Goal: Information Seeking & Learning: Learn about a topic

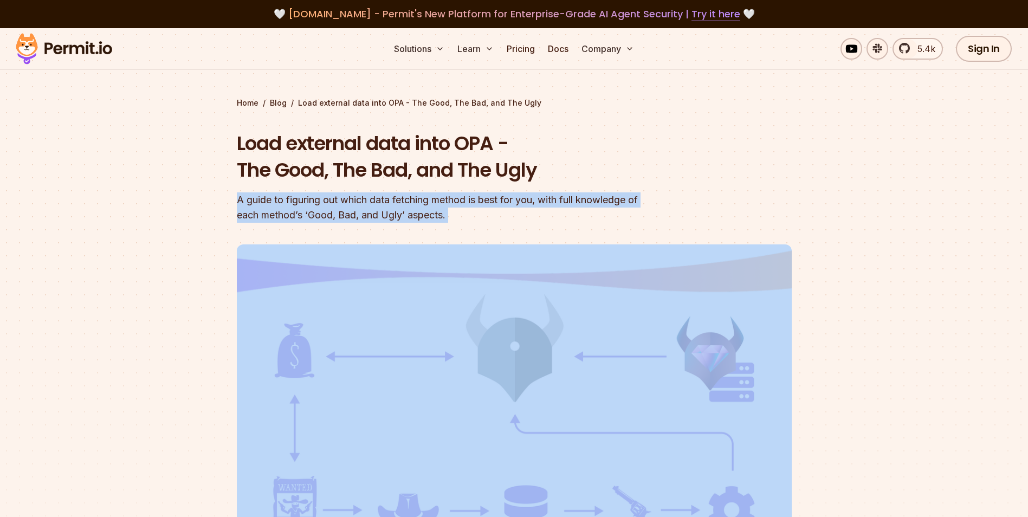
drag, startPoint x: 0, startPoint y: 0, endPoint x: 287, endPoint y: 206, distance: 353.1
click at [287, 206] on div "A guide to figuring out which data fetching method is best for you, with full k…" at bounding box center [445, 207] width 416 height 30
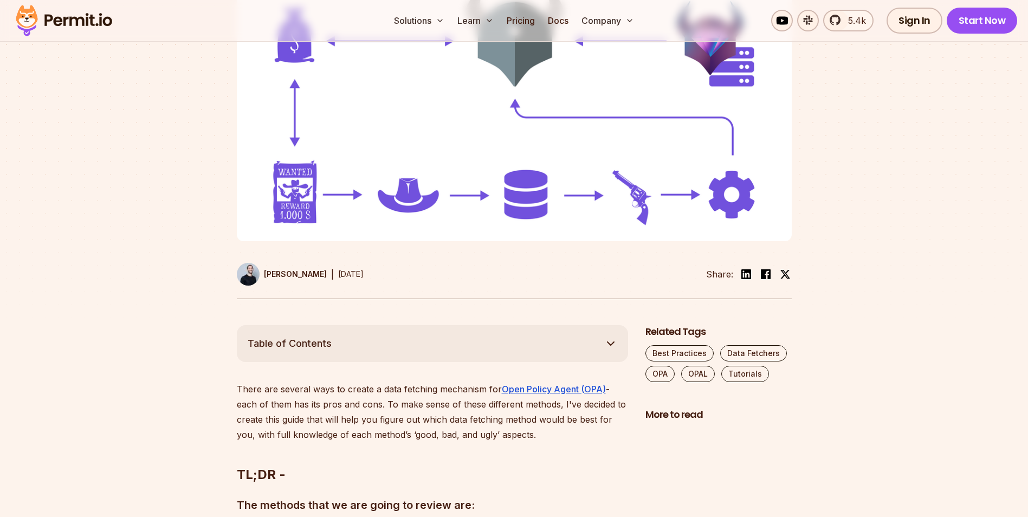
scroll to position [542, 0]
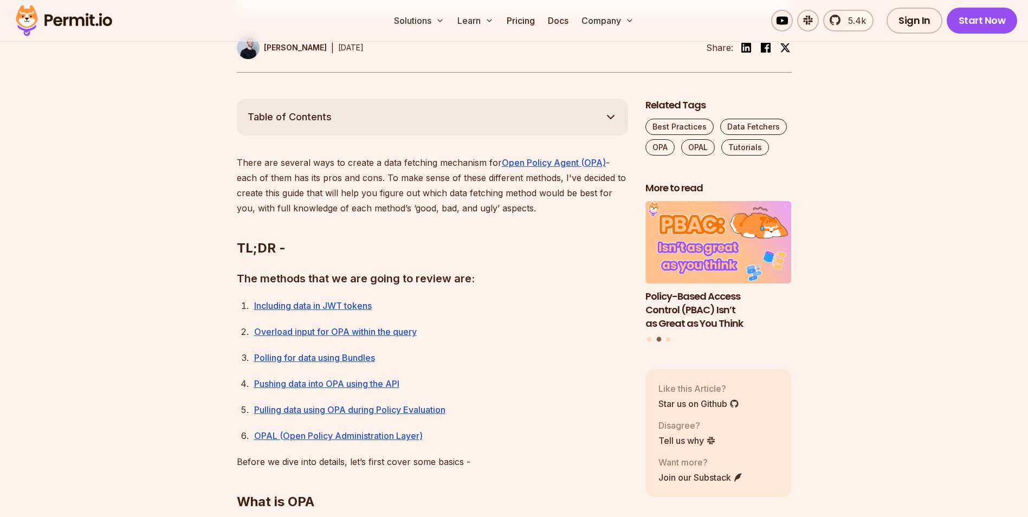
click at [450, 160] on p "There are several ways to create a data fetching mechanism for Open Policy Agen…" at bounding box center [432, 185] width 391 height 61
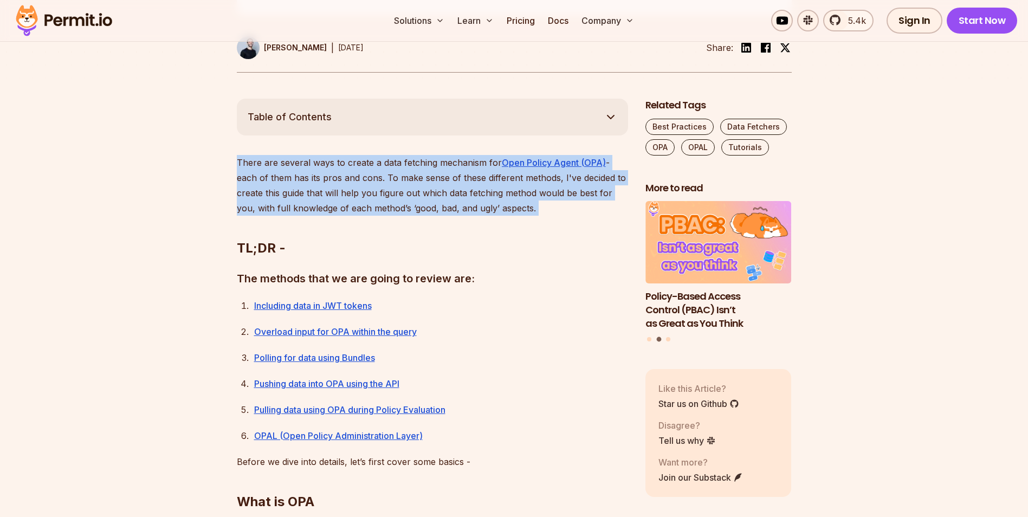
click at [450, 159] on p "There are several ways to create a data fetching mechanism for Open Policy Agen…" at bounding box center [432, 185] width 391 height 61
drag, startPoint x: 450, startPoint y: 159, endPoint x: 372, endPoint y: 177, distance: 79.6
click at [372, 177] on p "There are several ways to create a data fetching mechanism for Open Policy Agen…" at bounding box center [432, 185] width 391 height 61
drag, startPoint x: 526, startPoint y: 204, endPoint x: 249, endPoint y: 162, distance: 280.8
click at [249, 162] on p "There are several ways to create a data fetching mechanism for Open Policy Agen…" at bounding box center [432, 185] width 391 height 61
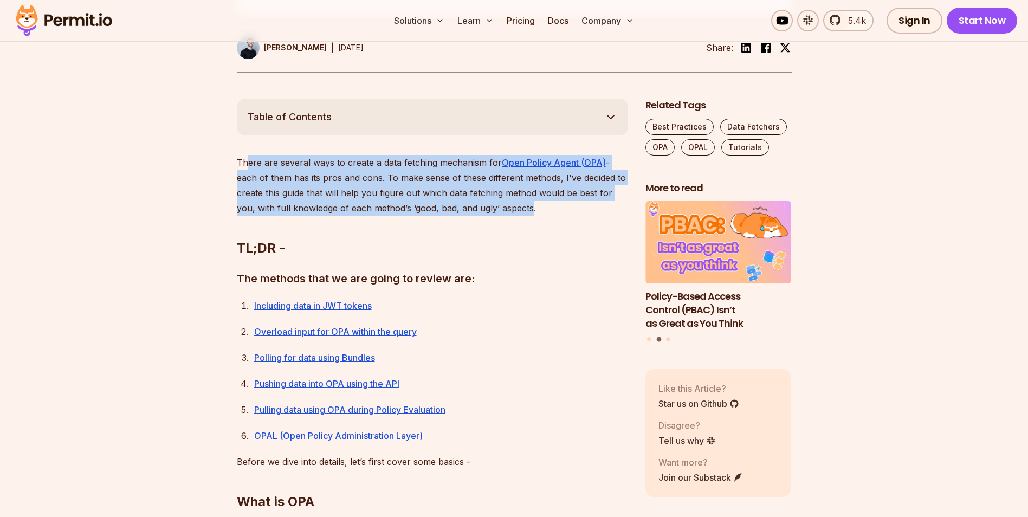
drag, startPoint x: 249, startPoint y: 162, endPoint x: 260, endPoint y: 177, distance: 19.4
click at [260, 177] on p "There are several ways to create a data fetching mechanism for Open Policy Agen…" at bounding box center [432, 185] width 391 height 61
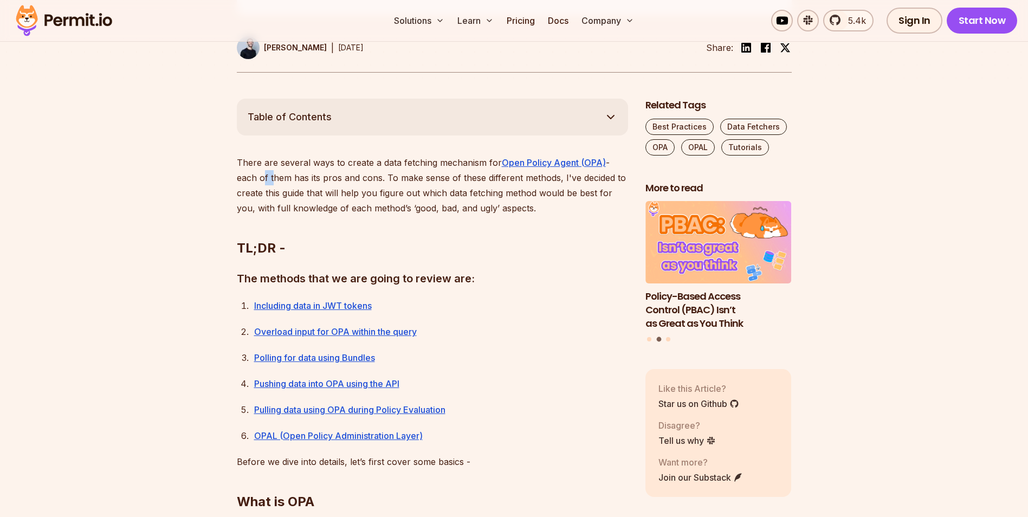
click at [260, 177] on p "There are several ways to create a data fetching mechanism for Open Policy Agen…" at bounding box center [432, 185] width 391 height 61
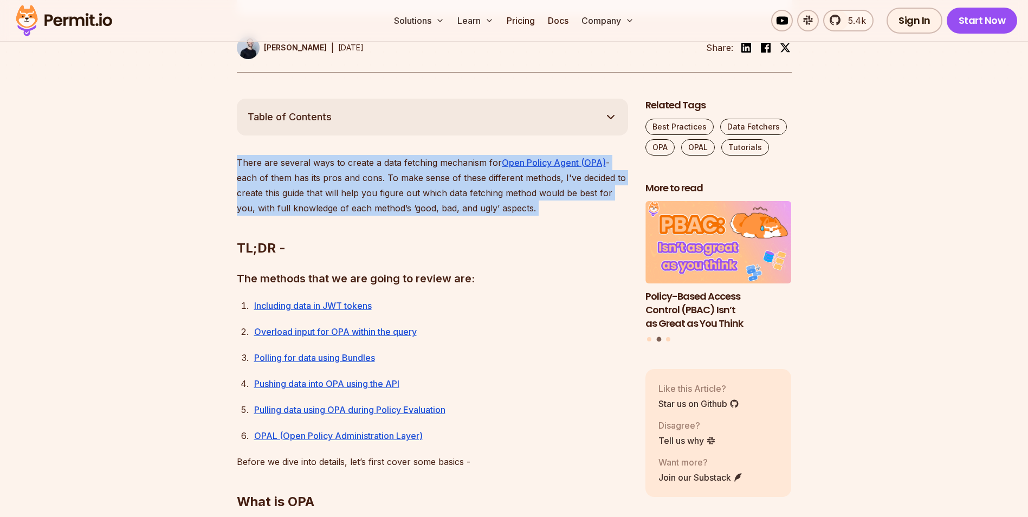
click at [260, 177] on p "There are several ways to create a data fetching mechanism for Open Policy Agen…" at bounding box center [432, 185] width 391 height 61
drag, startPoint x: 260, startPoint y: 177, endPoint x: 388, endPoint y: 191, distance: 128.1
click at [388, 191] on p "There are several ways to create a data fetching mechanism for Open Policy Agen…" at bounding box center [432, 185] width 391 height 61
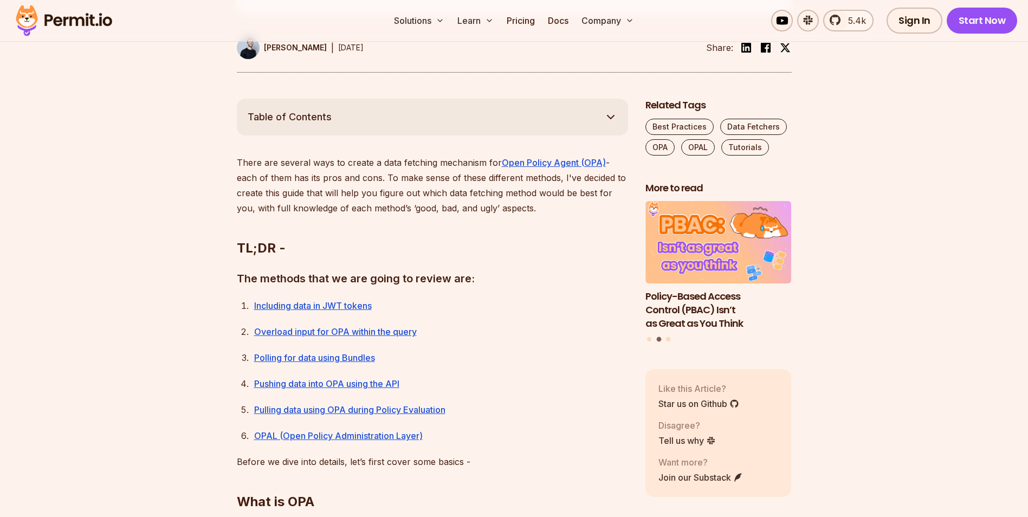
drag, startPoint x: 278, startPoint y: 170, endPoint x: 625, endPoint y: 202, distance: 348.9
drag, startPoint x: 625, startPoint y: 202, endPoint x: 555, endPoint y: 203, distance: 70.5
click at [555, 203] on h2 "TL;DR -" at bounding box center [432, 226] width 391 height 61
drag, startPoint x: 557, startPoint y: 212, endPoint x: 218, endPoint y: 157, distance: 343.2
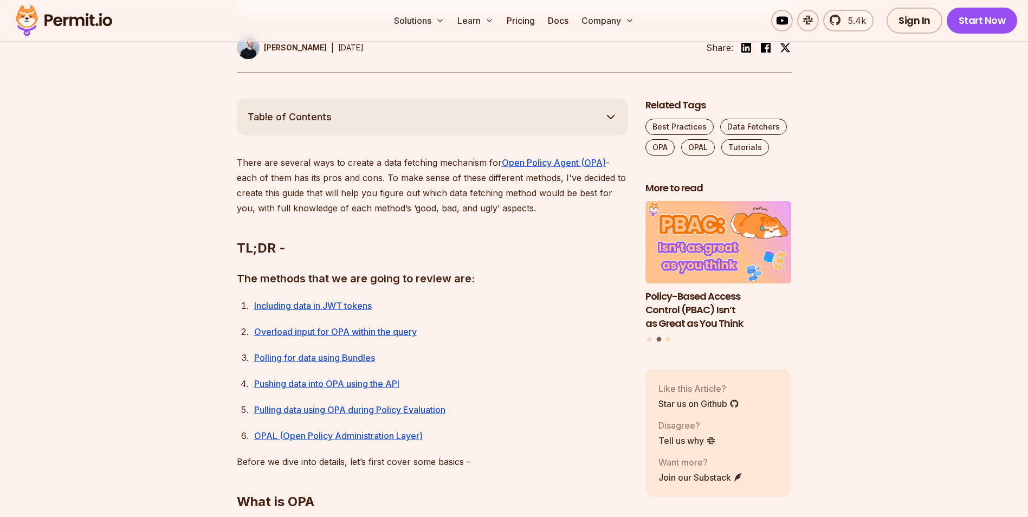
drag, startPoint x: 218, startPoint y: 157, endPoint x: 339, endPoint y: 182, distance: 123.3
click at [339, 182] on p "There are several ways to create a data fetching mechanism for Open Policy Agen…" at bounding box center [432, 185] width 391 height 61
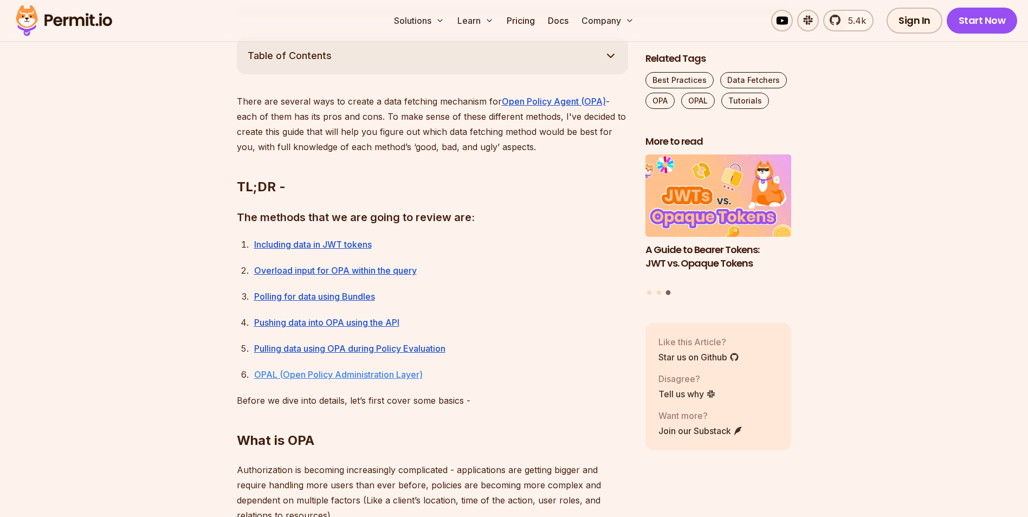
scroll to position [813, 0]
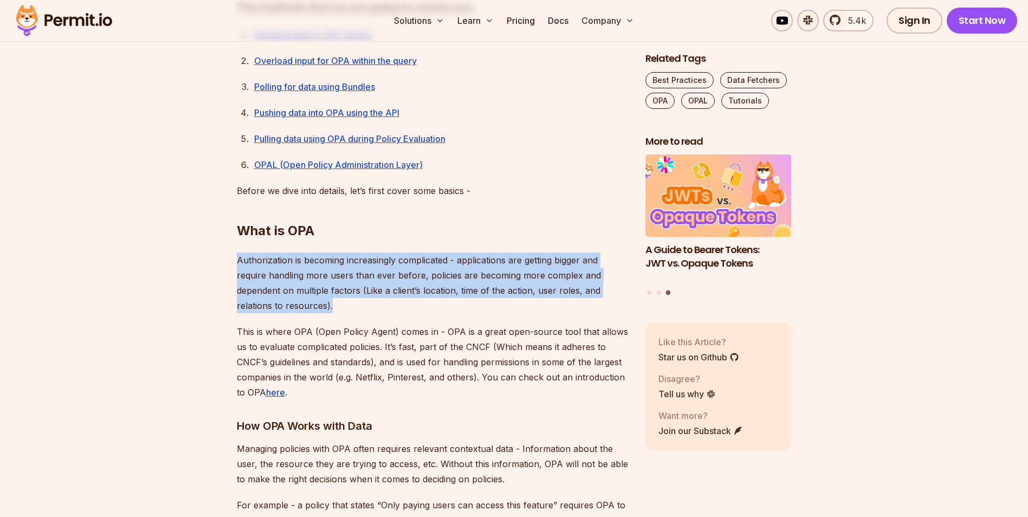
drag, startPoint x: 230, startPoint y: 259, endPoint x: 358, endPoint y: 306, distance: 136.2
click at [357, 306] on p "Authorization is becoming increasingly complicated - applications are getting b…" at bounding box center [432, 283] width 391 height 61
click at [362, 307] on p "Authorization is becoming increasingly complicated - applications are getting b…" at bounding box center [432, 283] width 391 height 61
drag, startPoint x: 362, startPoint y: 307, endPoint x: 229, endPoint y: 263, distance: 139.2
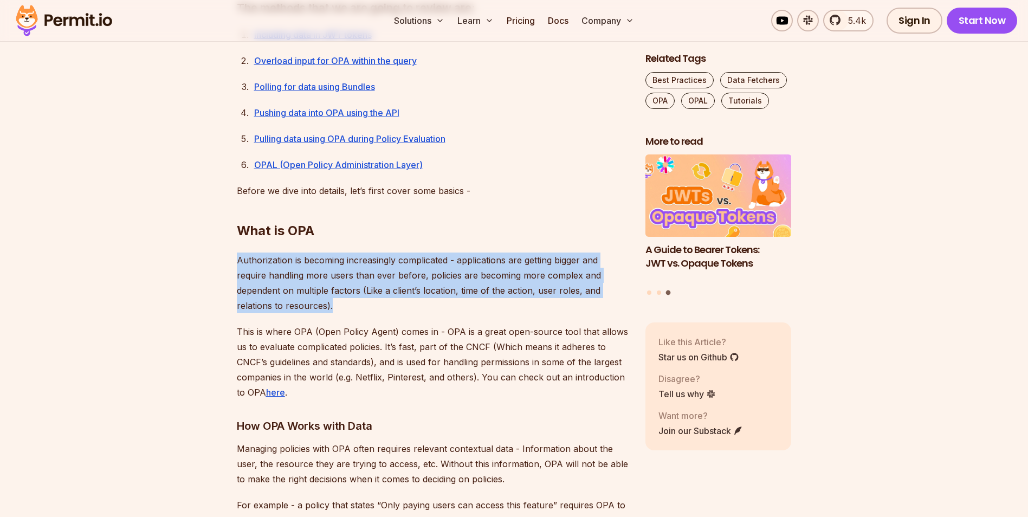
drag, startPoint x: 229, startPoint y: 263, endPoint x: 313, endPoint y: 284, distance: 86.0
click at [312, 283] on p "Authorization is becoming increasingly complicated - applications are getting b…" at bounding box center [432, 283] width 391 height 61
drag, startPoint x: 337, startPoint y: 311, endPoint x: 232, endPoint y: 260, distance: 116.6
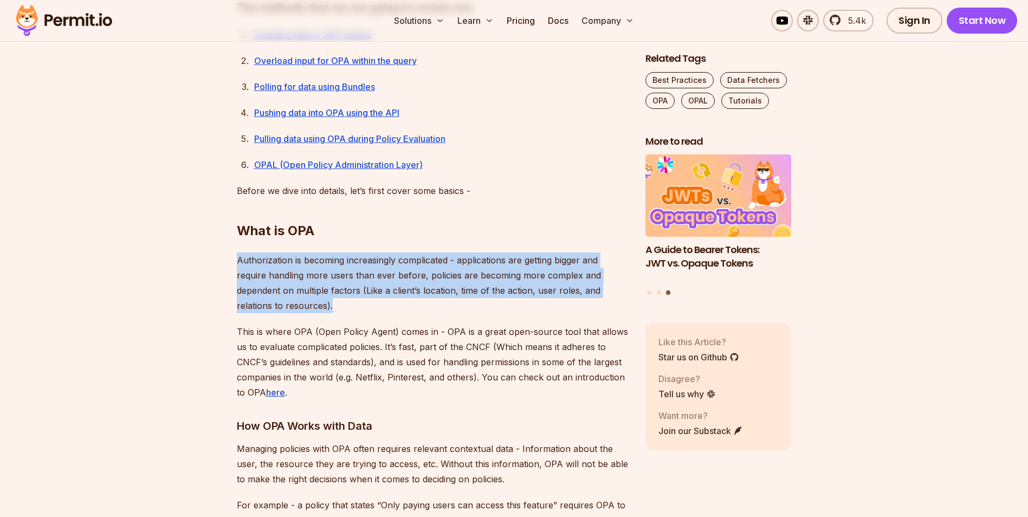
drag, startPoint x: 232, startPoint y: 260, endPoint x: 395, endPoint y: 285, distance: 164.6
click at [395, 285] on p "Authorization is becoming increasingly complicated - applications are getting b…" at bounding box center [432, 283] width 391 height 61
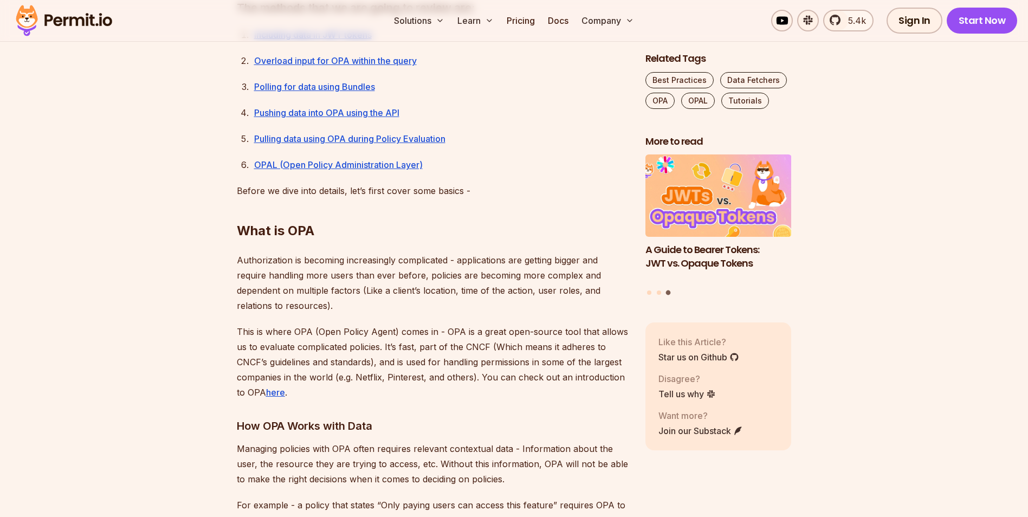
click at [379, 305] on p "Authorization is becoming increasingly complicated - applications are getting b…" at bounding box center [432, 283] width 391 height 61
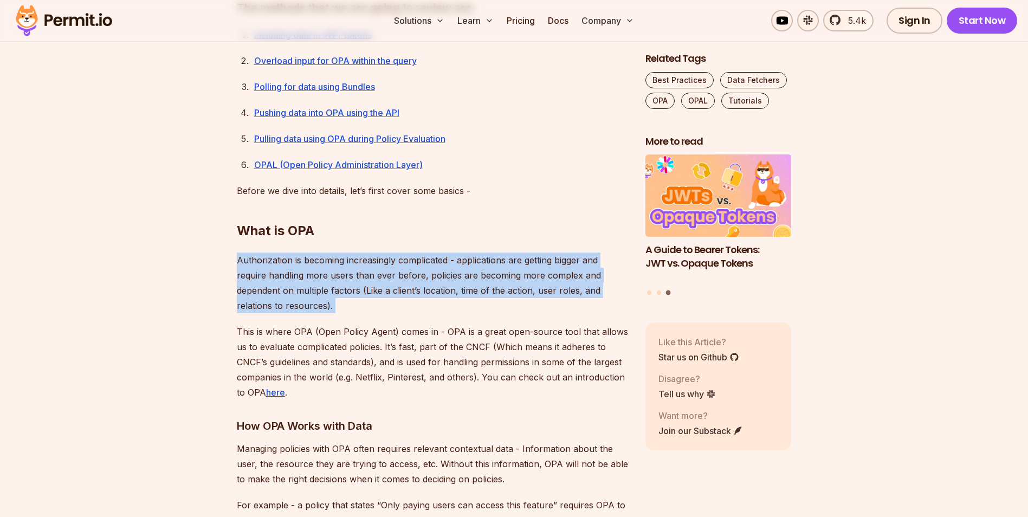
click at [379, 305] on p "Authorization is becoming increasingly complicated - applications are getting b…" at bounding box center [432, 283] width 391 height 61
drag, startPoint x: 379, startPoint y: 305, endPoint x: 360, endPoint y: 306, distance: 19.0
click at [360, 306] on p "Authorization is becoming increasingly complicated - applications are getting b…" at bounding box center [432, 283] width 391 height 61
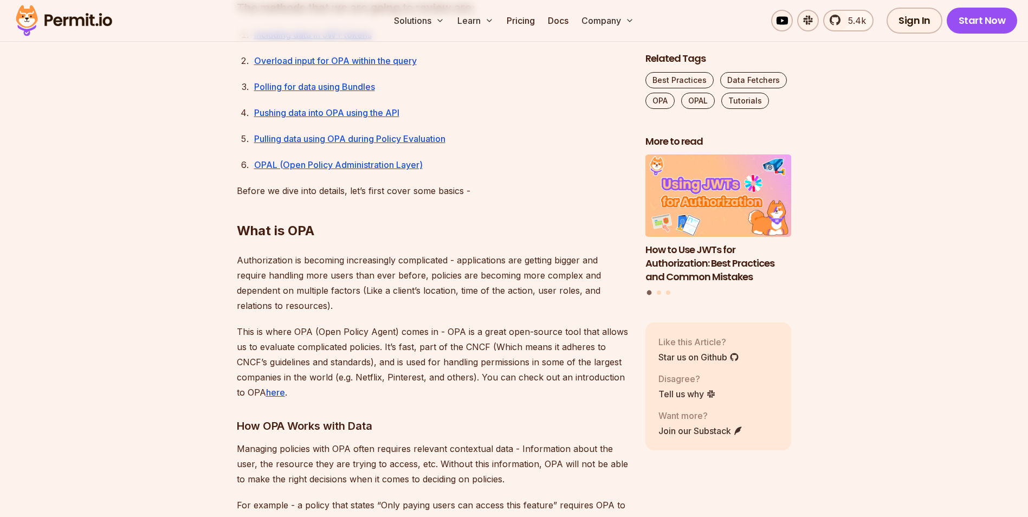
click at [386, 329] on p "This is where OPA (Open Policy Agent) comes in - OPA is a great open-source too…" at bounding box center [432, 362] width 391 height 76
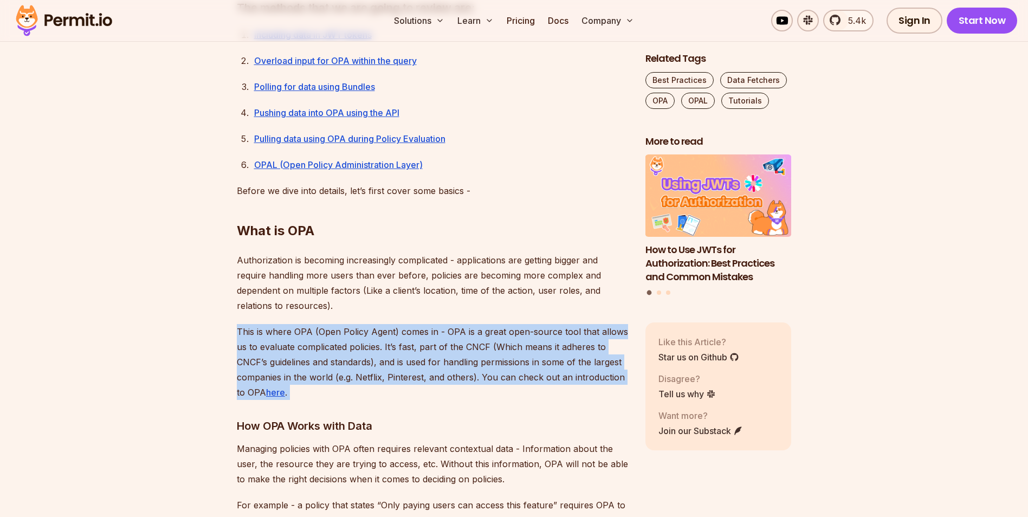
click at [385, 329] on p "This is where OPA (Open Policy Agent) comes in - OPA is a great open-source too…" at bounding box center [432, 362] width 391 height 76
drag, startPoint x: 385, startPoint y: 329, endPoint x: 342, endPoint y: 330, distance: 43.9
click at [342, 330] on p "This is where OPA (Open Policy Agent) comes in - OPA is a great open-source too…" at bounding box center [432, 362] width 391 height 76
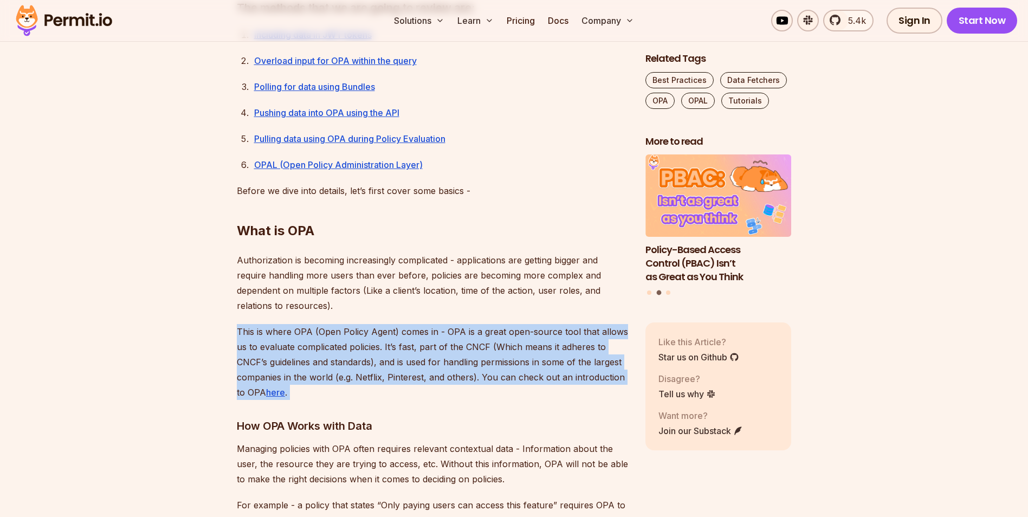
drag, startPoint x: 236, startPoint y: 331, endPoint x: 443, endPoint y: 396, distance: 217.2
click at [443, 396] on p "This is where OPA (Open Policy Agent) comes in - OPA is a great open-source too…" at bounding box center [432, 362] width 391 height 76
drag, startPoint x: 443, startPoint y: 396, endPoint x: 376, endPoint y: 378, distance: 69.7
click at [375, 382] on p "This is where OPA (Open Policy Agent) comes in - OPA is a great open-source too…" at bounding box center [432, 362] width 391 height 76
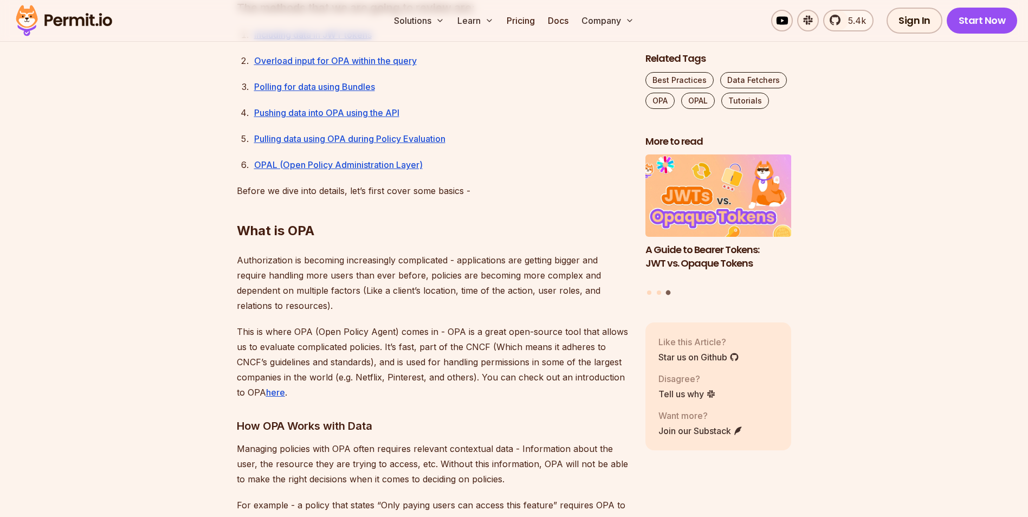
click at [388, 347] on p "This is where OPA (Open Policy Agent) comes in - OPA is a great open-source too…" at bounding box center [432, 362] width 391 height 76
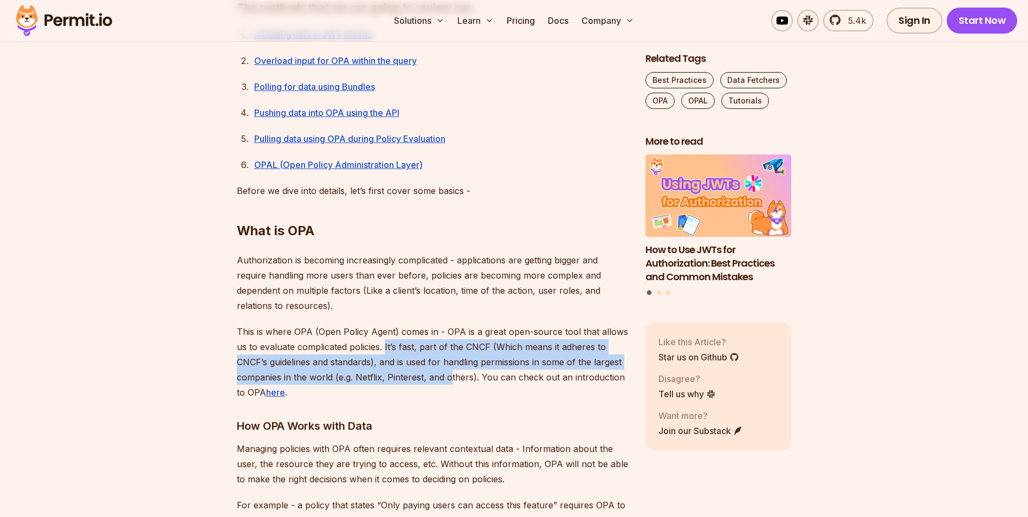
drag, startPoint x: 390, startPoint y: 349, endPoint x: 449, endPoint y: 371, distance: 63.1
click at [449, 371] on p "This is where OPA (Open Policy Agent) comes in - OPA is a great open-source too…" at bounding box center [432, 362] width 391 height 76
drag, startPoint x: 449, startPoint y: 371, endPoint x: 420, endPoint y: 369, distance: 28.9
click at [420, 369] on p "This is where OPA (Open Policy Agent) comes in - OPA is a great open-source too…" at bounding box center [432, 362] width 391 height 76
drag, startPoint x: 460, startPoint y: 360, endPoint x: 579, endPoint y: 387, distance: 122.2
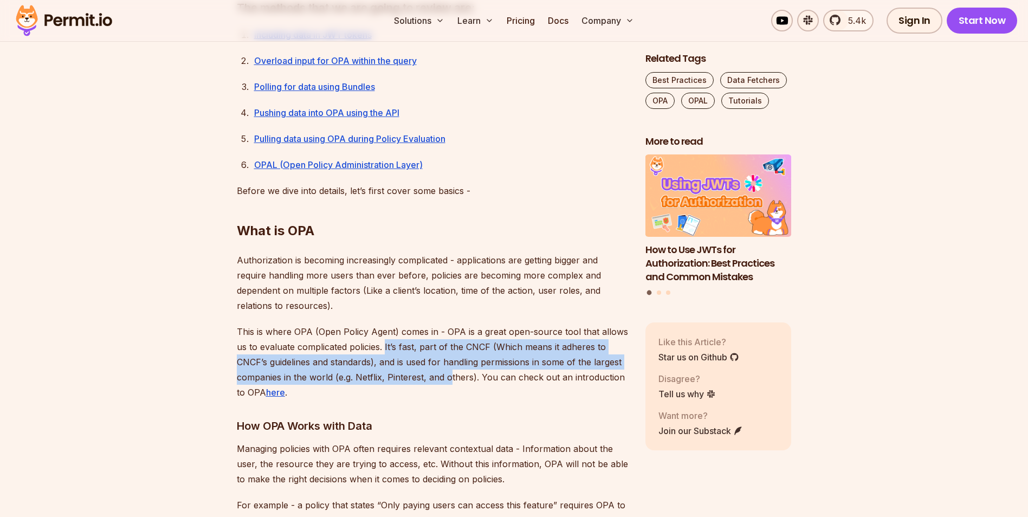
click at [581, 387] on p "This is where OPA (Open Policy Agent) comes in - OPA is a great open-source too…" at bounding box center [432, 362] width 391 height 76
drag, startPoint x: 579, startPoint y: 387, endPoint x: 563, endPoint y: 385, distance: 16.3
click at [570, 385] on p "This is where OPA (Open Policy Agent) comes in - OPA is a great open-source too…" at bounding box center [432, 362] width 391 height 76
click at [555, 385] on p "This is where OPA (Open Policy Agent) comes in - OPA is a great open-source too…" at bounding box center [432, 362] width 391 height 76
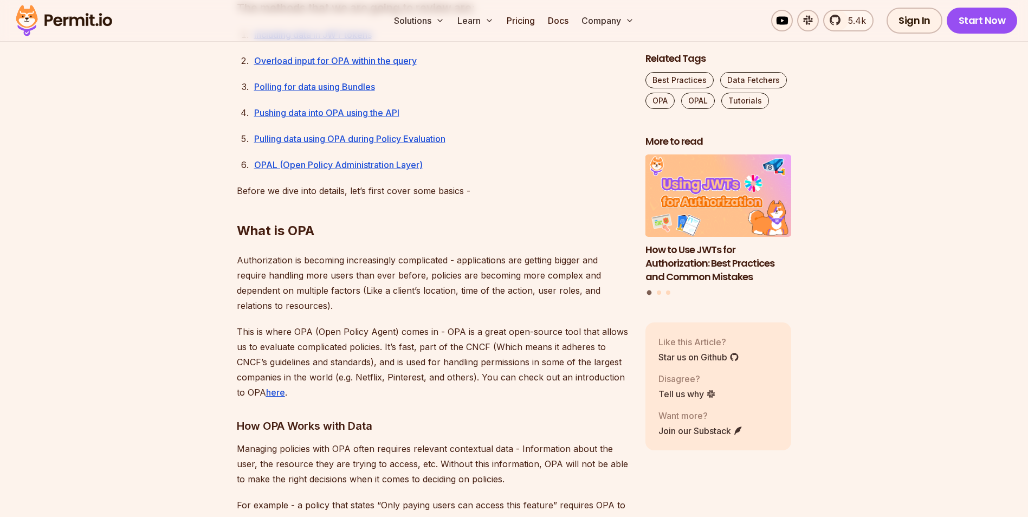
click at [524, 377] on p "This is where OPA (Open Policy Agent) comes in - OPA is a great open-source too…" at bounding box center [432, 362] width 391 height 76
drag, startPoint x: 524, startPoint y: 377, endPoint x: 500, endPoint y: 376, distance: 24.4
click at [512, 377] on p "This is where OPA (Open Policy Agent) comes in - OPA is a great open-source too…" at bounding box center [432, 362] width 391 height 76
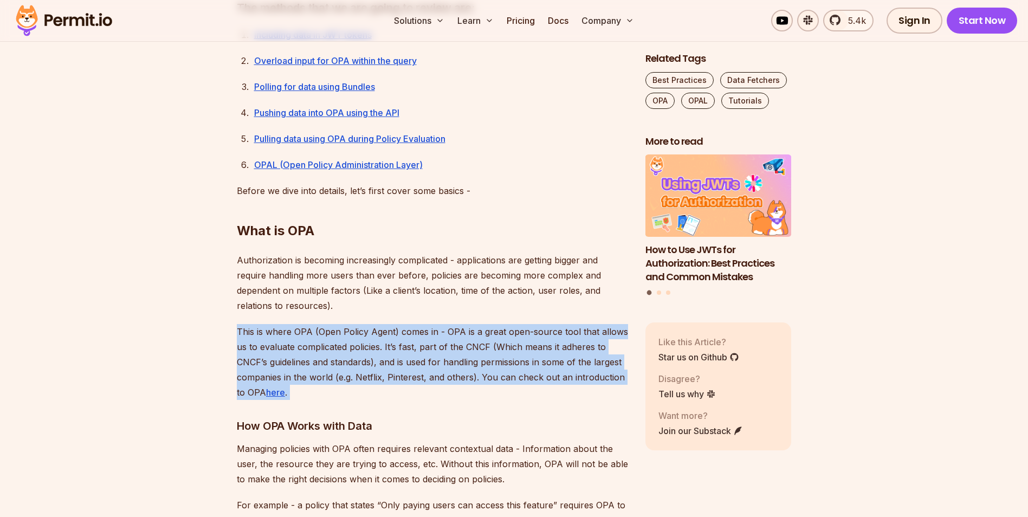
drag, startPoint x: 500, startPoint y: 376, endPoint x: 484, endPoint y: 373, distance: 16.1
click at [484, 373] on p "This is where OPA (Open Policy Agent) comes in - OPA is a great open-source too…" at bounding box center [432, 362] width 391 height 76
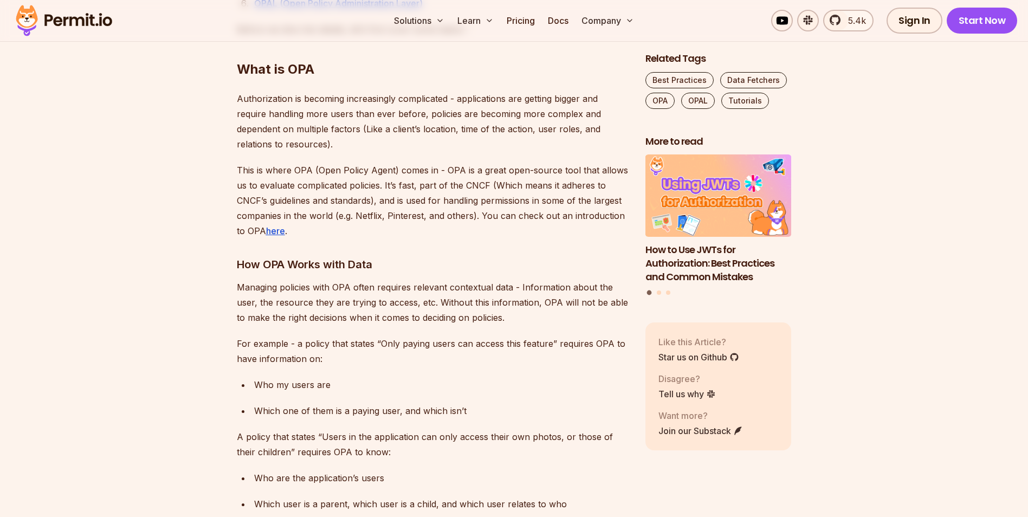
scroll to position [976, 0]
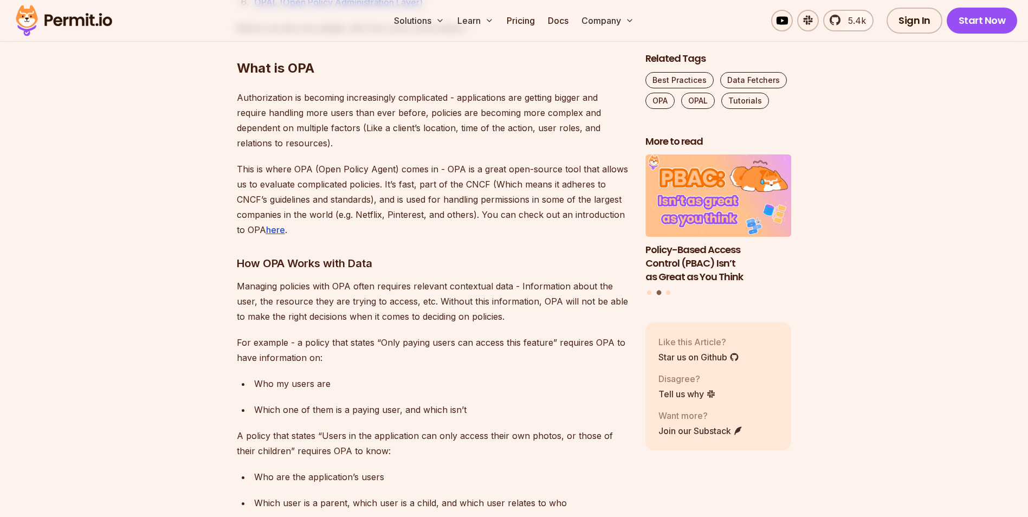
drag, startPoint x: 304, startPoint y: 284, endPoint x: 587, endPoint y: 324, distance: 285.8
click at [588, 324] on p "Managing policies with OPA often requires relevant contextual data - Informatio…" at bounding box center [432, 302] width 391 height 46
drag, startPoint x: 587, startPoint y: 324, endPoint x: 469, endPoint y: 320, distance: 117.7
click at [467, 320] on p "Managing policies with OPA often requires relevant contextual data - Informatio…" at bounding box center [432, 302] width 391 height 46
drag, startPoint x: 521, startPoint y: 316, endPoint x: 230, endPoint y: 288, distance: 292.5
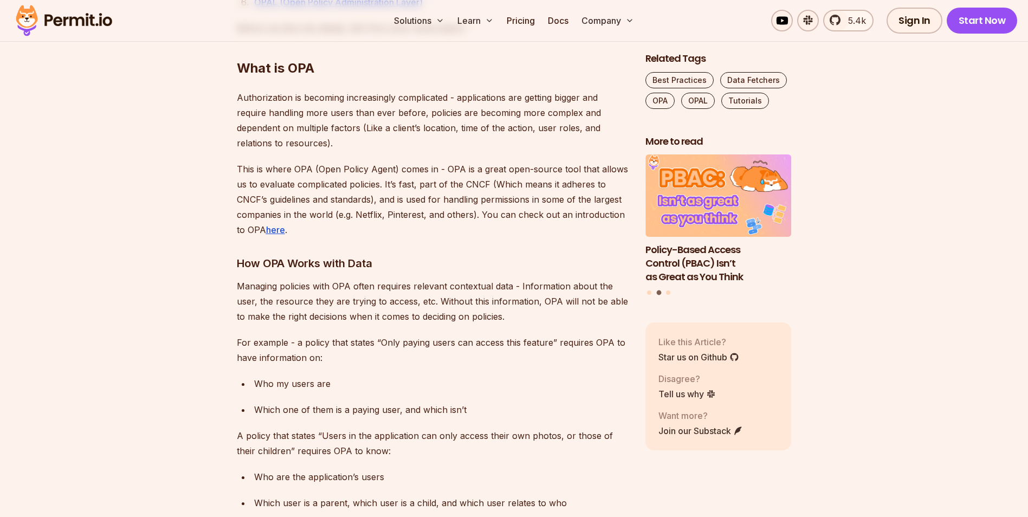
drag, startPoint x: 230, startPoint y: 288, endPoint x: 387, endPoint y: 300, distance: 157.2
click at [387, 300] on p "Managing policies with OPA often requires relevant contextual data - Informatio…" at bounding box center [432, 302] width 391 height 46
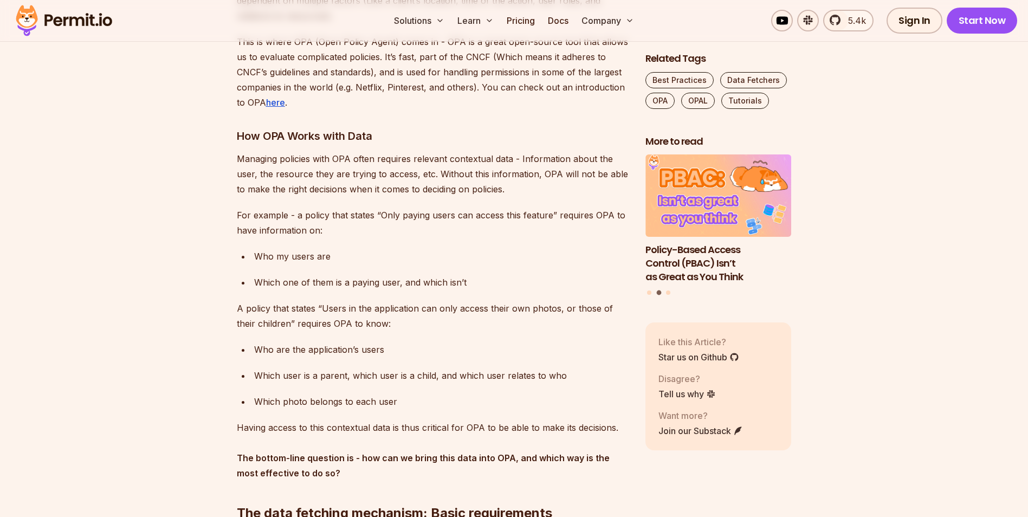
scroll to position [1138, 0]
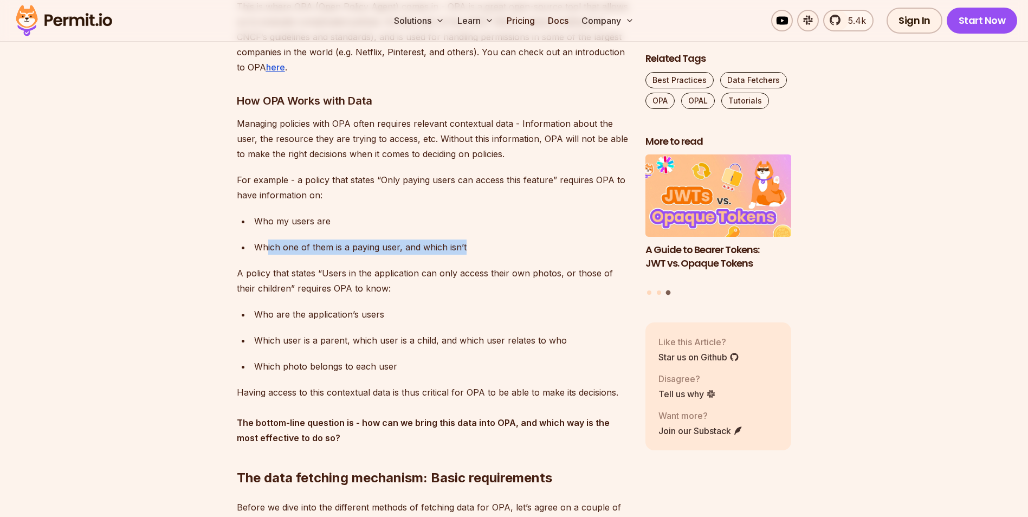
drag, startPoint x: 268, startPoint y: 249, endPoint x: 521, endPoint y: 249, distance: 253.7
click at [521, 249] on p "Which one of them is a paying user, and which isn’t" at bounding box center [441, 247] width 374 height 15
drag, startPoint x: 521, startPoint y: 249, endPoint x: 415, endPoint y: 254, distance: 106.4
click at [413, 252] on p "Which one of them is a paying user, and which isn’t" at bounding box center [441, 247] width 374 height 15
click at [263, 279] on p "A policy that states “Users in the application can only access their own photos…" at bounding box center [432, 281] width 391 height 30
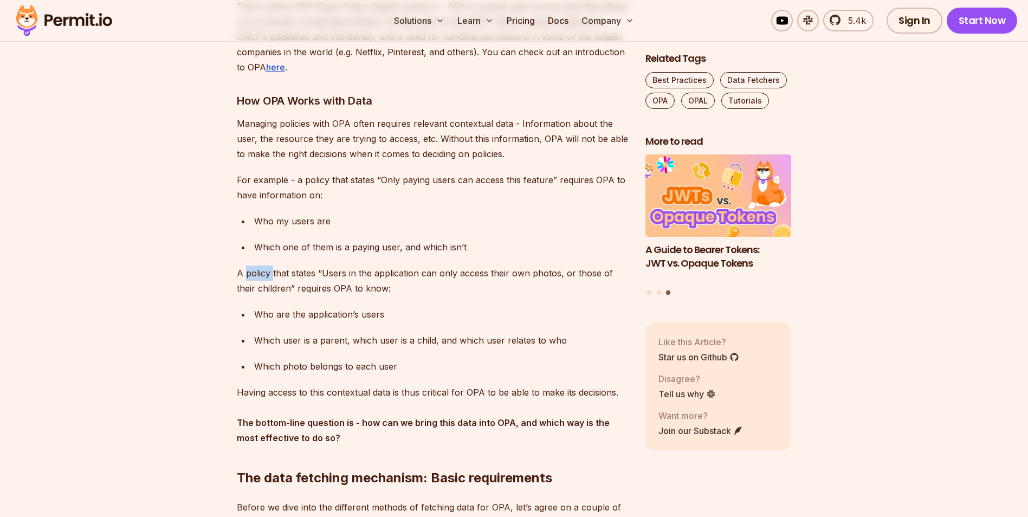
click at [263, 279] on p "A policy that states “Users in the application can only access their own photos…" at bounding box center [432, 281] width 391 height 30
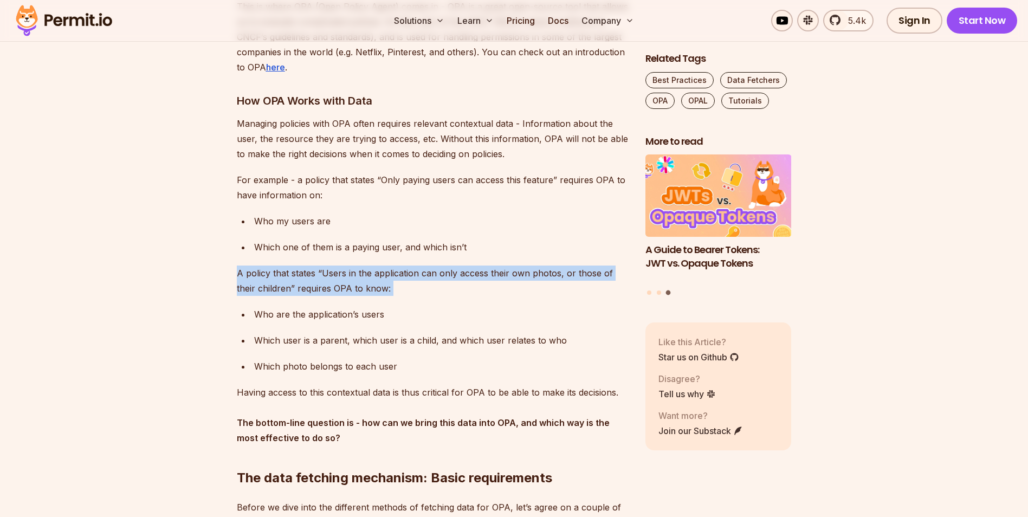
click at [263, 279] on p "A policy that states “Users in the application can only access their own photos…" at bounding box center [432, 281] width 391 height 30
drag, startPoint x: 263, startPoint y: 279, endPoint x: 422, endPoint y: 284, distance: 158.4
click at [422, 284] on p "A policy that states “Users in the application can only access their own photos…" at bounding box center [432, 281] width 391 height 30
click at [421, 284] on p "A policy that states “Users in the application can only access their own photos…" at bounding box center [432, 281] width 391 height 30
drag, startPoint x: 421, startPoint y: 284, endPoint x: 407, endPoint y: 284, distance: 13.6
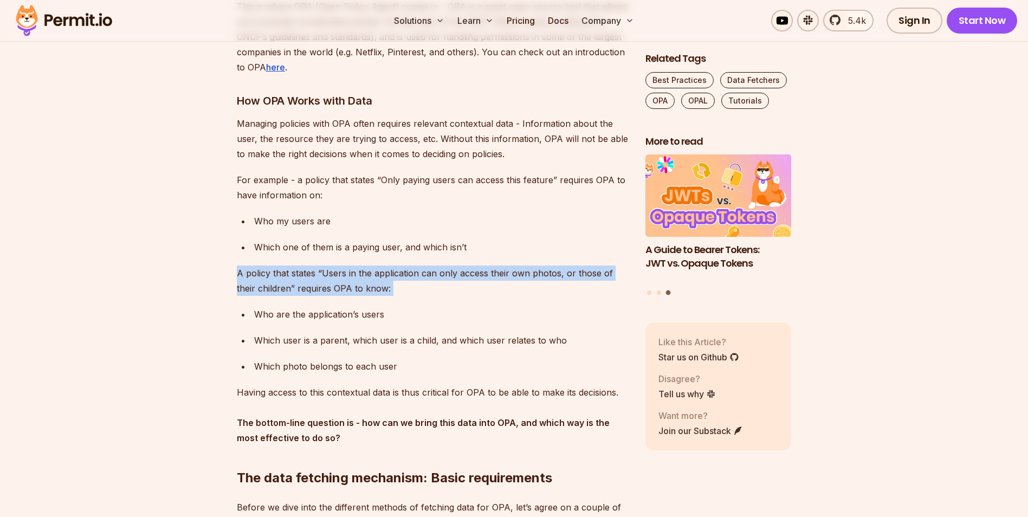
click at [409, 284] on p "A policy that states “Users in the application can only access their own photos…" at bounding box center [432, 281] width 391 height 30
click at [307, 282] on p "A policy that states “Users in the application can only access their own photos…" at bounding box center [432, 281] width 391 height 30
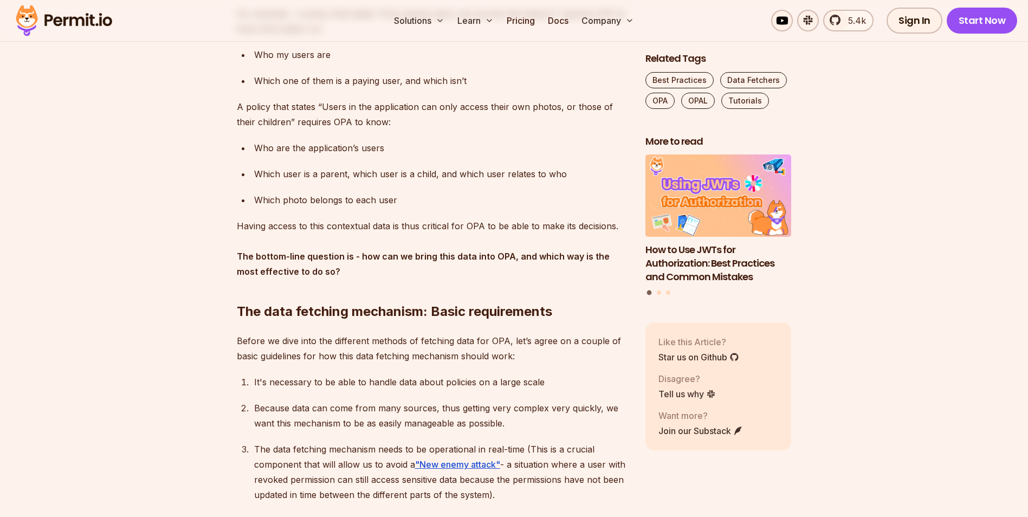
scroll to position [1355, 0]
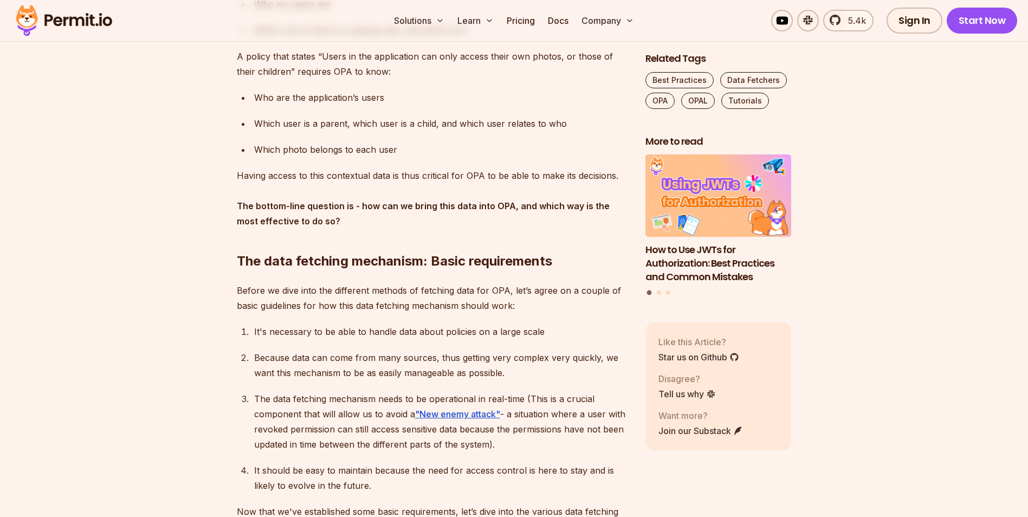
click at [394, 218] on h2 "The data fetching mechanism: Basic requirements" at bounding box center [432, 239] width 391 height 61
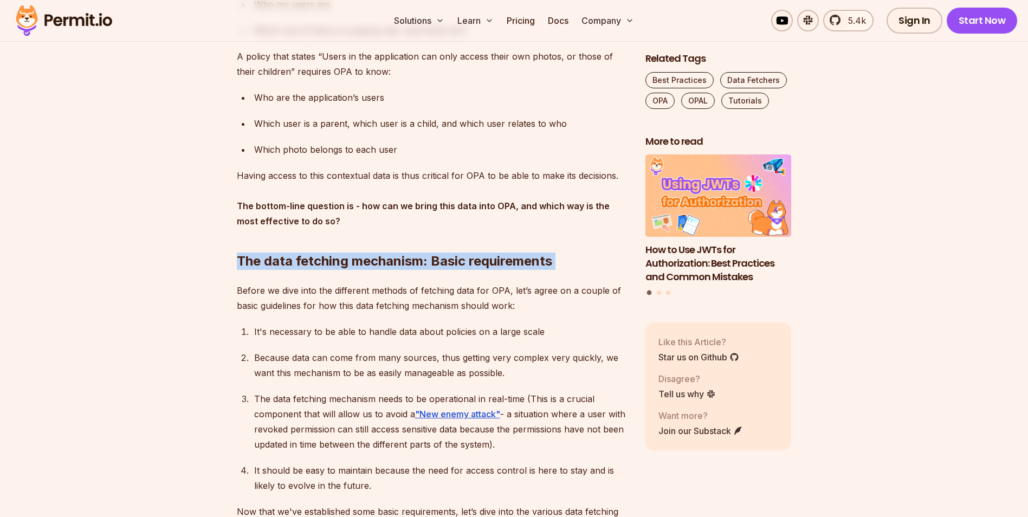
click at [394, 218] on h2 "The data fetching mechanism: Basic requirements" at bounding box center [432, 239] width 391 height 61
drag, startPoint x: 394, startPoint y: 218, endPoint x: 406, endPoint y: 230, distance: 17.3
click at [409, 230] on h2 "The data fetching mechanism: Basic requirements" at bounding box center [432, 239] width 391 height 61
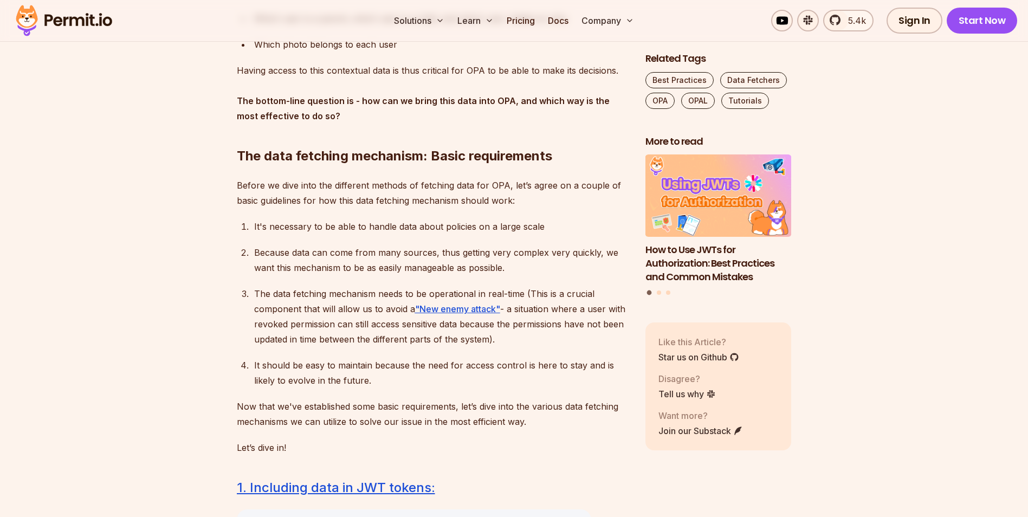
scroll to position [1464, 0]
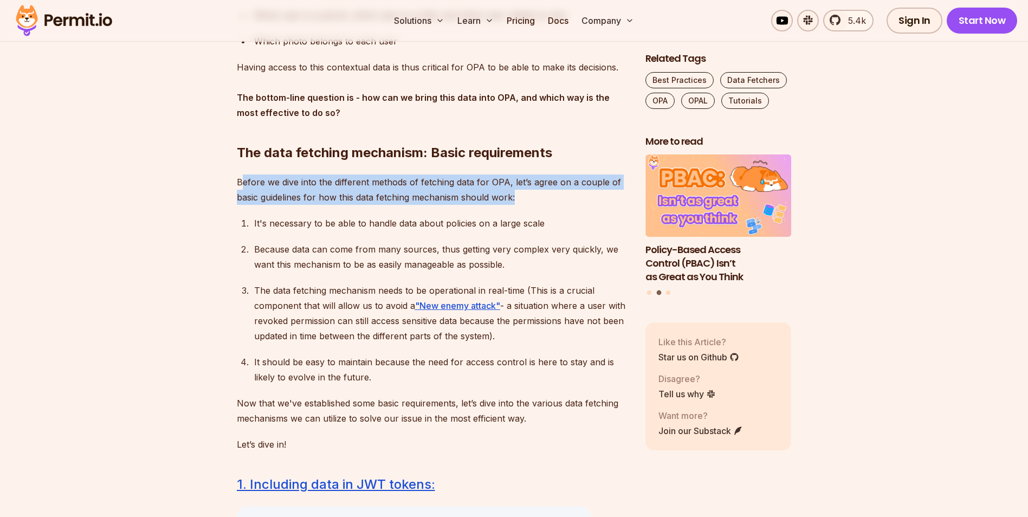
drag, startPoint x: 240, startPoint y: 183, endPoint x: 544, endPoint y: 200, distance: 304.0
click at [544, 200] on p "Before we dive into the different methods of fetching data for OPA, let’s agree…" at bounding box center [432, 190] width 391 height 30
drag, startPoint x: 544, startPoint y: 200, endPoint x: 495, endPoint y: 200, distance: 48.8
click at [495, 200] on p "Before we dive into the different methods of fetching data for OPA, let’s agree…" at bounding box center [432, 190] width 391 height 30
drag, startPoint x: 544, startPoint y: 200, endPoint x: 235, endPoint y: 184, distance: 309.4
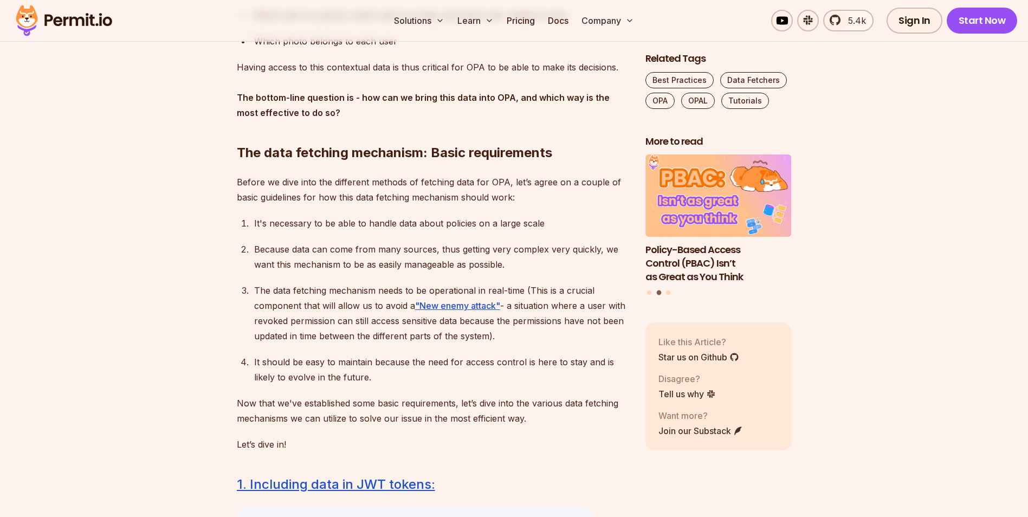
drag, startPoint x: 235, startPoint y: 184, endPoint x: 276, endPoint y: 222, distance: 56.0
click at [276, 222] on p "It's necessary to be able to handle data about policies on a large scale" at bounding box center [441, 223] width 374 height 15
drag, startPoint x: 276, startPoint y: 222, endPoint x: 316, endPoint y: 261, distance: 56.0
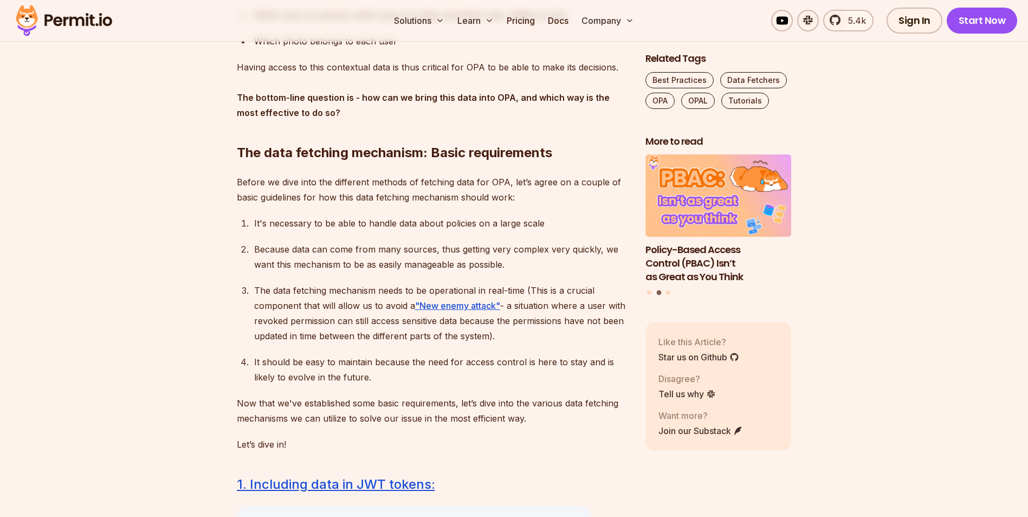
click at [316, 261] on p "Because data can come from many sources, thus getting very complex very quickly…" at bounding box center [441, 257] width 374 height 30
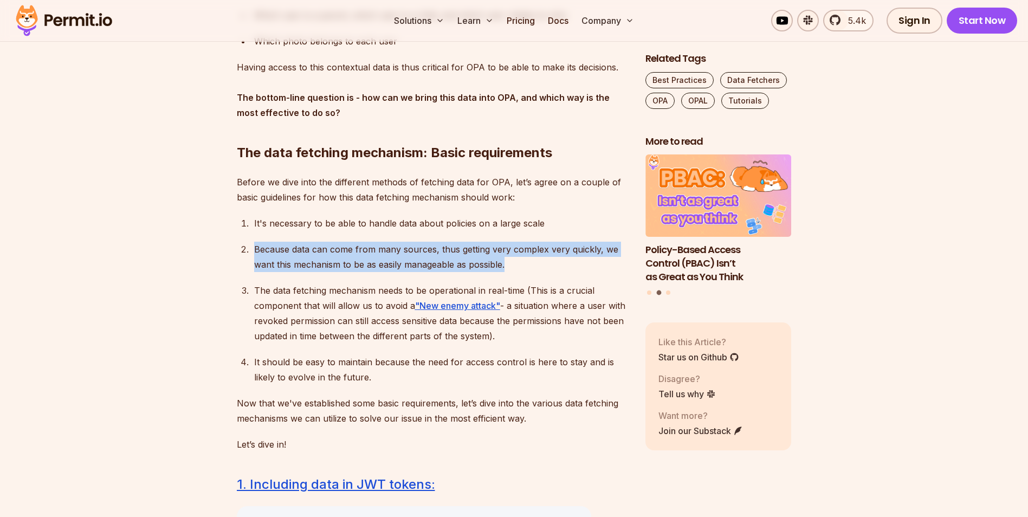
drag, startPoint x: 248, startPoint y: 249, endPoint x: 560, endPoint y: 264, distance: 312.0
click at [560, 264] on li "Because data can come from many sources, thus getting very complex very quickly…" at bounding box center [439, 257] width 377 height 30
drag, startPoint x: 560, startPoint y: 264, endPoint x: 489, endPoint y: 264, distance: 71.0
click at [489, 264] on p "Because data can come from many sources, thus getting very complex very quickly…" at bounding box center [441, 257] width 374 height 30
click at [490, 271] on p "Because data can come from many sources, thus getting very complex very quickly…" at bounding box center [441, 257] width 374 height 30
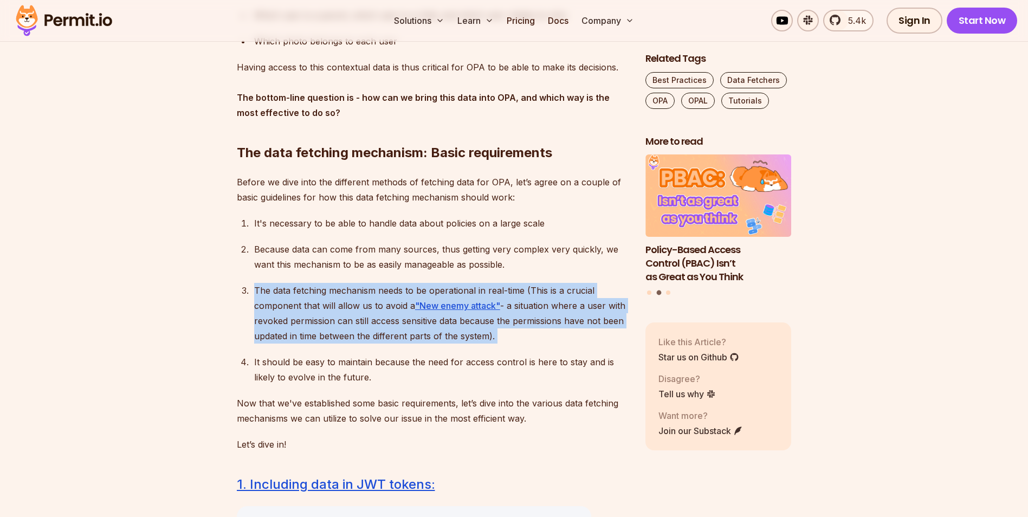
drag, startPoint x: 254, startPoint y: 291, endPoint x: 567, endPoint y: 345, distance: 318.1
click at [567, 346] on ol "It's necessary to be able to handle data about policies on a large scale Becaus…" at bounding box center [432, 300] width 391 height 169
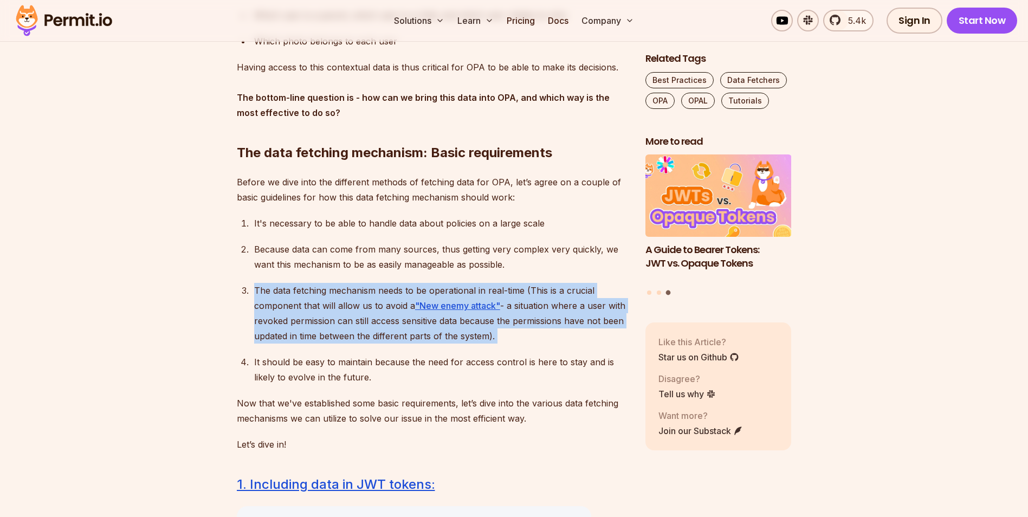
drag, startPoint x: 567, startPoint y: 345, endPoint x: 500, endPoint y: 343, distance: 66.7
click at [500, 343] on p "The data fetching mechanism needs to be operational in real-time (This is a cru…" at bounding box center [441, 313] width 374 height 61
drag, startPoint x: 510, startPoint y: 343, endPoint x: 211, endPoint y: 291, distance: 303.1
drag, startPoint x: 211, startPoint y: 291, endPoint x: 417, endPoint y: 311, distance: 206.4
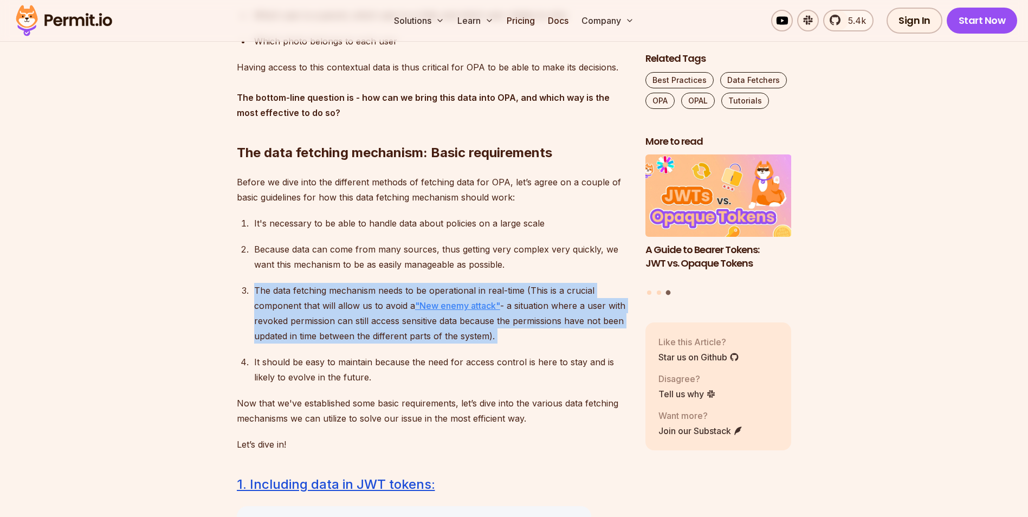
click at [417, 311] on u ""New enemy attack"" at bounding box center [457, 305] width 85 height 11
click at [293, 330] on p "The data fetching mechanism needs to be operational in real-time (This is a cru…" at bounding box center [441, 313] width 374 height 61
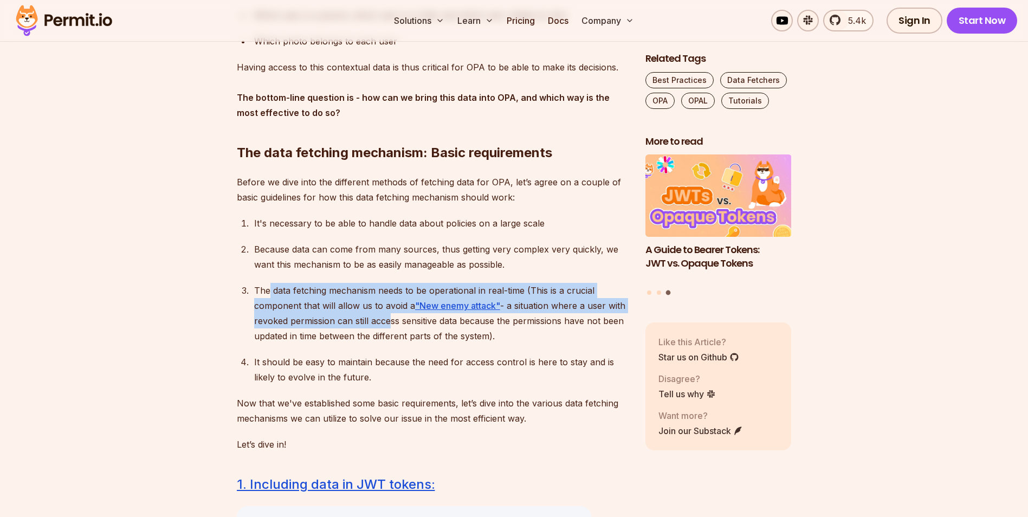
drag, startPoint x: 270, startPoint y: 290, endPoint x: 383, endPoint y: 325, distance: 118.1
click at [383, 325] on p "The data fetching mechanism needs to be operational in real-time (This is a cru…" at bounding box center [441, 313] width 374 height 61
drag, startPoint x: 383, startPoint y: 325, endPoint x: 334, endPoint y: 325, distance: 48.2
click at [334, 325] on p "The data fetching mechanism needs to be operational in real-time (This is a cru…" at bounding box center [441, 313] width 374 height 61
drag, startPoint x: 504, startPoint y: 334, endPoint x: 247, endPoint y: 296, distance: 259.8
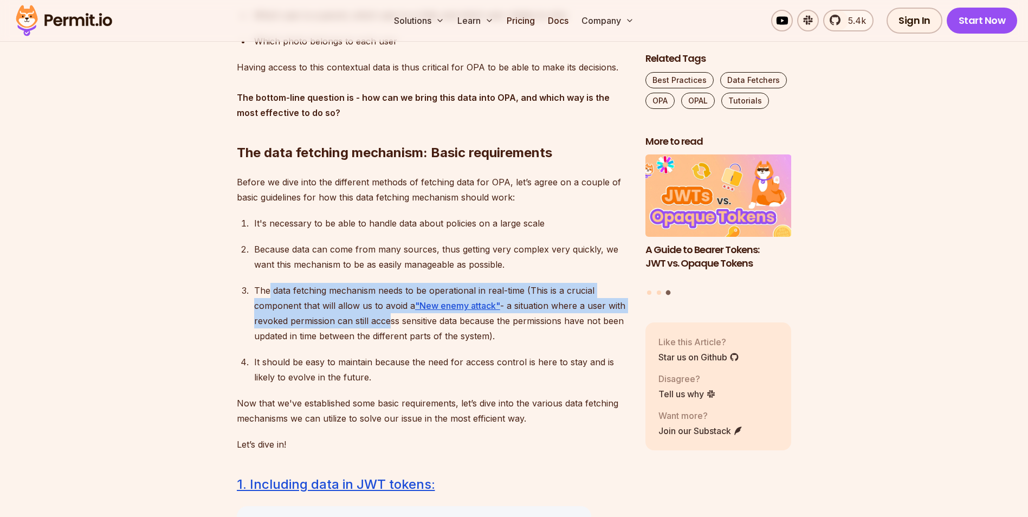
click at [251, 296] on li "The data fetching mechanism needs to be operational in real-time (This is a cru…" at bounding box center [439, 313] width 377 height 61
drag, startPoint x: 247, startPoint y: 296, endPoint x: 297, endPoint y: 319, distance: 55.1
click at [297, 319] on p "The data fetching mechanism needs to be operational in real-time (This is a cru…" at bounding box center [441, 313] width 374 height 61
drag
click at [521, 333] on ol "It's necessary to be able to handle data about policies on a large scale Becaus…" at bounding box center [432, 300] width 391 height 169
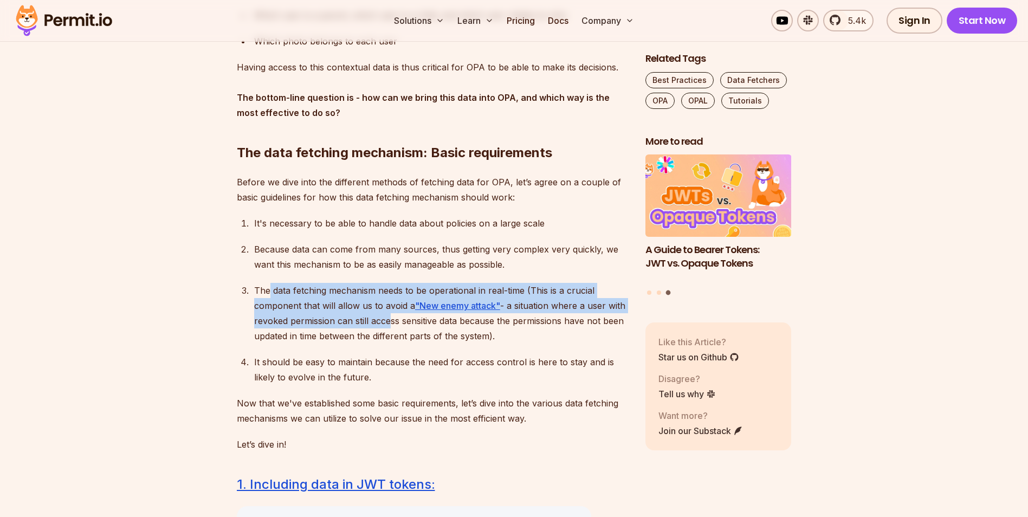
click at [502, 333] on p "The data fetching mechanism needs to be operational in real-time (This is a cru…" at bounding box center [441, 313] width 374 height 61
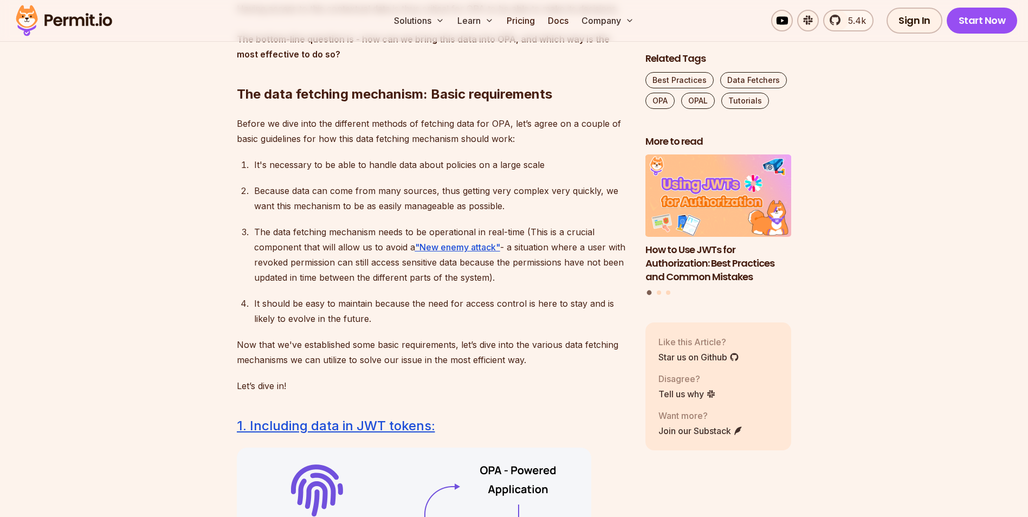
scroll to position [1626, 0]
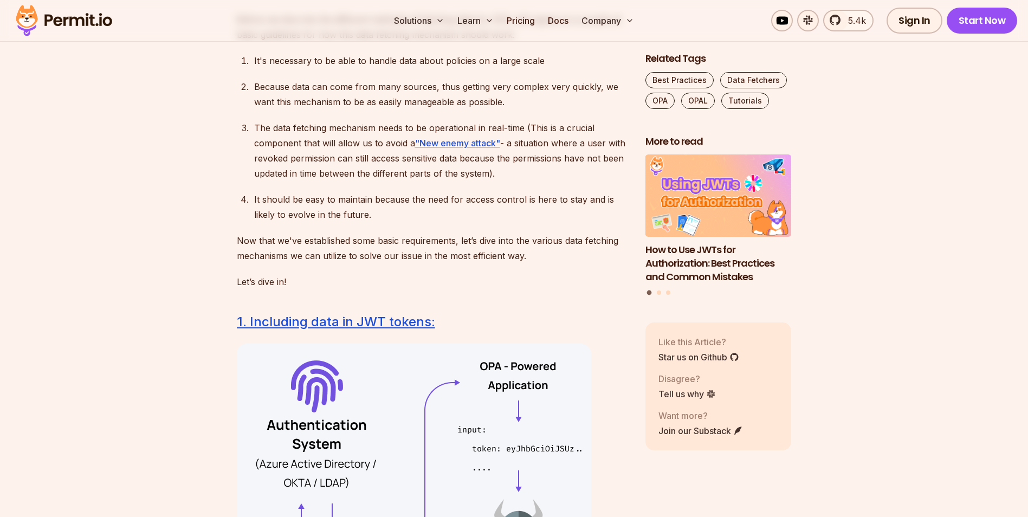
click at [339, 216] on p "It should be easy to maintain because the need for access control is here to st…" at bounding box center [441, 207] width 374 height 30
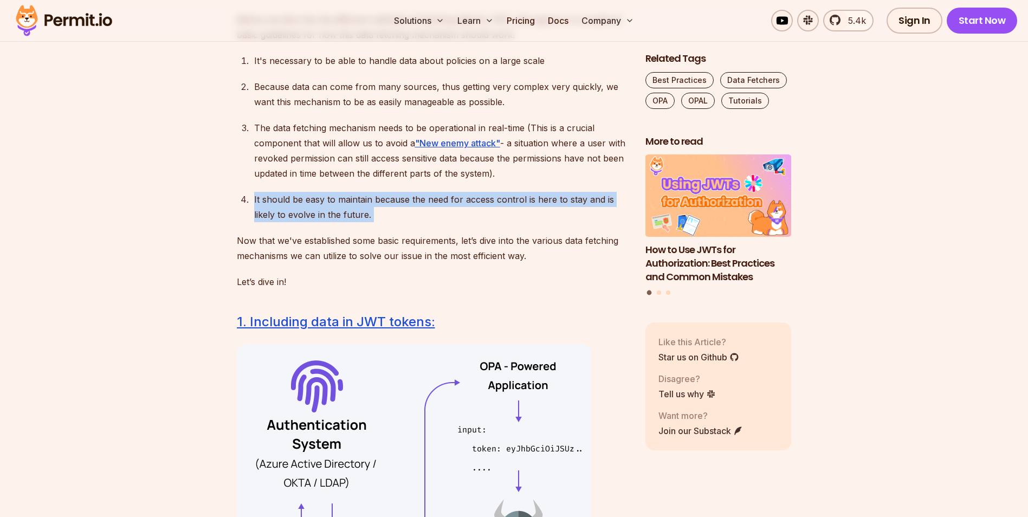
click at [339, 216] on p "It should be easy to maintain because the need for access control is here to st…" at bounding box center [441, 207] width 374 height 30
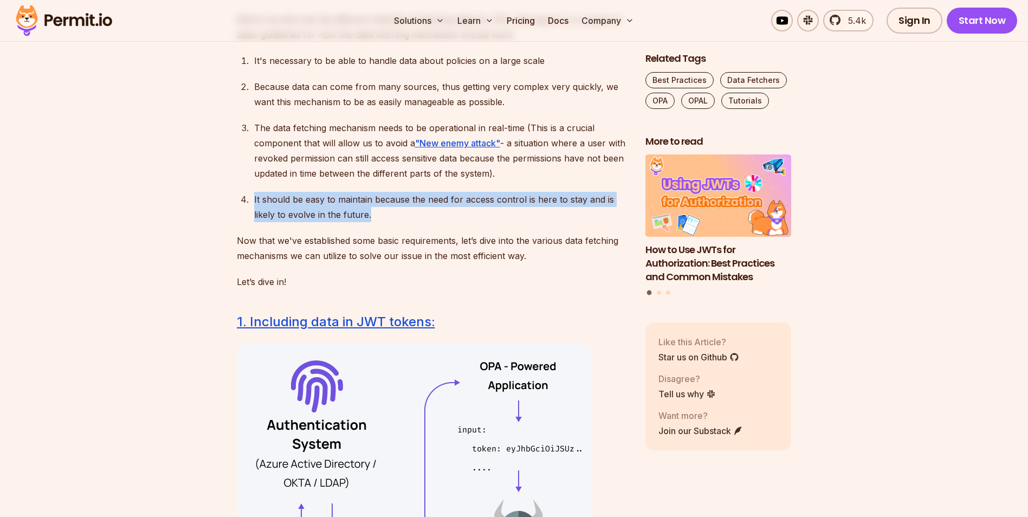
click at [251, 198] on li "It should be easy to maintain because the need for access control is here to st…" at bounding box center [439, 207] width 377 height 30
click at [324, 204] on p "It should be easy to maintain because the need for access control is here to st…" at bounding box center [441, 207] width 374 height 30
click at [472, 220] on li "It should be easy to maintain because the need for access control is here to st…" at bounding box center [439, 207] width 377 height 30
click at [347, 221] on p "It should be easy to maintain because the need for access control is here to st…" at bounding box center [441, 207] width 374 height 30
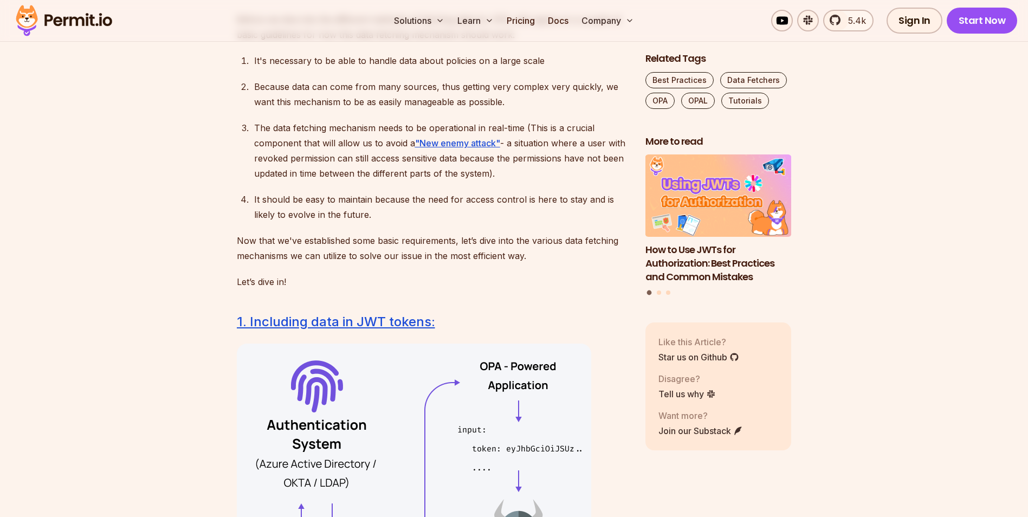
click at [348, 244] on p "Now that we've established some basic requirements, let’s dive into the various…" at bounding box center [432, 248] width 391 height 30
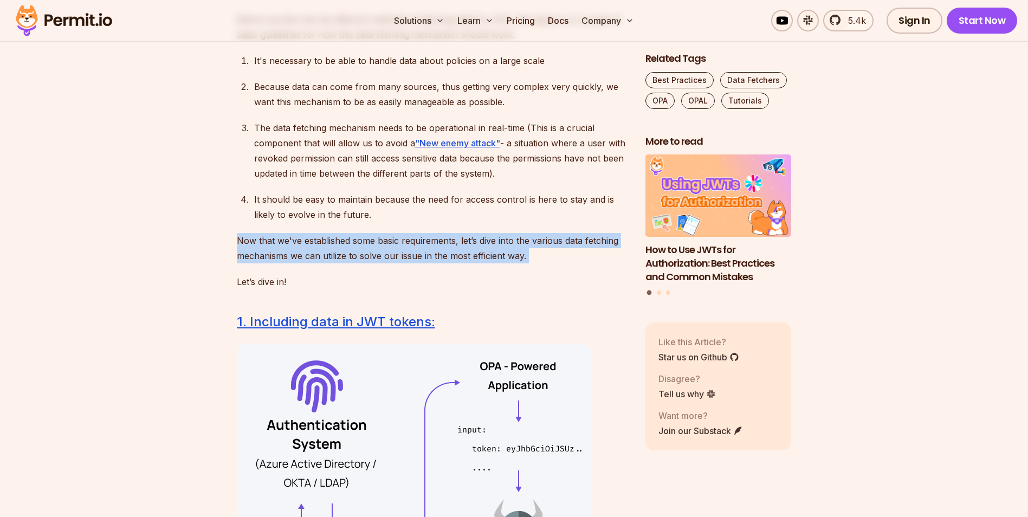
click at [348, 244] on p "Now that we've established some basic requirements, let’s dive into the various…" at bounding box center [432, 248] width 391 height 30
click at [327, 244] on p "Now that we've established some basic requirements, let’s dive into the various…" at bounding box center [432, 248] width 391 height 30
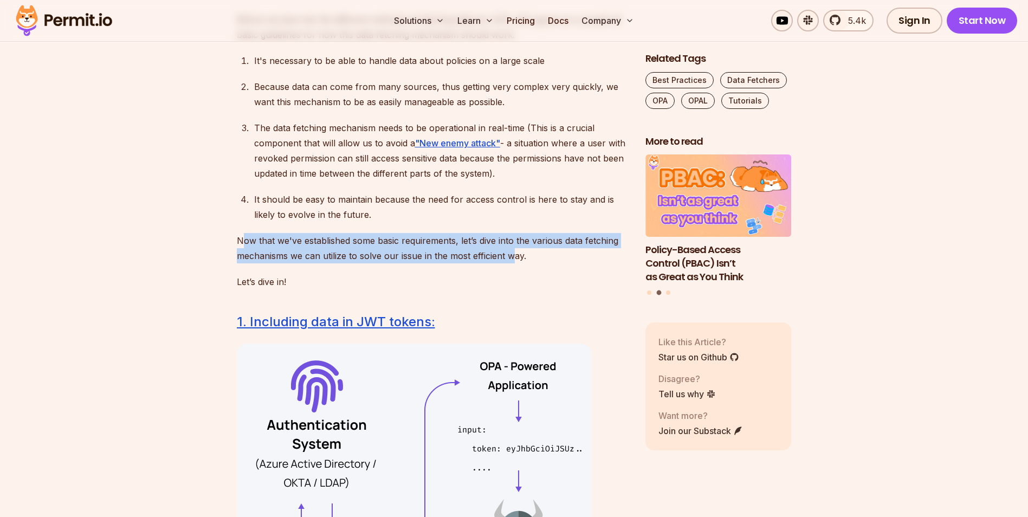
click at [512, 256] on p "Now that we've established some basic requirements, let’s dive into the various…" at bounding box center [432, 248] width 391 height 30
click at [453, 257] on p "Now that we've established some basic requirements, let’s dive into the various…" at bounding box center [432, 248] width 391 height 30
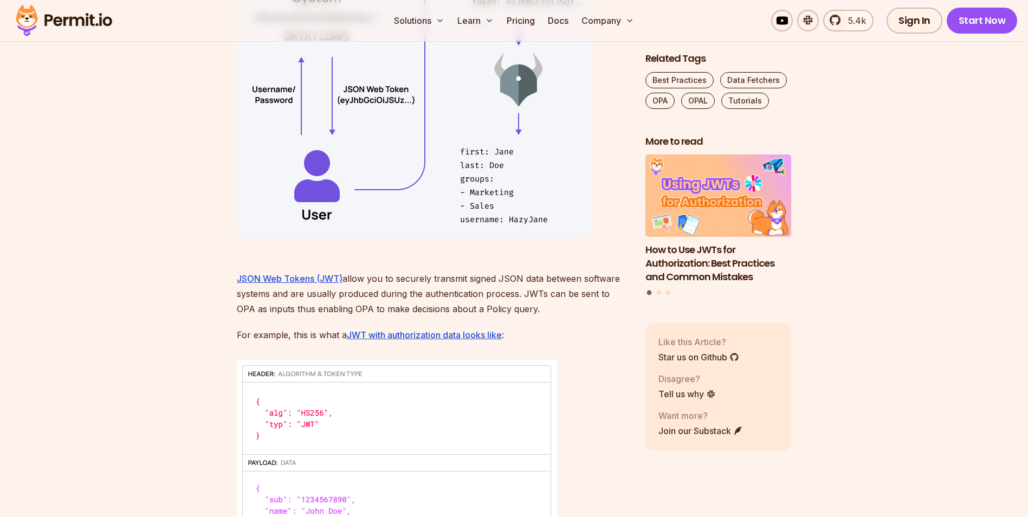
scroll to position [2114, 0]
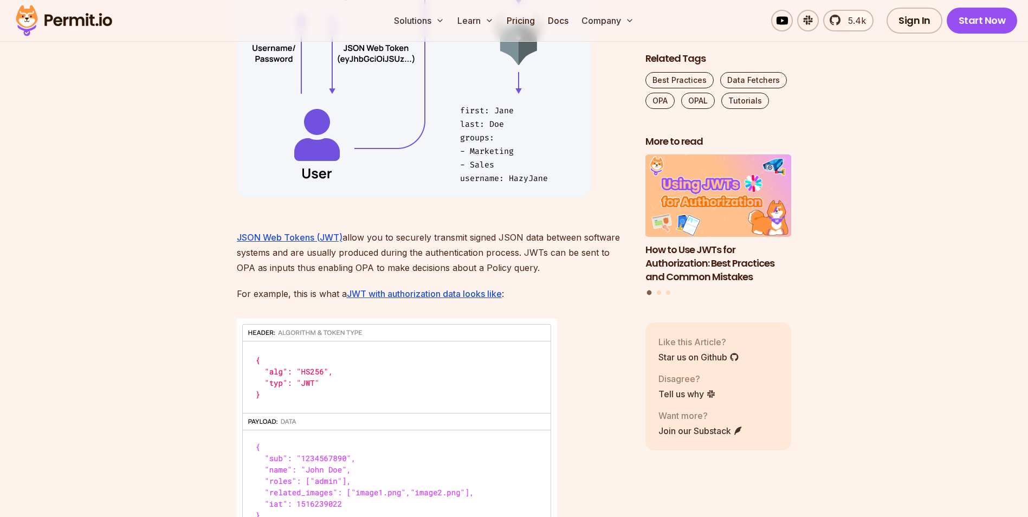
click at [448, 256] on p "JSON Web Tokens (JWT) allow you to securely transmit signed JSON data between s…" at bounding box center [432, 245] width 391 height 61
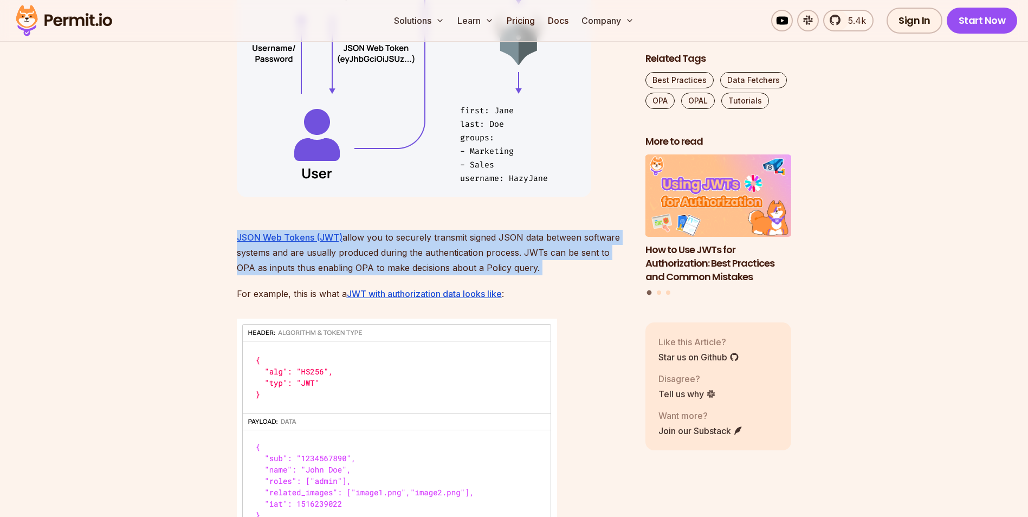
click at [448, 256] on p "JSON Web Tokens (JWT) allow you to securely transmit signed JSON data between s…" at bounding box center [432, 245] width 391 height 61
drag, startPoint x: 448, startPoint y: 256, endPoint x: 408, endPoint y: 255, distance: 40.1
click at [408, 255] on p "JSON Web Tokens (JWT) allow you to securely transmit signed JSON data between s…" at bounding box center [432, 245] width 391 height 61
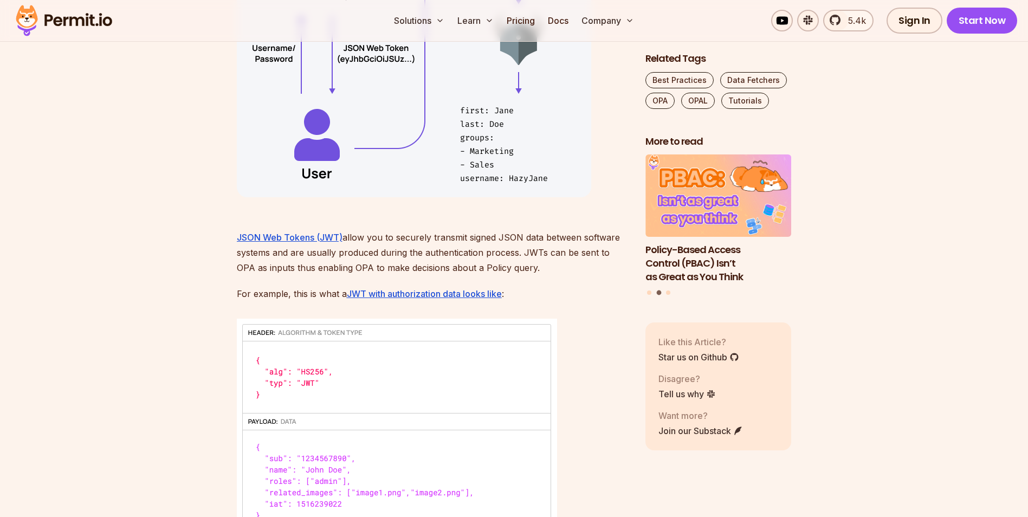
click at [279, 264] on p "JSON Web Tokens (JWT) allow you to securely transmit signed JSON data between s…" at bounding box center [432, 245] width 391 height 61
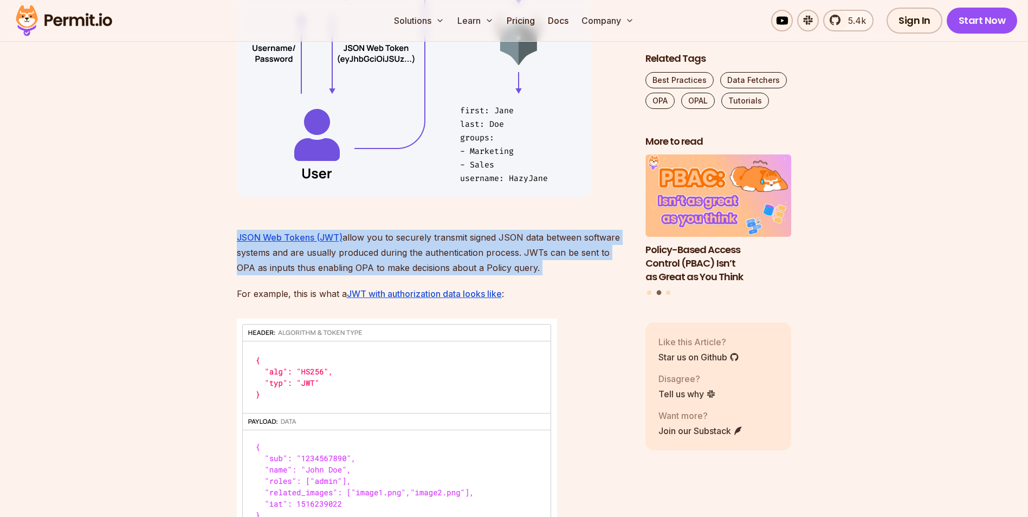
click at [279, 264] on p "JSON Web Tokens (JWT) allow you to securely transmit signed JSON data between s…" at bounding box center [432, 245] width 391 height 61
drag, startPoint x: 279, startPoint y: 264, endPoint x: 274, endPoint y: 268, distance: 6.9
click at [274, 268] on p "JSON Web Tokens (JWT) allow you to securely transmit signed JSON data between s…" at bounding box center [432, 245] width 391 height 61
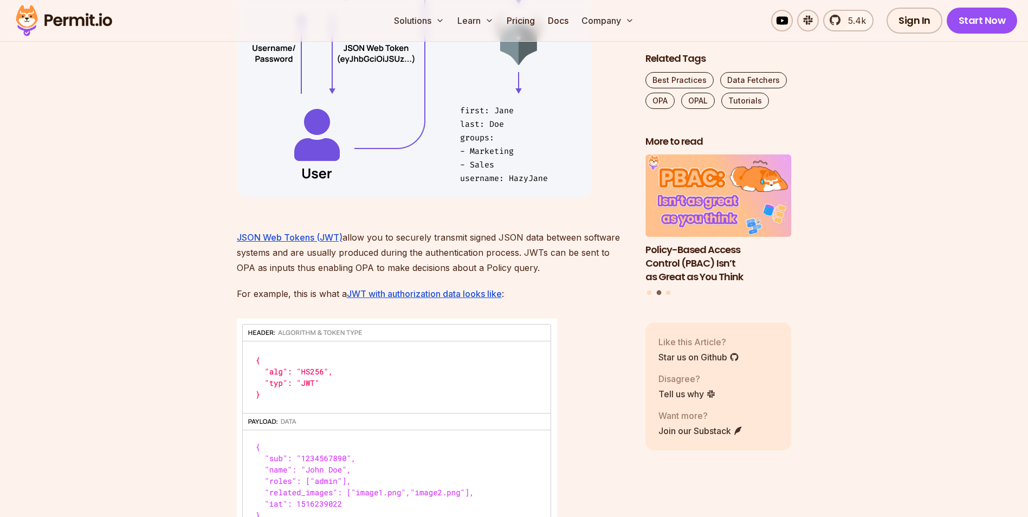
click at [272, 288] on p "For example, this is what a JWT with authorization data looks like :" at bounding box center [432, 293] width 391 height 15
drag, startPoint x: 272, startPoint y: 288, endPoint x: 252, endPoint y: 289, distance: 20.1
click at [252, 289] on p "For example, this is what a JWT with authorization data looks like :" at bounding box center [432, 293] width 391 height 15
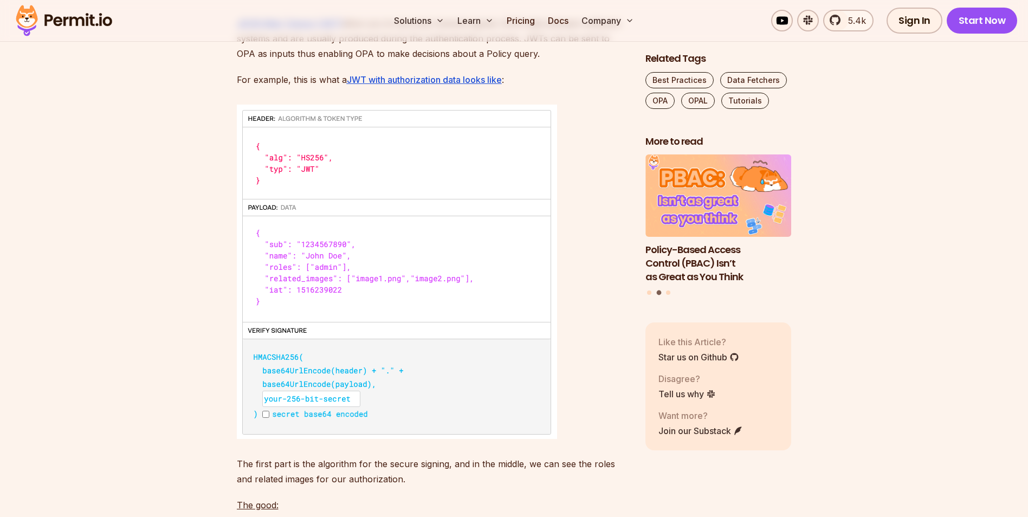
scroll to position [2331, 0]
click at [237, 284] on img at bounding box center [397, 269] width 320 height 334
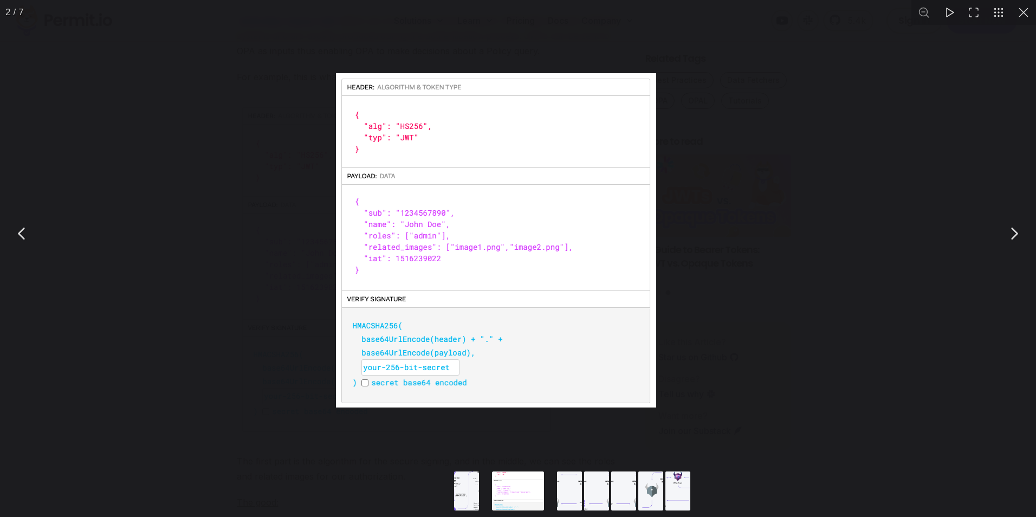
click at [344, 284] on div "You can close this modal content with the ESC key" at bounding box center [518, 233] width 1036 height 467
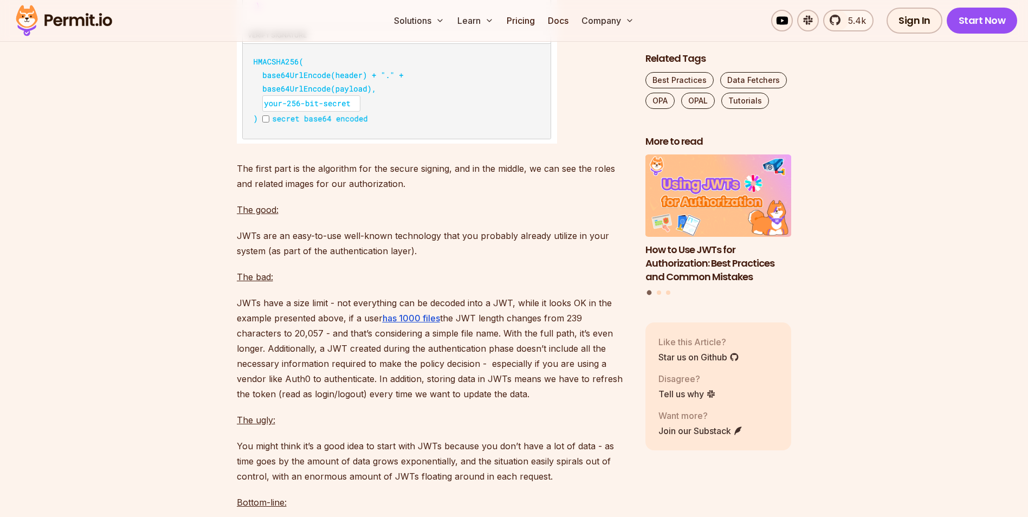
scroll to position [2656, 0]
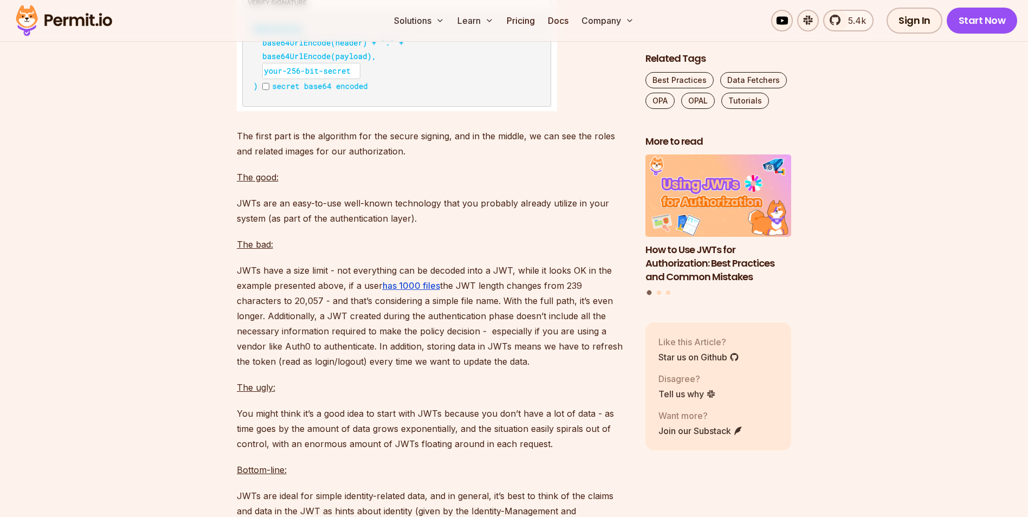
click at [349, 138] on p "The first part is the algorithm for the secure signing, and in the middle, we c…" at bounding box center [432, 143] width 391 height 30
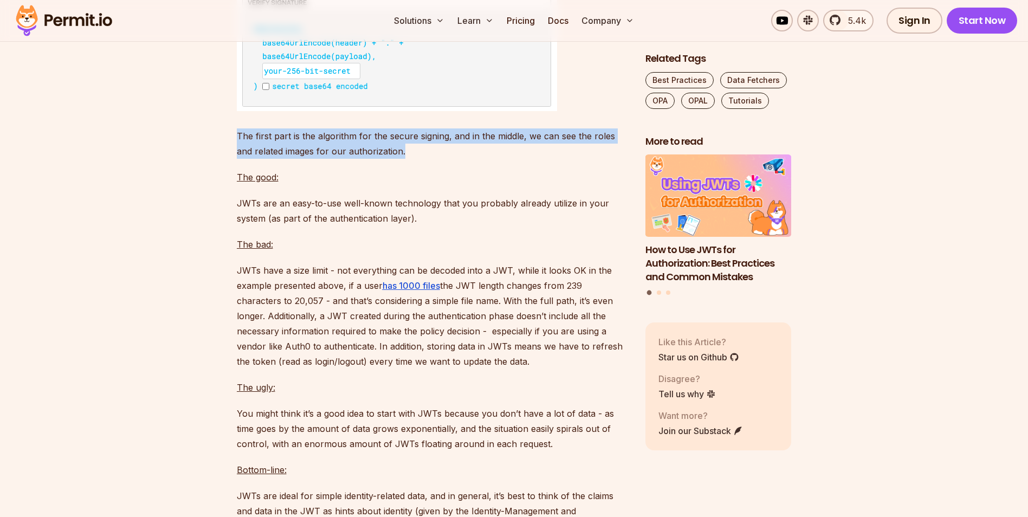
click at [349, 138] on p "The first part is the algorithm for the secure signing, and in the middle, we c…" at bounding box center [432, 143] width 391 height 30
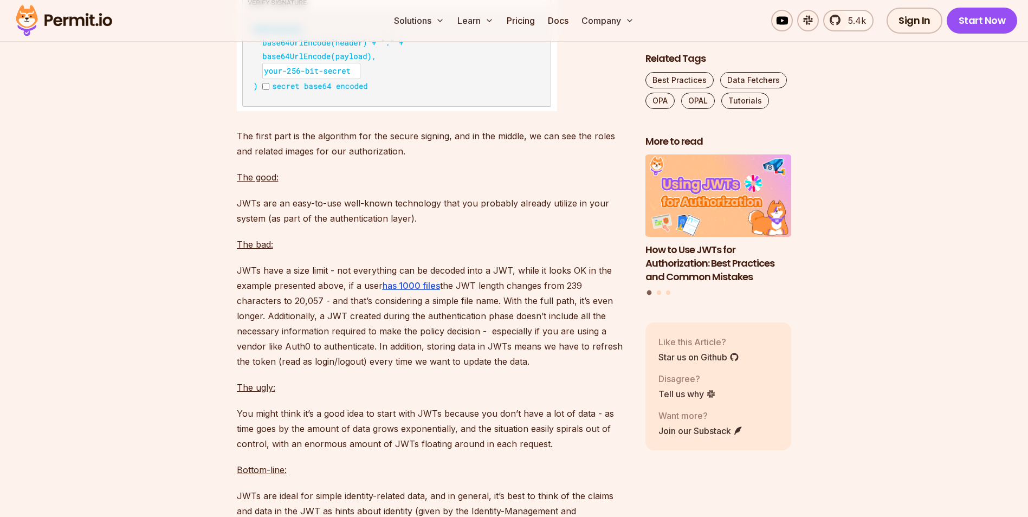
drag, startPoint x: 349, startPoint y: 138, endPoint x: 362, endPoint y: 205, distance: 68.5
click at [362, 205] on p "JWTs are an easy-to-use well-known technology that you probably already utilize…" at bounding box center [432, 211] width 391 height 30
click at [362, 209] on p "JWTs are an easy-to-use well-known technology that you probably already utilize…" at bounding box center [432, 211] width 391 height 30
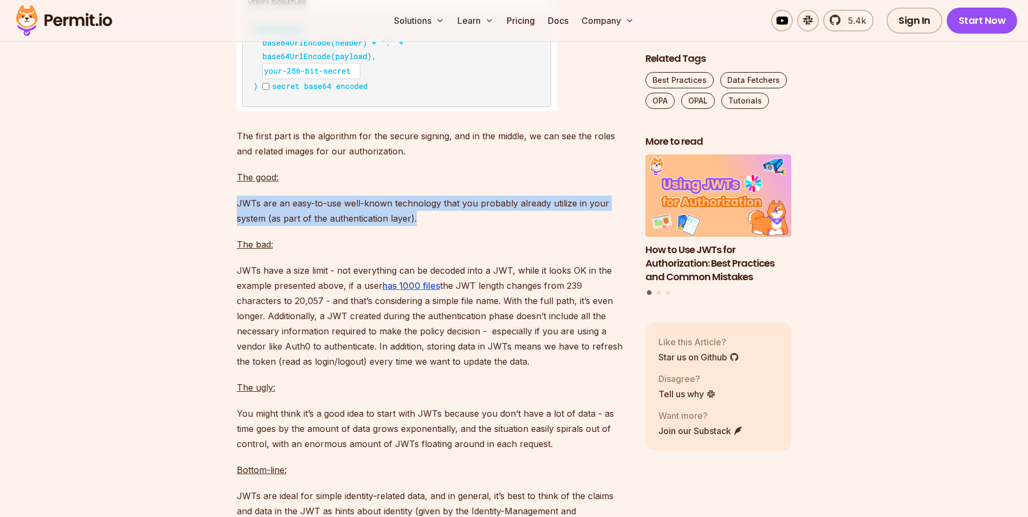
click at [362, 209] on p "JWTs are an easy-to-use well-known technology that you probably already utilize…" at bounding box center [432, 211] width 391 height 30
drag, startPoint x: 362, startPoint y: 209, endPoint x: 295, endPoint y: 209, distance: 66.1
click at [295, 209] on p "JWTs are an easy-to-use well-known technology that you probably already utilize…" at bounding box center [432, 211] width 391 height 30
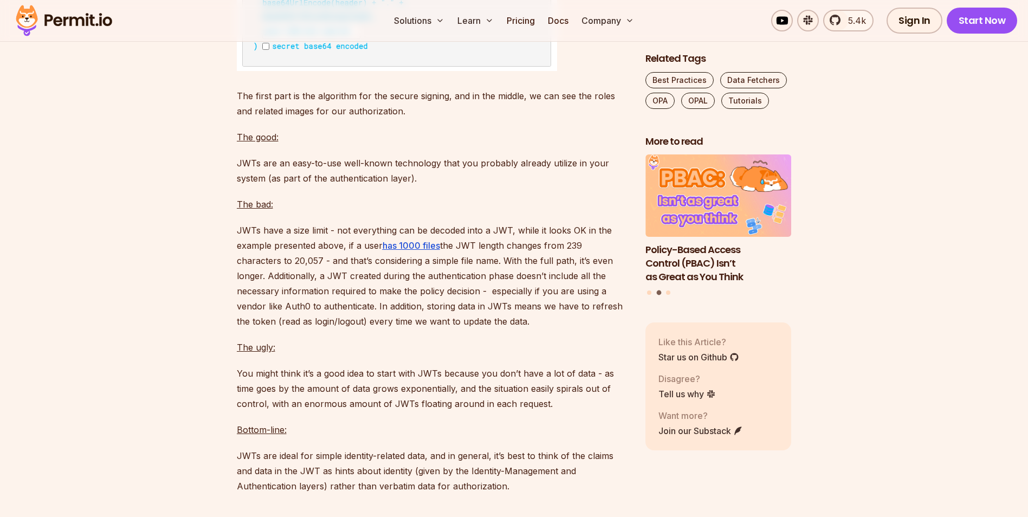
scroll to position [2819, 0]
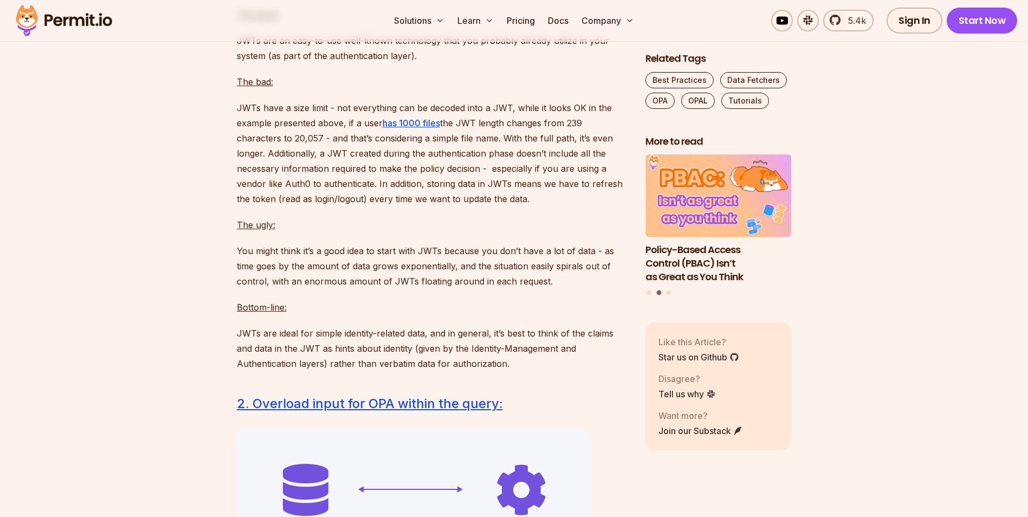
drag, startPoint x: 247, startPoint y: 250, endPoint x: 572, endPoint y: 284, distance: 326.4
click at [572, 284] on p "You might think it’s a good idea to start with JWTs because you don’t have a lo…" at bounding box center [432, 266] width 391 height 46
drag, startPoint x: 572, startPoint y: 284, endPoint x: 460, endPoint y: 284, distance: 112.2
click at [460, 284] on p "You might think it’s a good idea to start with JWTs because you don’t have a lo…" at bounding box center [432, 266] width 391 height 46
click at [240, 340] on p "JWTs are ideal for simple identity-related data, and in general, it’s best to t…" at bounding box center [432, 349] width 391 height 46
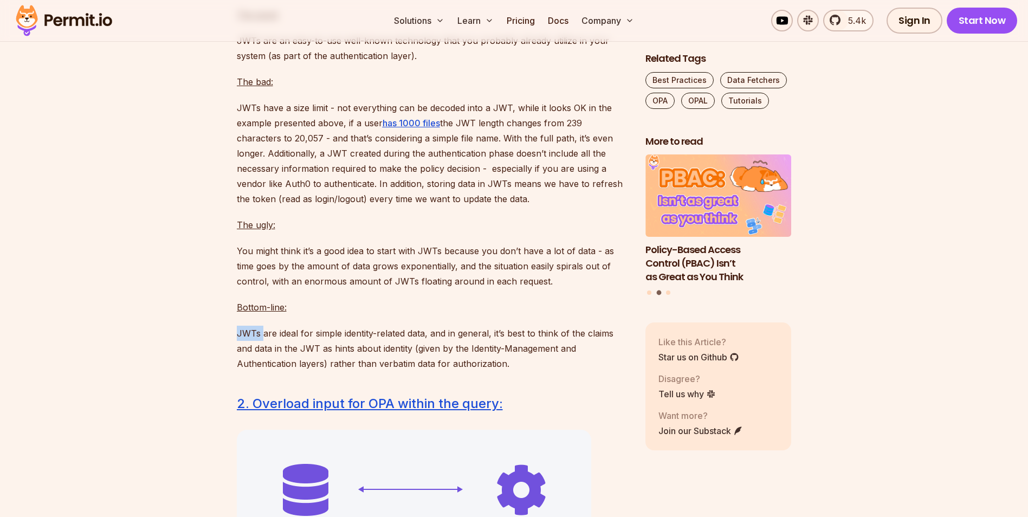
click at [240, 340] on p "JWTs are ideal for simple identity-related data, and in general, it’s best to t…" at bounding box center [432, 349] width 391 height 46
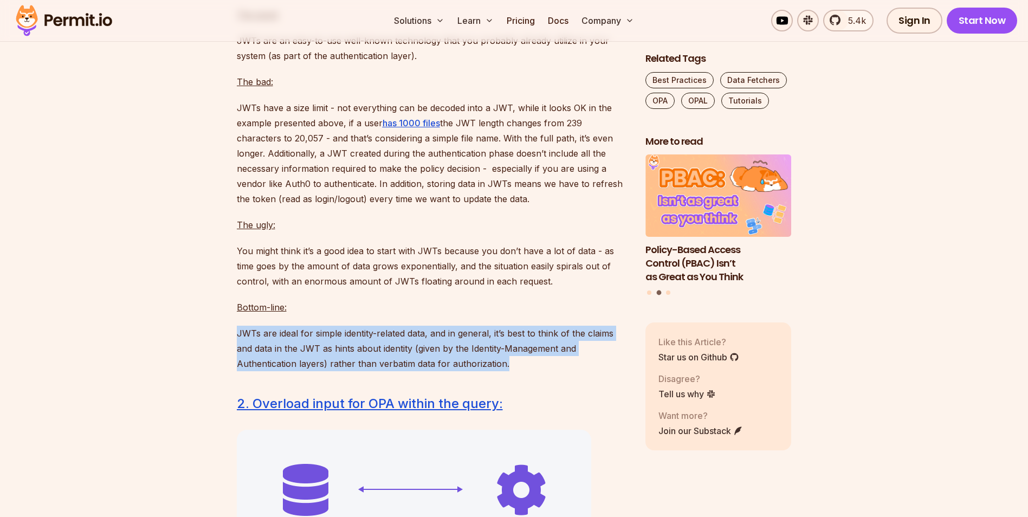
click at [240, 340] on p "JWTs are ideal for simple identity-related data, and in general, it’s best to t…" at bounding box center [432, 349] width 391 height 46
drag, startPoint x: 240, startPoint y: 340, endPoint x: 165, endPoint y: 339, distance: 75.4
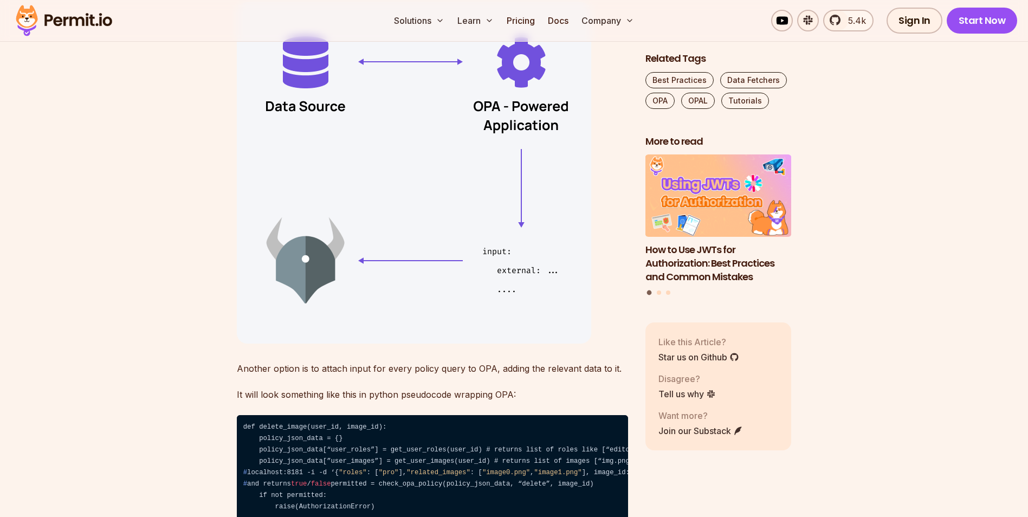
scroll to position [3415, 0]
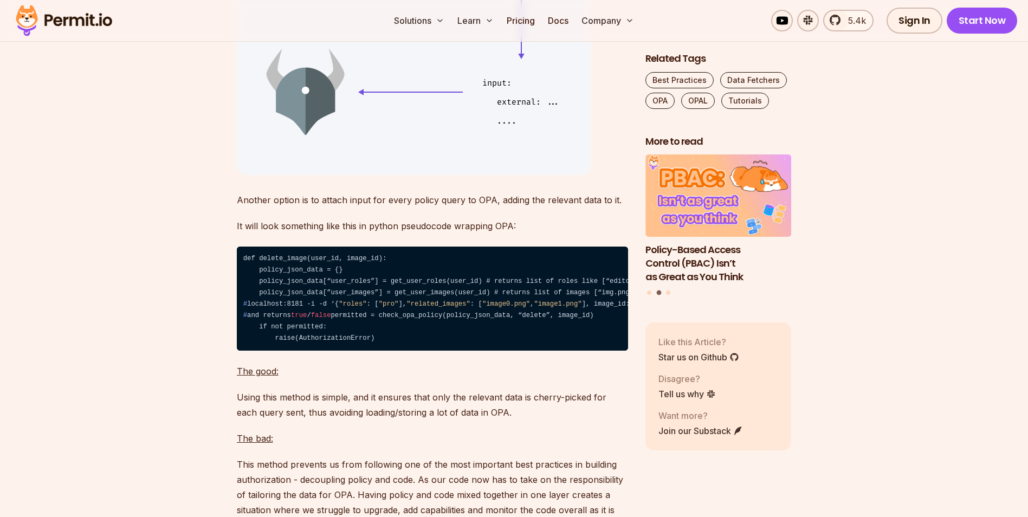
click at [263, 199] on p "Another option is to attach input for every policy query to OPA, adding the rel…" at bounding box center [432, 199] width 391 height 15
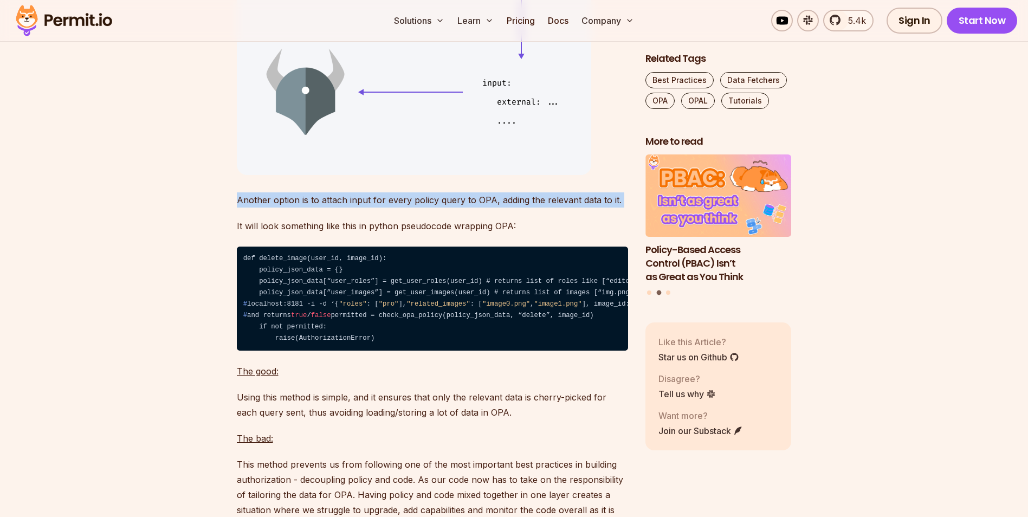
click at [263, 199] on p "Another option is to attach input for every policy query to OPA, adding the rel…" at bounding box center [432, 199] width 391 height 15
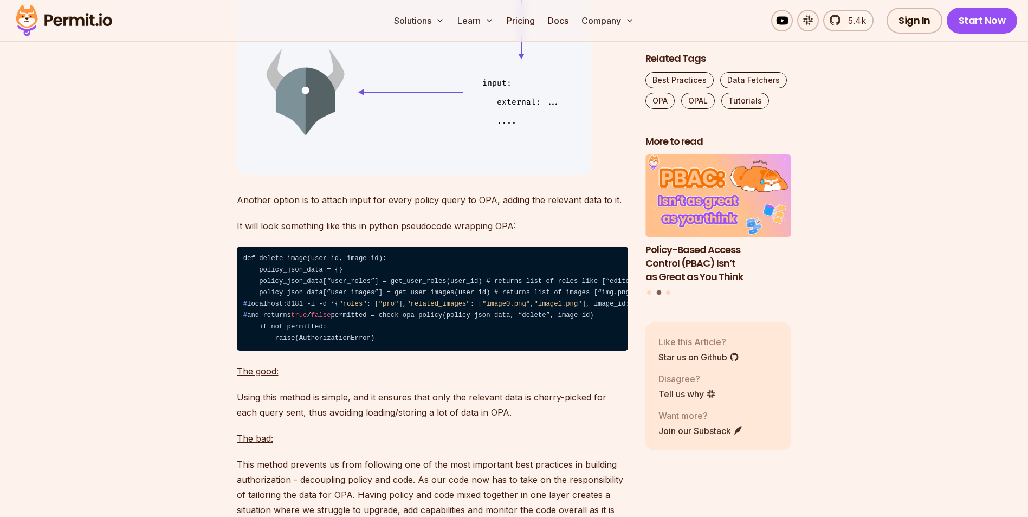
drag, startPoint x: 263, startPoint y: 199, endPoint x: 218, endPoint y: 236, distance: 58.6
click at [333, 229] on p "It will look something like this in python pseudocode wrapping OPA:" at bounding box center [432, 225] width 391 height 15
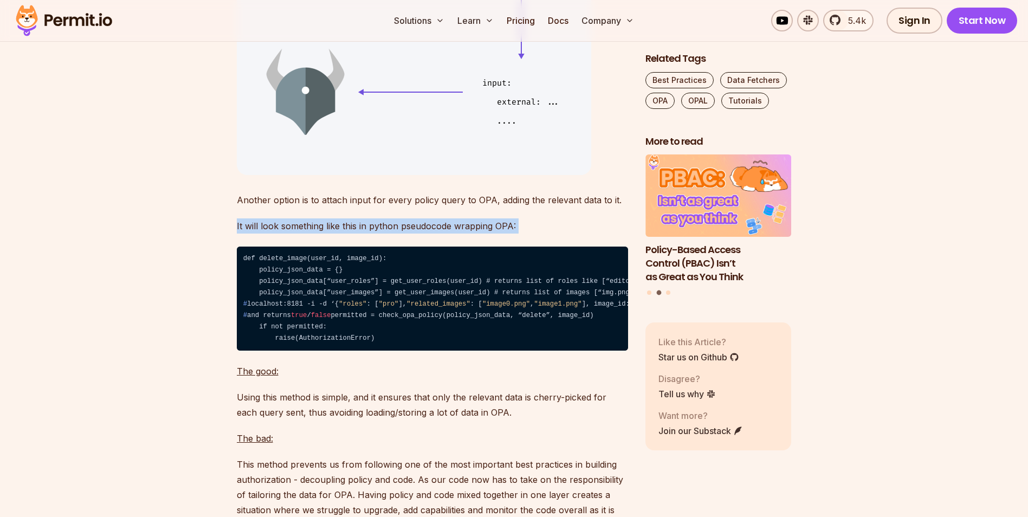
drag, startPoint x: 333, startPoint y: 229, endPoint x: 252, endPoint y: 230, distance: 80.8
click at [252, 230] on p "It will look something like this in python pseudocode wrapping OPA:" at bounding box center [432, 225] width 391 height 15
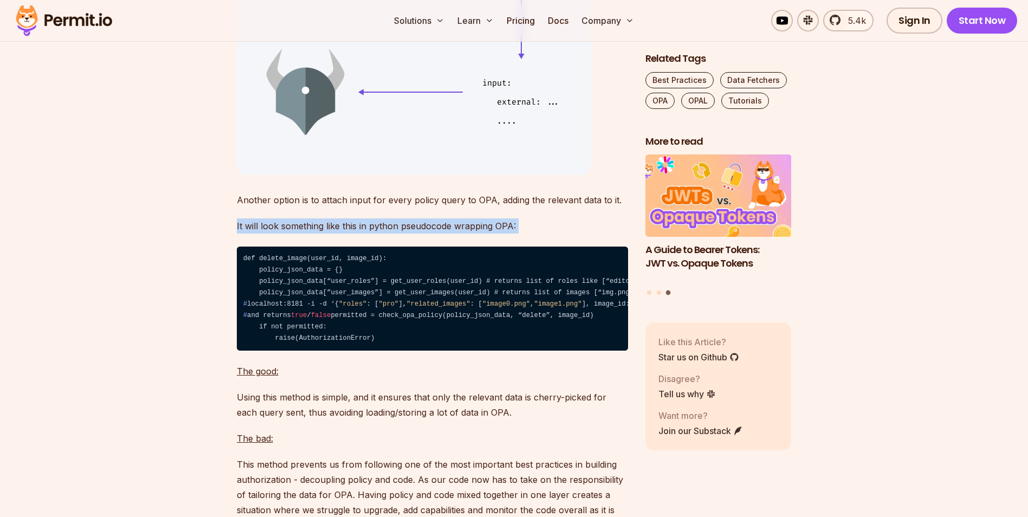
drag, startPoint x: 342, startPoint y: 366, endPoint x: 248, endPoint y: 315, distance: 106.3
click at [248, 315] on code "def delete_image(user_id, image_id): policy_json_data = {} policy_json_data[“us…" at bounding box center [432, 299] width 391 height 105
drag, startPoint x: 248, startPoint y: 315, endPoint x: 437, endPoint y: 331, distance: 189.3
click at [437, 331] on code "def delete_image(user_id, image_id): policy_json_data = {} policy_json_data[“us…" at bounding box center [432, 299] width 391 height 105
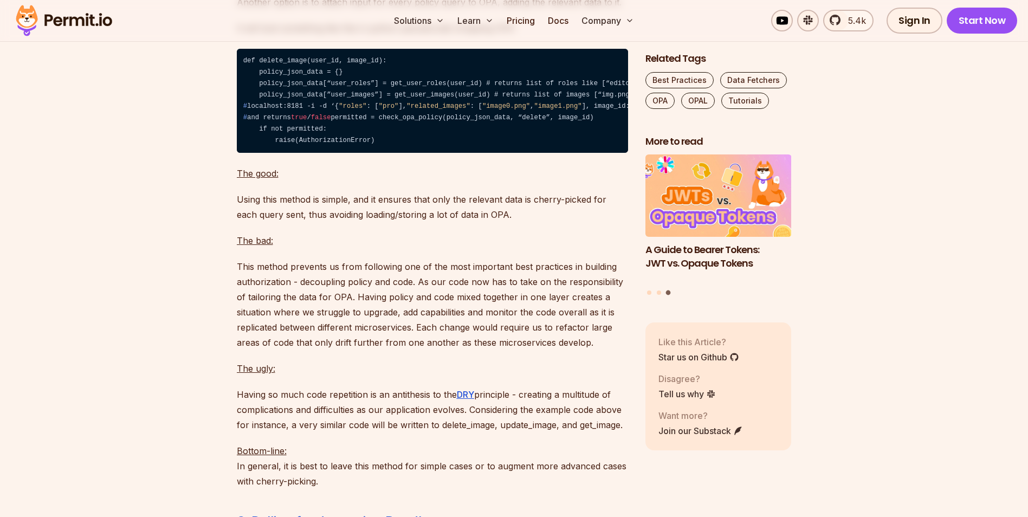
scroll to position [3632, 0]
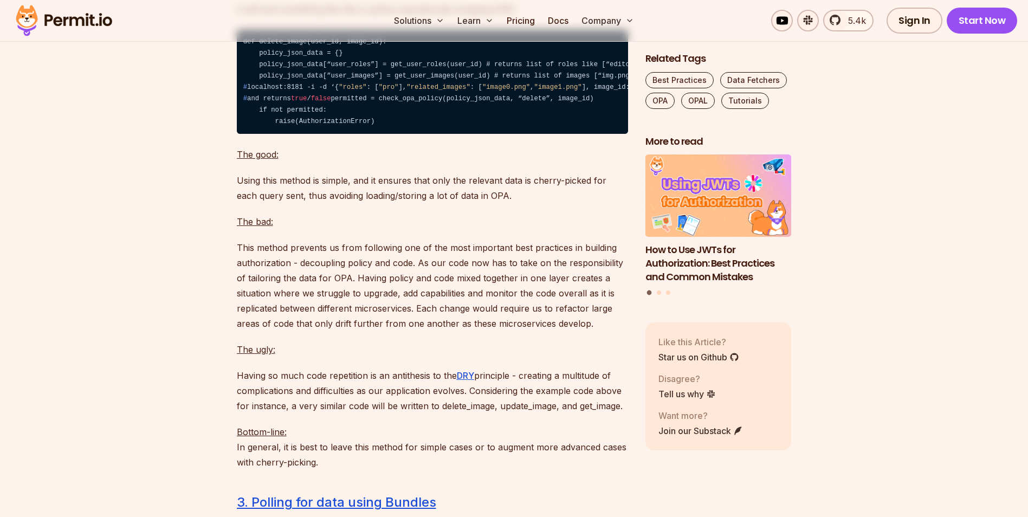
click at [320, 203] on p "Using this method is simple, and it ensures that only the relevant data is cher…" at bounding box center [432, 188] width 391 height 30
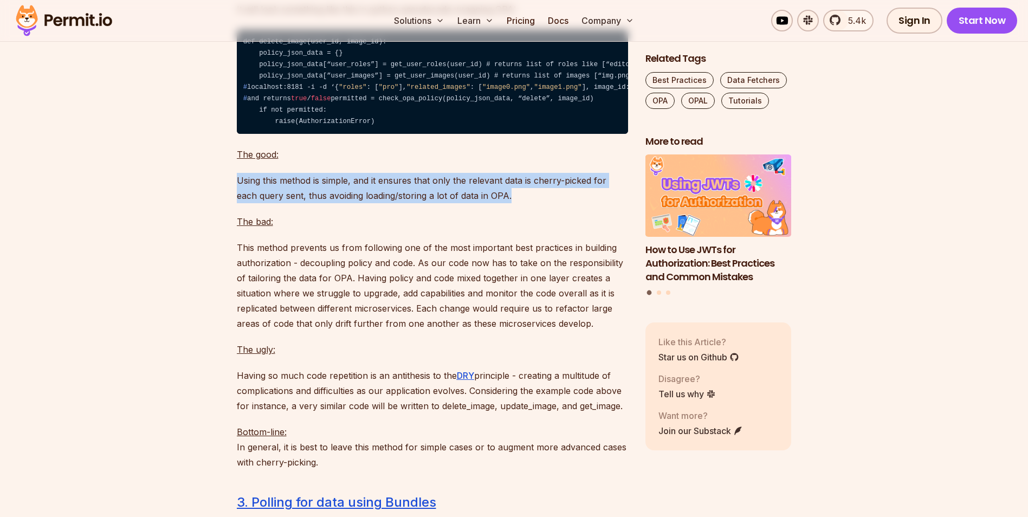
click at [319, 203] on p "Using this method is simple, and it ensures that only the relevant data is cher…" at bounding box center [432, 188] width 391 height 30
drag, startPoint x: 319, startPoint y: 232, endPoint x: 315, endPoint y: 315, distance: 83.6
click at [315, 315] on p "This method prevents us from following one of the most important best practices…" at bounding box center [432, 285] width 391 height 91
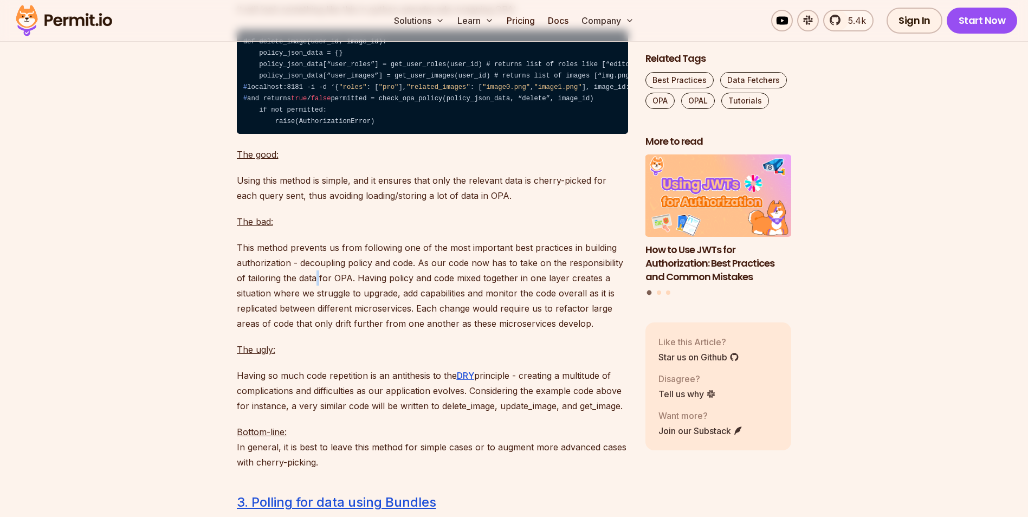
click at [315, 315] on p "This method prevents us from following one of the most important best practices…" at bounding box center [432, 285] width 391 height 91
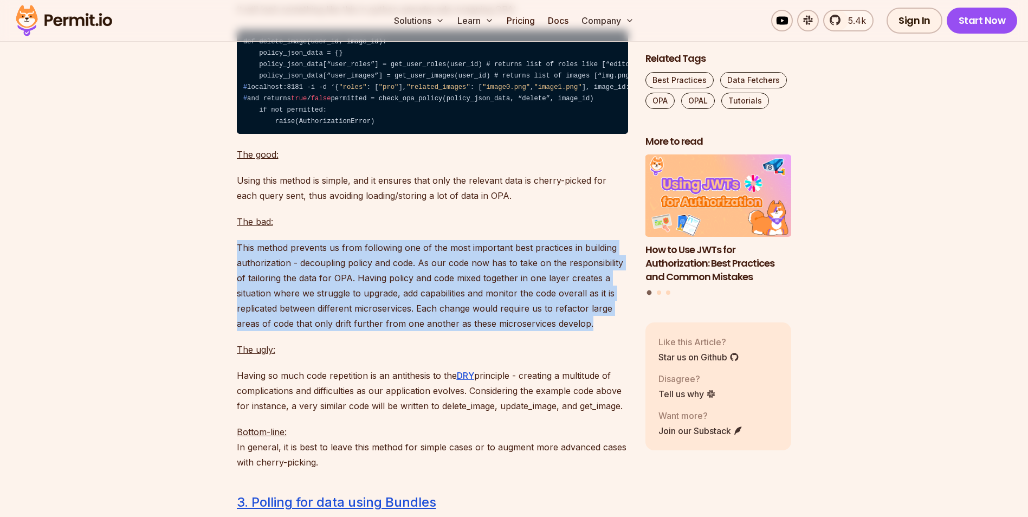
click at [315, 315] on p "This method prevents us from following one of the most important best practices…" at bounding box center [432, 285] width 391 height 91
drag, startPoint x: 315, startPoint y: 315, endPoint x: 281, endPoint y: 315, distance: 34.2
click at [278, 315] on p "This method prevents us from following one of the most important best practices…" at bounding box center [432, 285] width 391 height 91
drag, startPoint x: 240, startPoint y: 289, endPoint x: 613, endPoint y: 364, distance: 380.3
click at [613, 331] on p "This method prevents us from following one of the most important best practices…" at bounding box center [432, 285] width 391 height 91
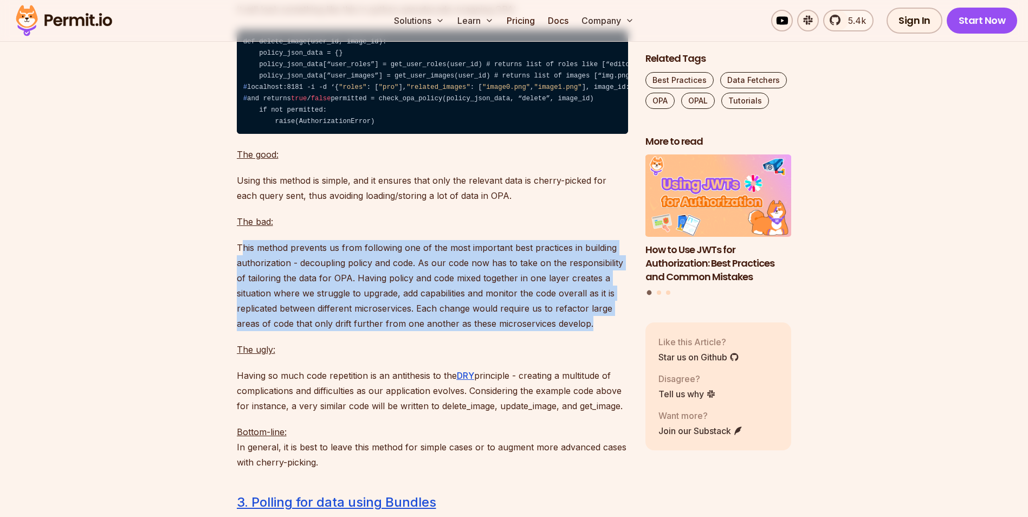
drag, startPoint x: 613, startPoint y: 364, endPoint x: 561, endPoint y: 359, distance: 51.7
click at [560, 331] on p "This method prevents us from following one of the most important best practices…" at bounding box center [432, 285] width 391 height 91
drag, startPoint x: 592, startPoint y: 366, endPoint x: 232, endPoint y: 284, distance: 369.9
drag, startPoint x: 232, startPoint y: 284, endPoint x: 298, endPoint y: 304, distance: 68.8
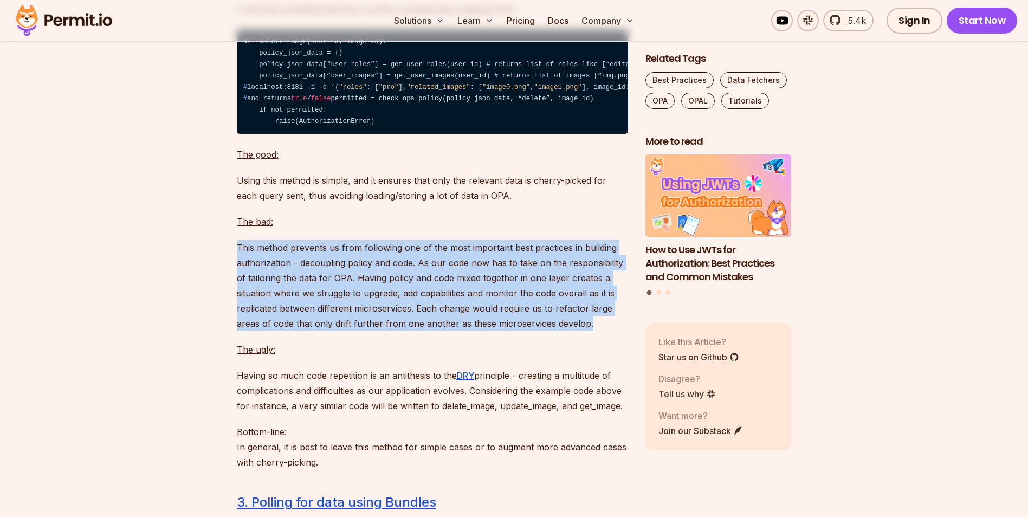
click at [298, 304] on p "This method prevents us from following one of the most important best practices…" at bounding box center [432, 285] width 391 height 91
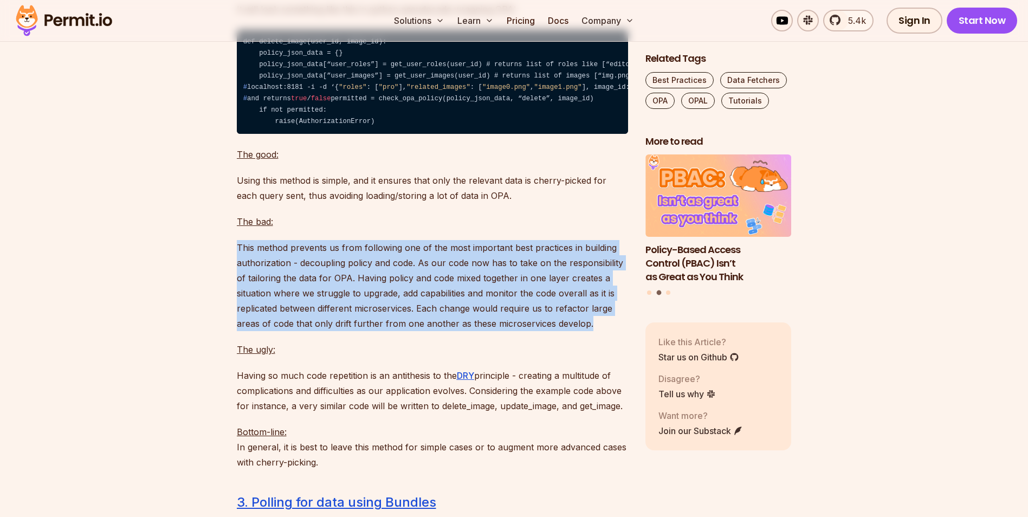
drag, startPoint x: 598, startPoint y: 365, endPoint x: 183, endPoint y: 292, distance: 421.5
drag, startPoint x: 183, startPoint y: 292, endPoint x: 470, endPoint y: 330, distance: 289.3
click at [468, 326] on p "This method prevents us from following one of the most important best practices…" at bounding box center [432, 285] width 391 height 91
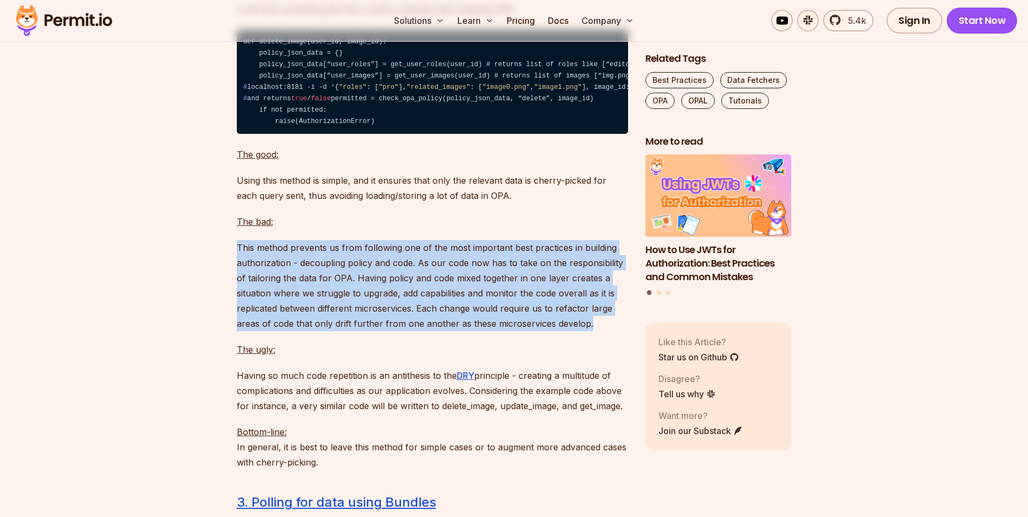
drag, startPoint x: 595, startPoint y: 370, endPoint x: 218, endPoint y: 291, distance: 384.4
drag, startPoint x: 218, startPoint y: 291, endPoint x: 395, endPoint y: 336, distance: 181.7
click at [395, 331] on p "This method prevents us from following one of the most important best practices…" at bounding box center [432, 285] width 391 height 91
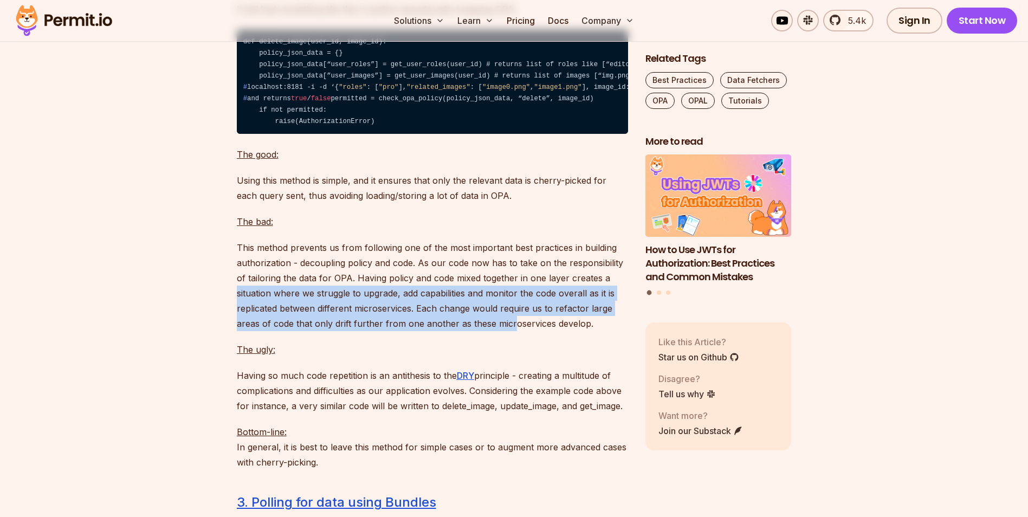
drag, startPoint x: 325, startPoint y: 343, endPoint x: 510, endPoint y: 362, distance: 186.4
click at [510, 331] on p "This method prevents us from following one of the most important best practices…" at bounding box center [432, 285] width 391 height 91
drag, startPoint x: 507, startPoint y: 362, endPoint x: 345, endPoint y: 347, distance: 163.3
click at [345, 331] on p "This method prevents us from following one of the most important best practices…" at bounding box center [432, 285] width 391 height 91
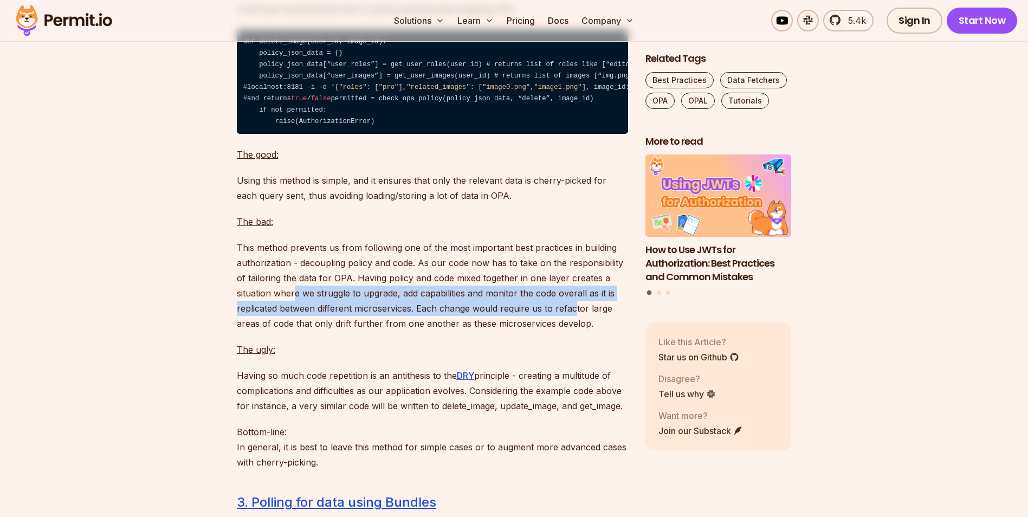
drag, startPoint x: 450, startPoint y: 341, endPoint x: 556, endPoint y: 359, distance: 107.3
click at [564, 331] on p "This method prevents us from following one of the most important best practices…" at bounding box center [432, 285] width 391 height 91
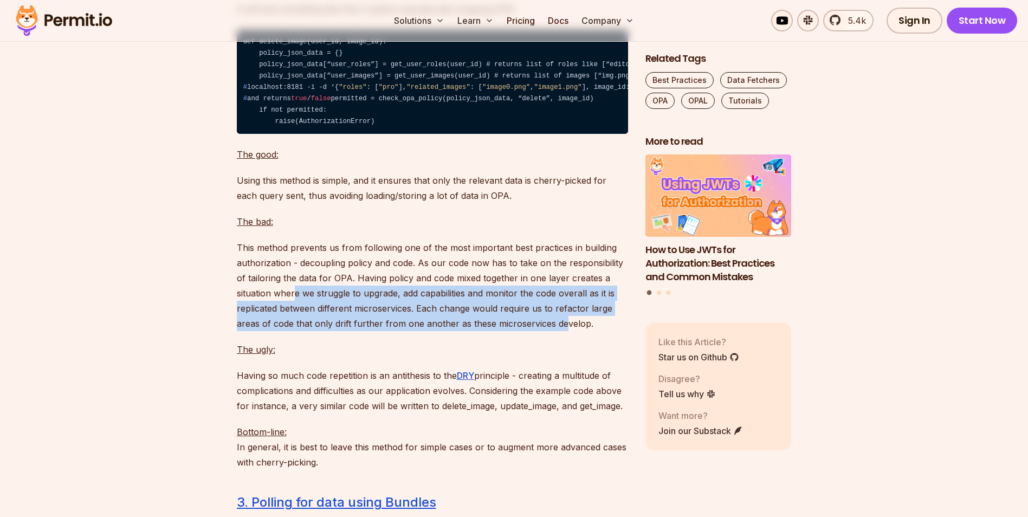
click at [420, 331] on p "This method prevents us from following one of the most important best practices…" at bounding box center [432, 285] width 391 height 91
click at [344, 331] on p "This method prevents us from following one of the most important best practices…" at bounding box center [432, 285] width 391 height 91
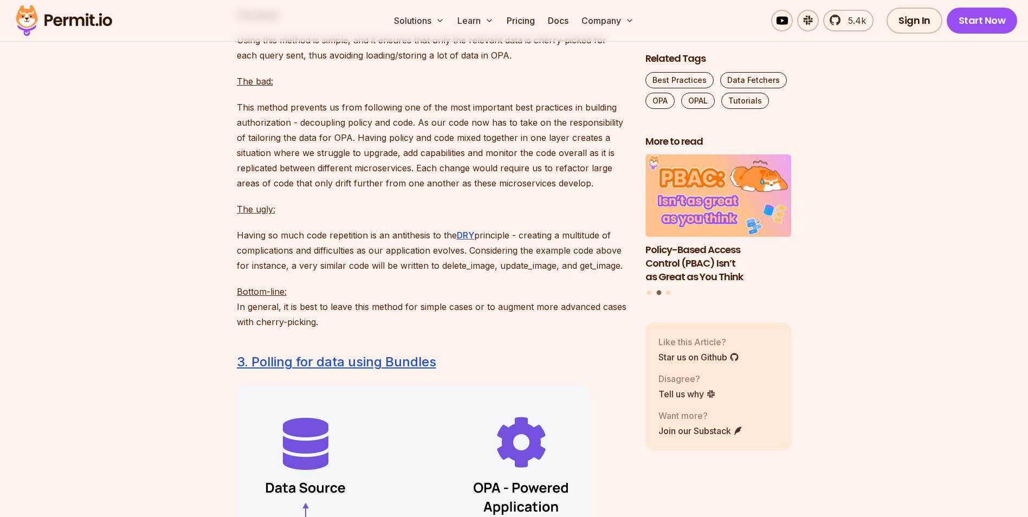
scroll to position [3795, 0]
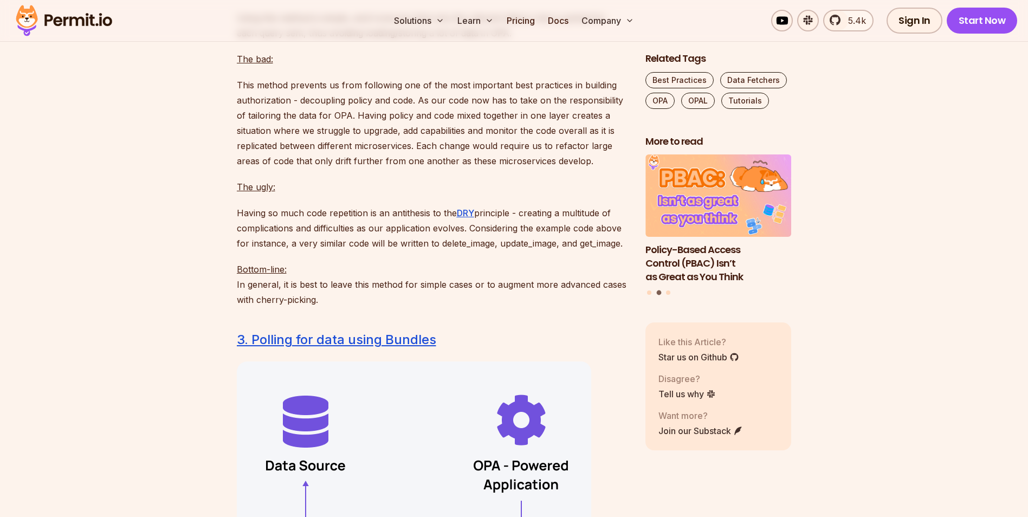
click at [360, 307] on p "Bottom-line: In general, it is best to leave this method for simple cases or to…" at bounding box center [432, 285] width 391 height 46
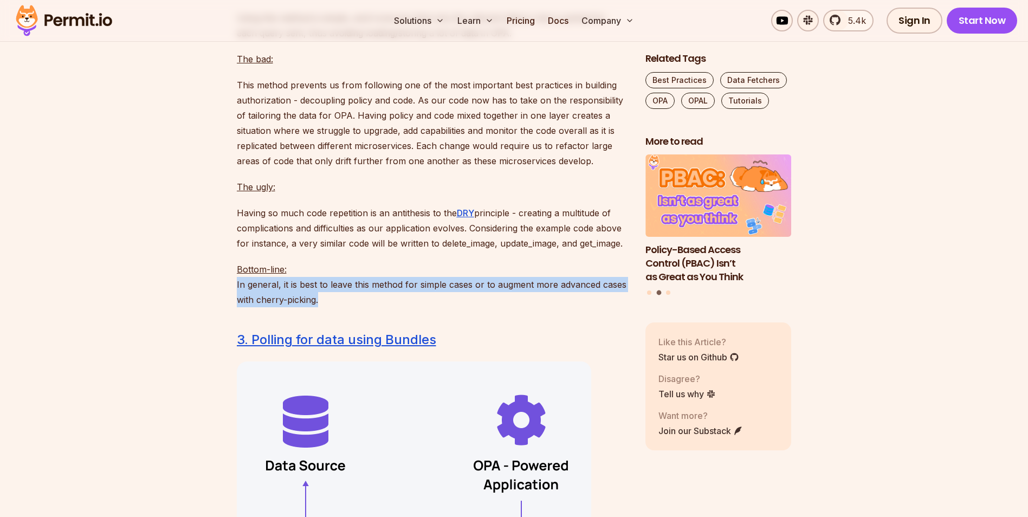
drag, startPoint x: 360, startPoint y: 324, endPoint x: 333, endPoint y: 326, distance: 26.7
click at [333, 307] on p "Bottom-line: In general, it is best to leave this method for simple cases or to…" at bounding box center [432, 285] width 391 height 46
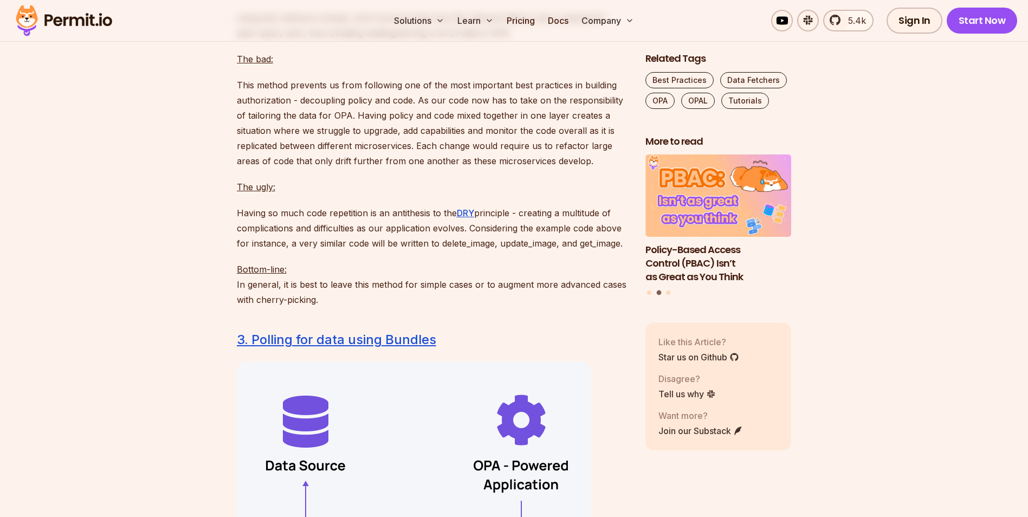
click at [276, 307] on p "Bottom-line: In general, it is best to leave this method for simple cases or to…" at bounding box center [432, 285] width 391 height 46
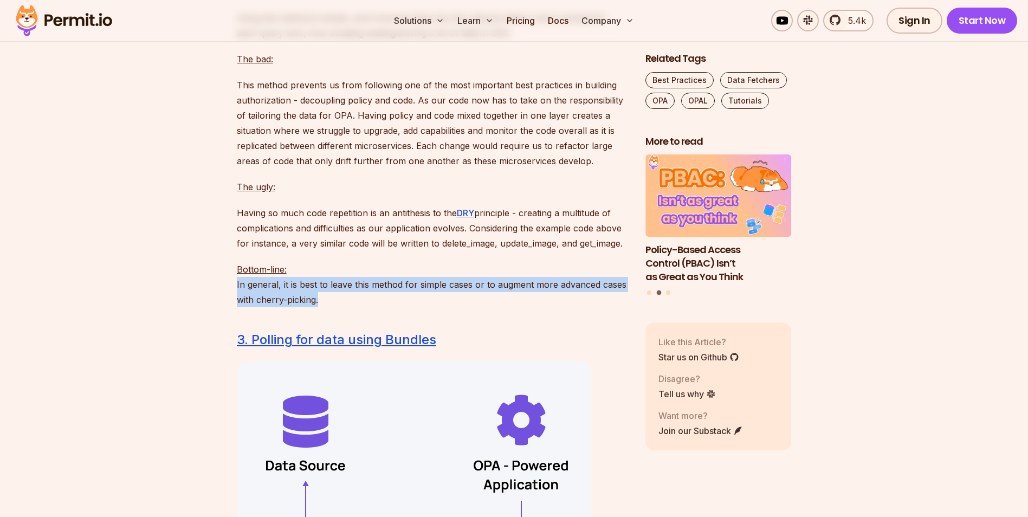
click at [276, 307] on p "Bottom-line: In general, it is best to leave this method for simple cases or to…" at bounding box center [432, 285] width 391 height 46
drag, startPoint x: 276, startPoint y: 326, endPoint x: 258, endPoint y: 328, distance: 18.6
click at [258, 307] on p "Bottom-line: In general, it is best to leave this method for simple cases or to…" at bounding box center [432, 285] width 391 height 46
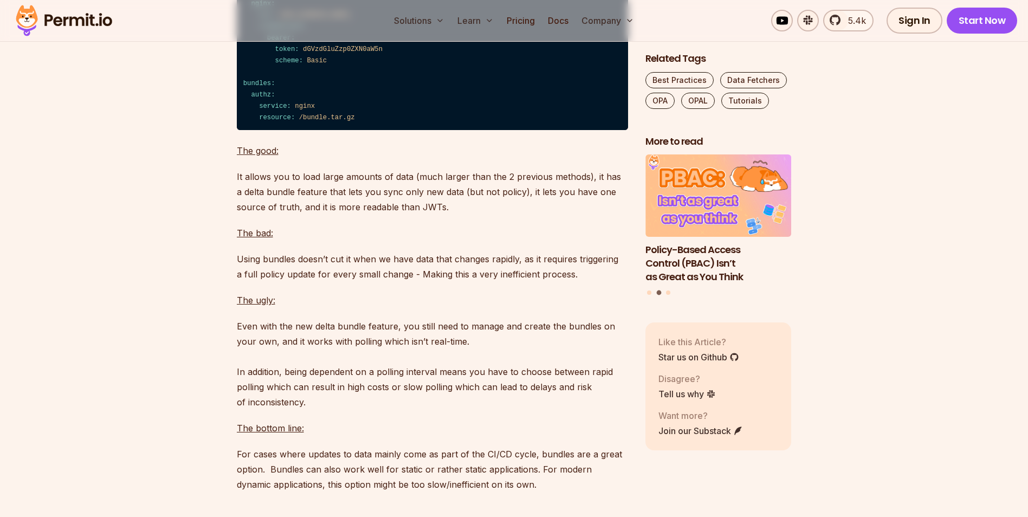
scroll to position [4662, 0]
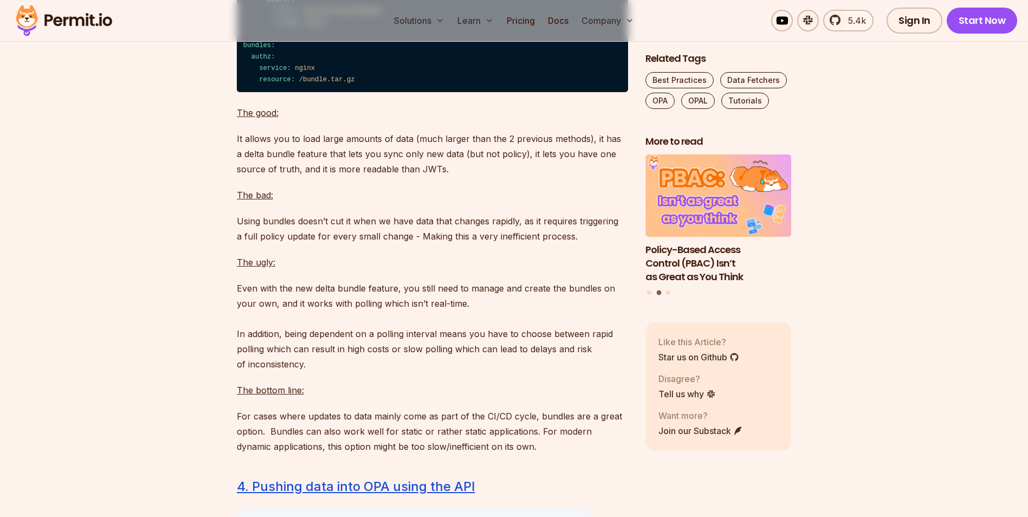
click at [282, 173] on p "It allows you to load large amounts of data (much larger than the 2 previous me…" at bounding box center [432, 154] width 391 height 46
click at [285, 177] on p "It allows you to load large amounts of data (much larger than the 2 previous me…" at bounding box center [432, 154] width 391 height 46
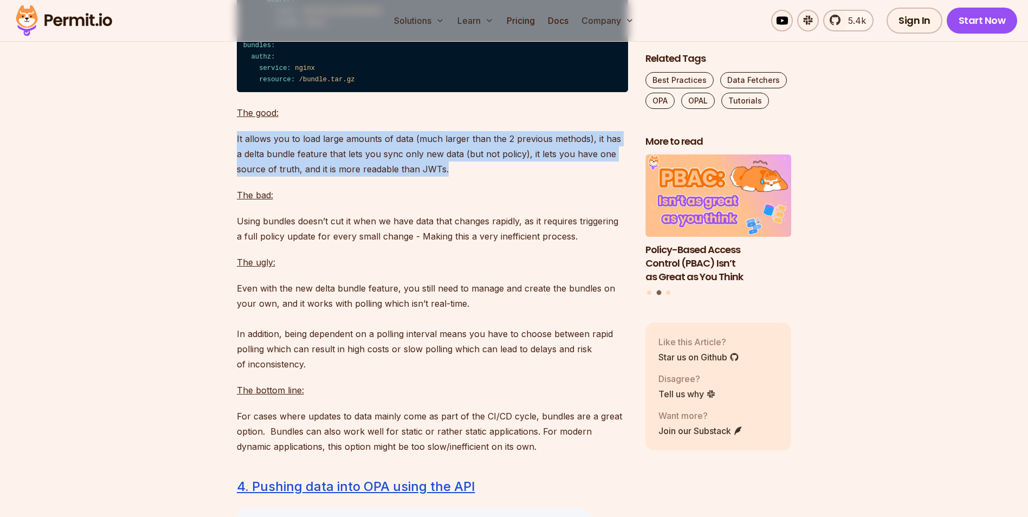
click at [285, 177] on p "It allows you to load large amounts of data (much larger than the 2 previous me…" at bounding box center [432, 154] width 391 height 46
drag, startPoint x: 285, startPoint y: 183, endPoint x: 321, endPoint y: 194, distance: 37.9
click at [322, 177] on p "It allows you to load large amounts of data (much larger than the 2 previous me…" at bounding box center [432, 154] width 391 height 46
drag, startPoint x: 450, startPoint y: 206, endPoint x: 229, endPoint y: 189, distance: 221.3
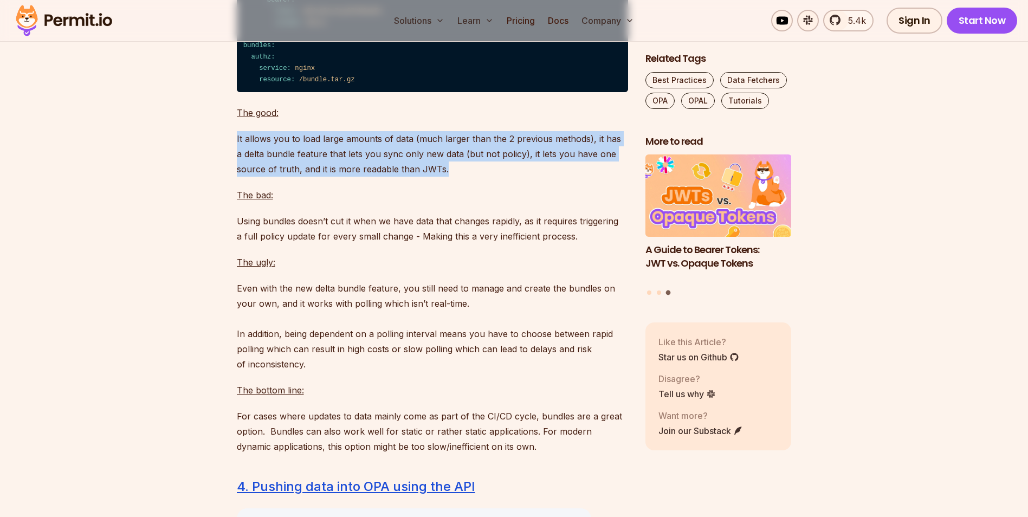
drag, startPoint x: 229, startPoint y: 189, endPoint x: 329, endPoint y: 191, distance: 99.8
click at [329, 177] on p "It allows you to load large amounts of data (much larger than the 2 previous me…" at bounding box center [432, 154] width 391 height 46
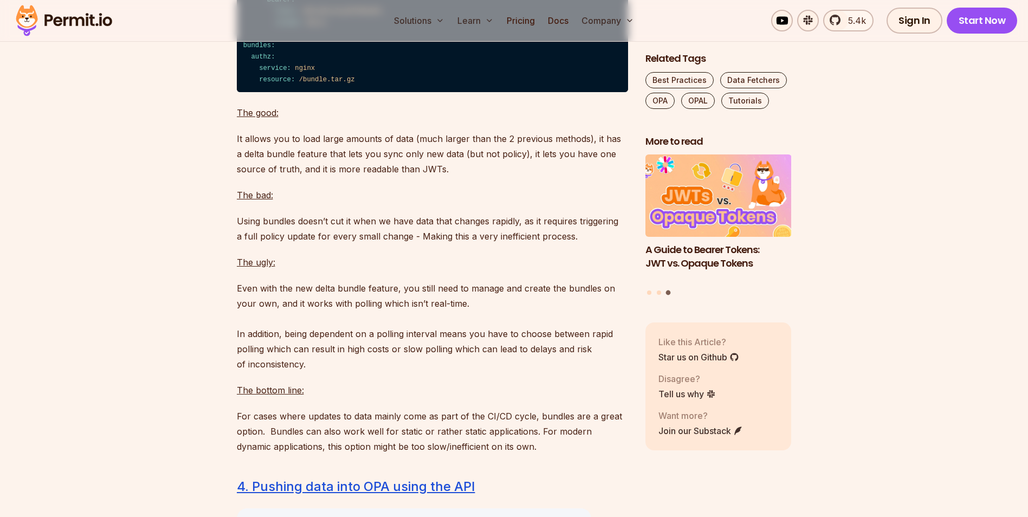
click at [298, 177] on p "It allows you to load large amounts of data (much larger than the 2 previous me…" at bounding box center [432, 154] width 391 height 46
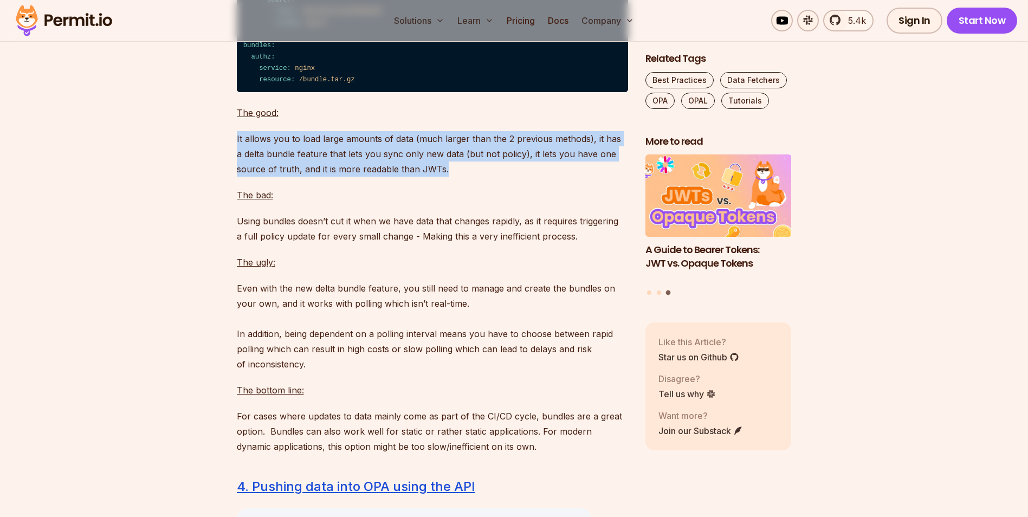
click at [298, 177] on p "It allows you to load large amounts of data (much larger than the 2 previous me…" at bounding box center [432, 154] width 391 height 46
drag, startPoint x: 298, startPoint y: 198, endPoint x: 254, endPoint y: 198, distance: 43.9
click at [254, 177] on p "It allows you to load large amounts of data (much larger than the 2 previous me…" at bounding box center [432, 154] width 391 height 46
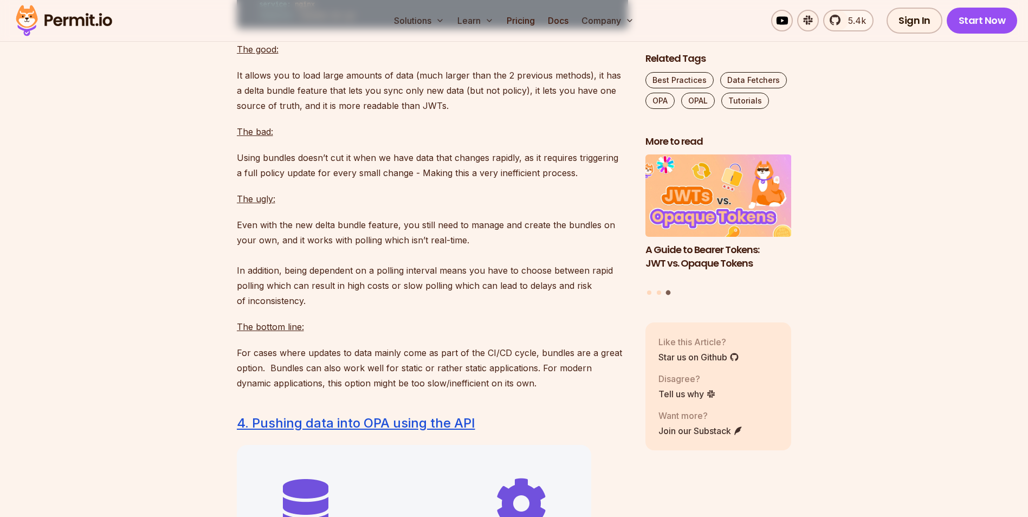
scroll to position [4770, 0]
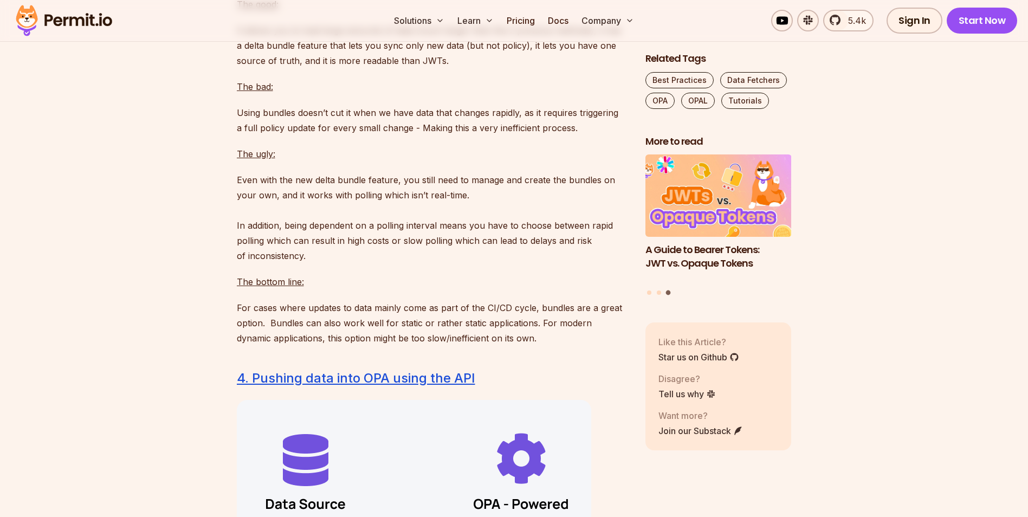
click at [300, 136] on p "Using bundles doesn’t cut it when we have data that changes rapidly, as it requ…" at bounding box center [432, 120] width 391 height 30
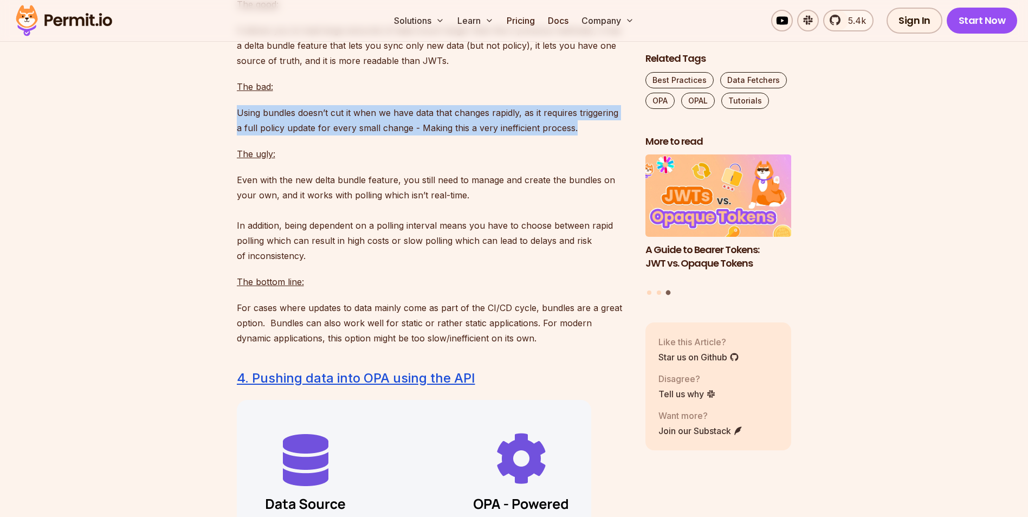
click at [300, 136] on p "Using bundles doesn’t cut it when we have data that changes rapidly, as it requ…" at bounding box center [432, 120] width 391 height 30
drag, startPoint x: 300, startPoint y: 160, endPoint x: 277, endPoint y: 161, distance: 23.3
click at [277, 136] on p "Using bundles doesn’t cut it when we have data that changes rapidly, as it requ…" at bounding box center [432, 120] width 391 height 30
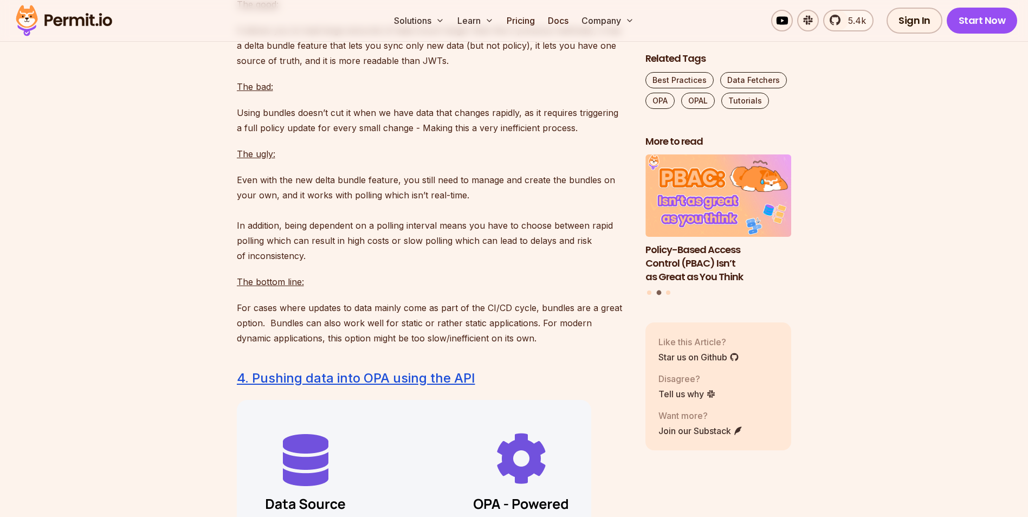
click at [389, 346] on p "For cases where updates to data mainly come as part of the CI/CD cycle, bundles…" at bounding box center [432, 323] width 391 height 46
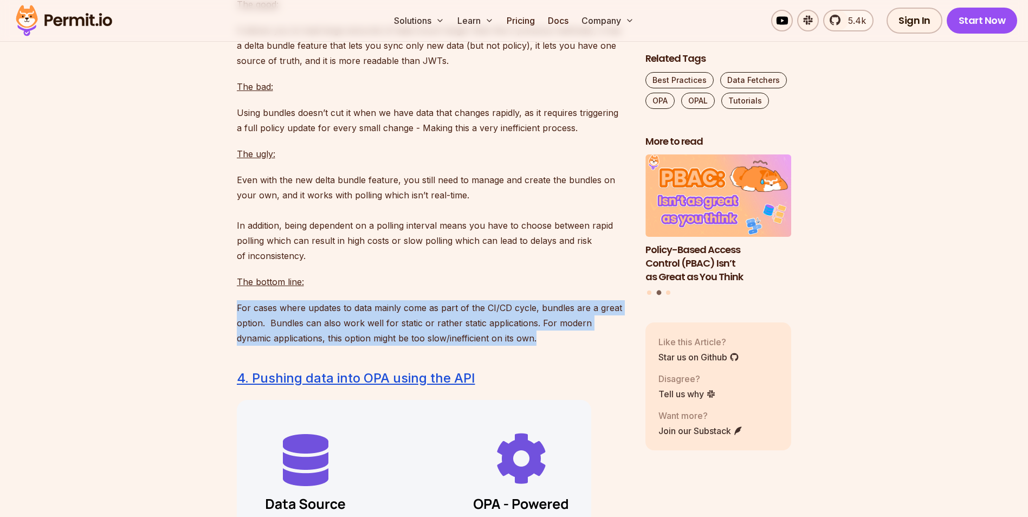
click at [389, 346] on p "For cases where updates to data mainly come as part of the CI/CD cycle, bundles…" at bounding box center [432, 323] width 391 height 46
drag, startPoint x: 389, startPoint y: 369, endPoint x: 303, endPoint y: 365, distance: 85.8
click at [303, 346] on p "For cases where updates to data mainly come as part of the CI/CD cycle, bundles…" at bounding box center [432, 323] width 391 height 46
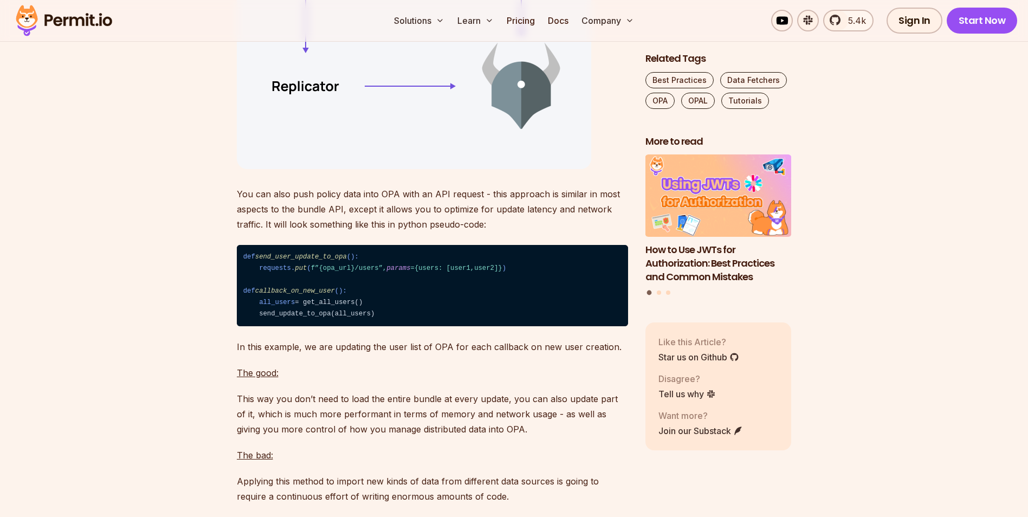
scroll to position [5367, 0]
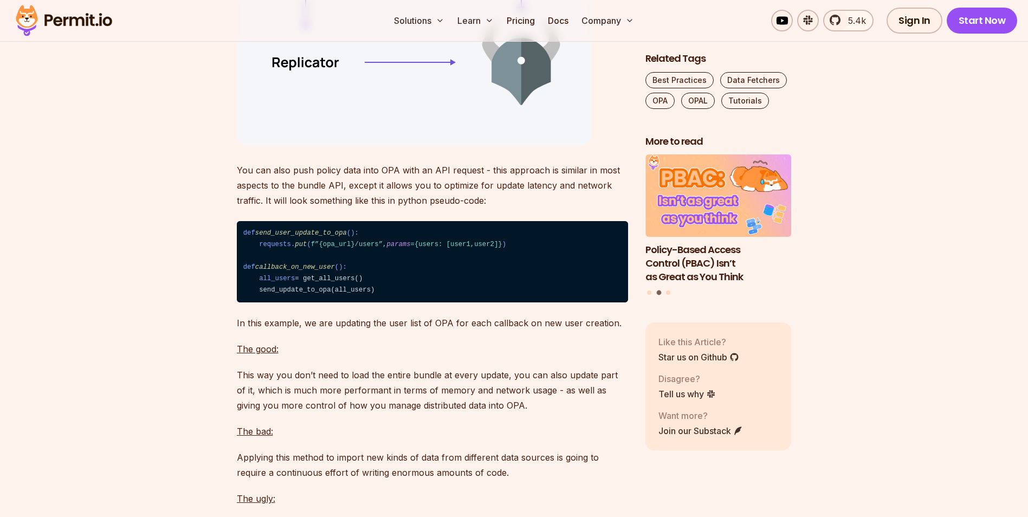
click at [246, 208] on p "You can also push policy data into OPA with an API request - this approach is s…" at bounding box center [432, 186] width 391 height 46
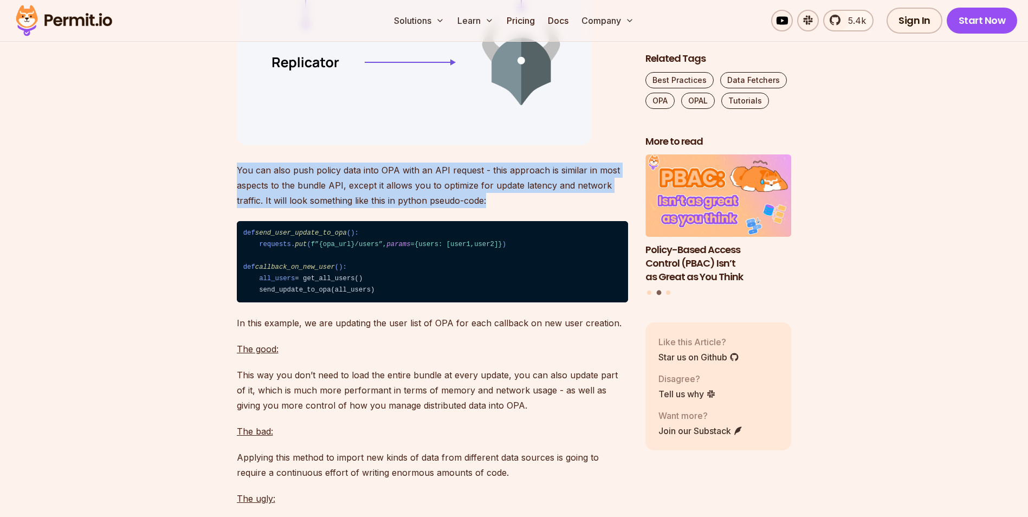
click at [246, 208] on p "You can also push policy data into OPA with an API request - this approach is s…" at bounding box center [432, 186] width 391 height 46
drag, startPoint x: 246, startPoint y: 227, endPoint x: 201, endPoint y: 237, distance: 45.5
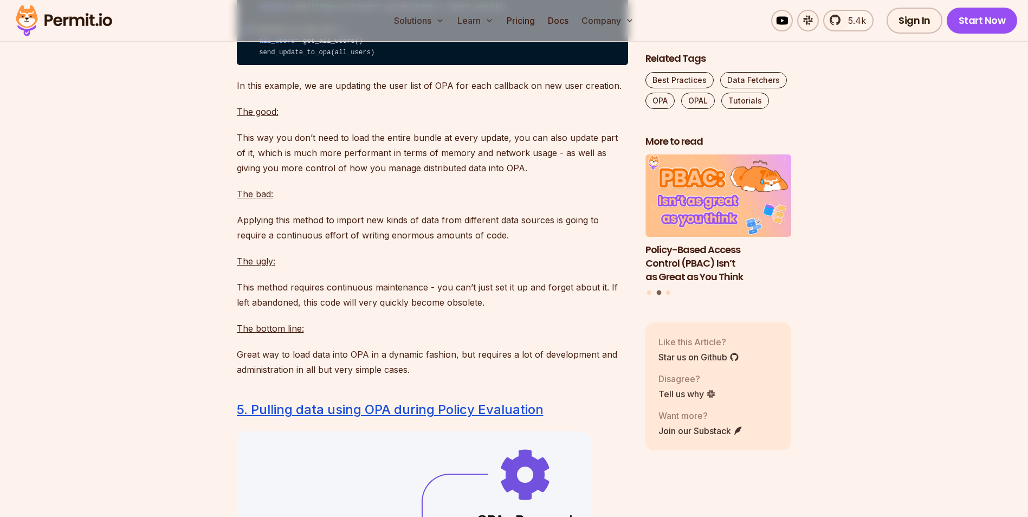
scroll to position [5638, 0]
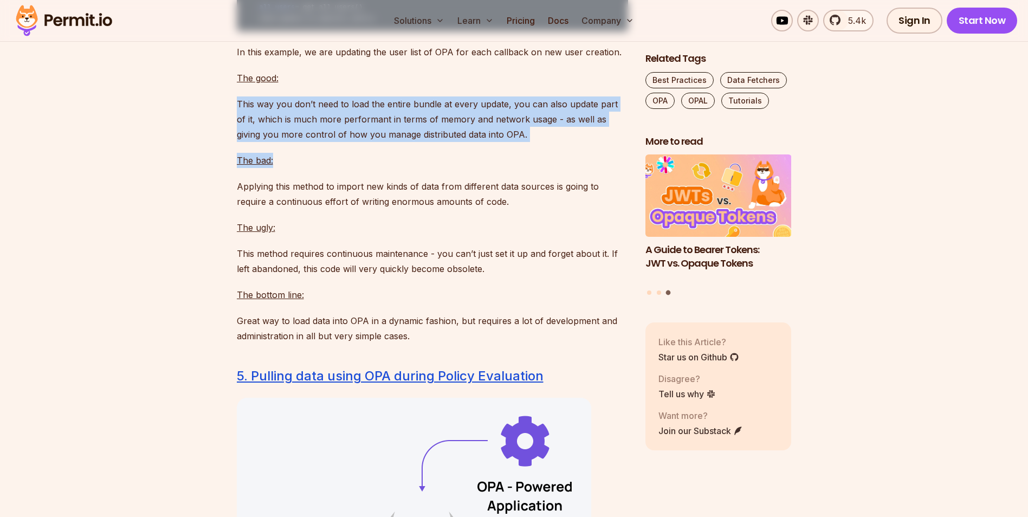
drag, startPoint x: 410, startPoint y: 181, endPoint x: 233, endPoint y: 151, distance: 179.8
drag, startPoint x: 233, startPoint y: 151, endPoint x: 344, endPoint y: 178, distance: 114.4
click at [344, 142] on p "This way you don’t need to load the entire bundle at every update, you can also…" at bounding box center [432, 119] width 391 height 46
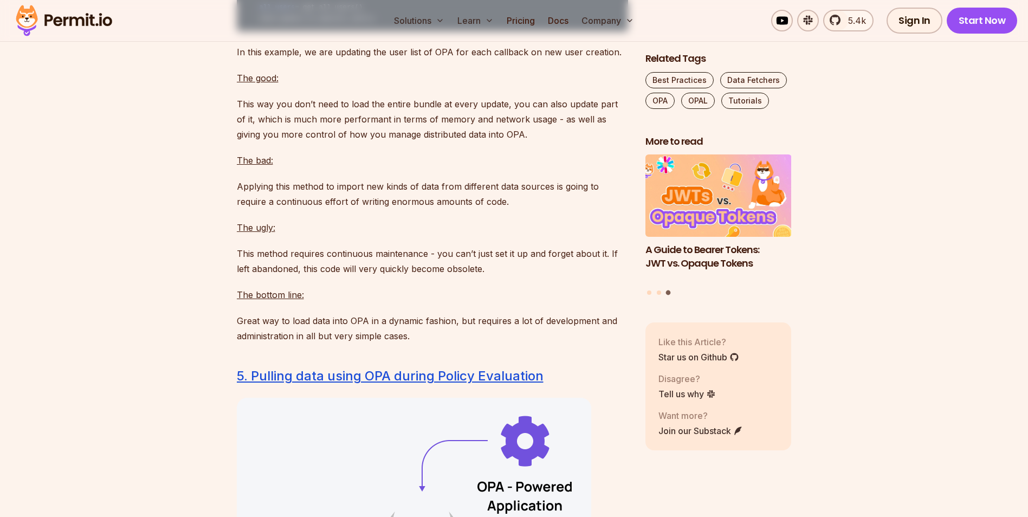
click at [395, 142] on p "This way you don’t need to load the entire bundle at every update, you can also…" at bounding box center [432, 119] width 391 height 46
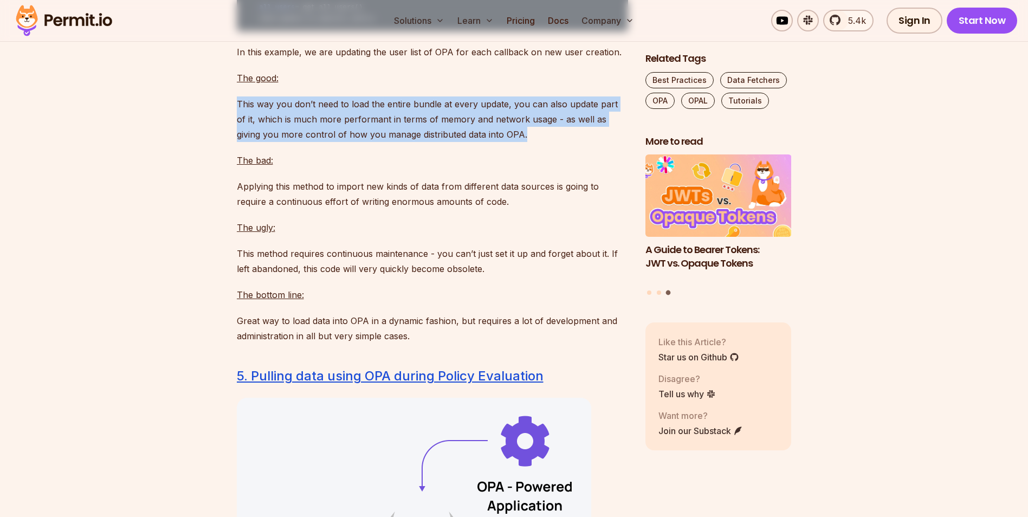
click at [395, 142] on p "This way you don’t need to load the entire bundle at every update, you can also…" at bounding box center [432, 119] width 391 height 46
drag, startPoint x: 395, startPoint y: 154, endPoint x: 565, endPoint y: 179, distance: 172.5
click at [565, 142] on p "This way you don’t need to load the entire bundle at every update, you can also…" at bounding box center [432, 119] width 391 height 46
drag, startPoint x: 565, startPoint y: 179, endPoint x: 215, endPoint y: 150, distance: 351.4
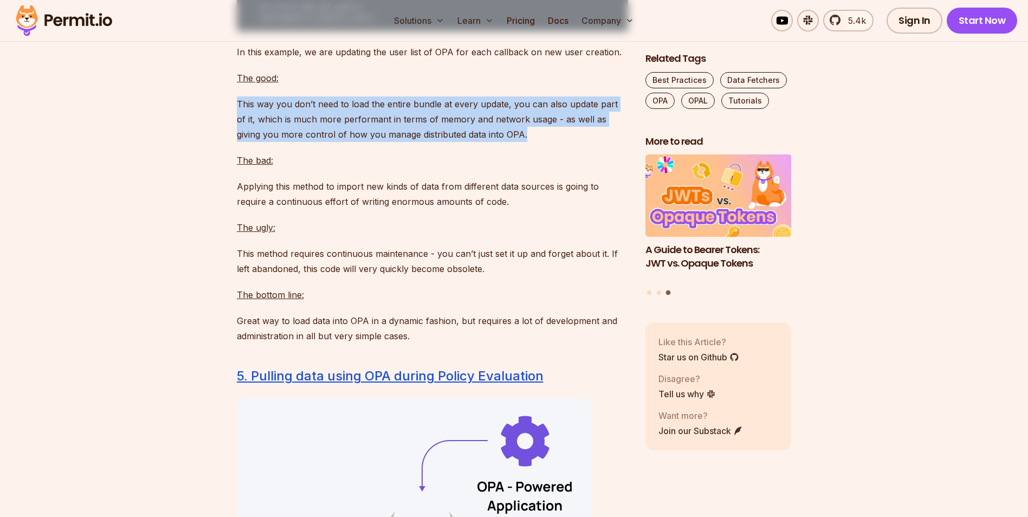
drag, startPoint x: 215, startPoint y: 150, endPoint x: 428, endPoint y: 166, distance: 213.2
click at [428, 142] on p "This way you don’t need to load the entire bundle at every update, you can also…" at bounding box center [432, 119] width 391 height 46
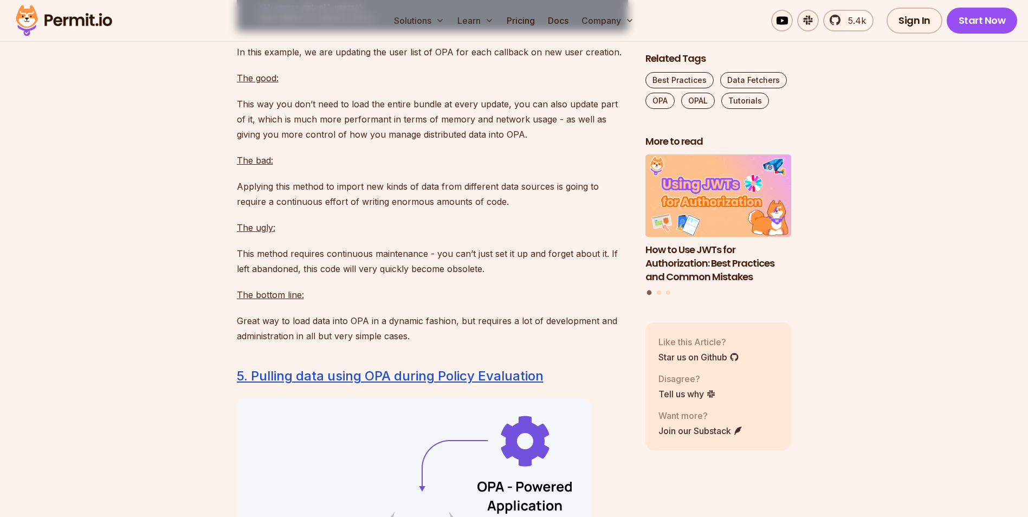
click at [259, 276] on p "This method requires continuous maintenance - you can’t just set it up and forg…" at bounding box center [432, 261] width 391 height 30
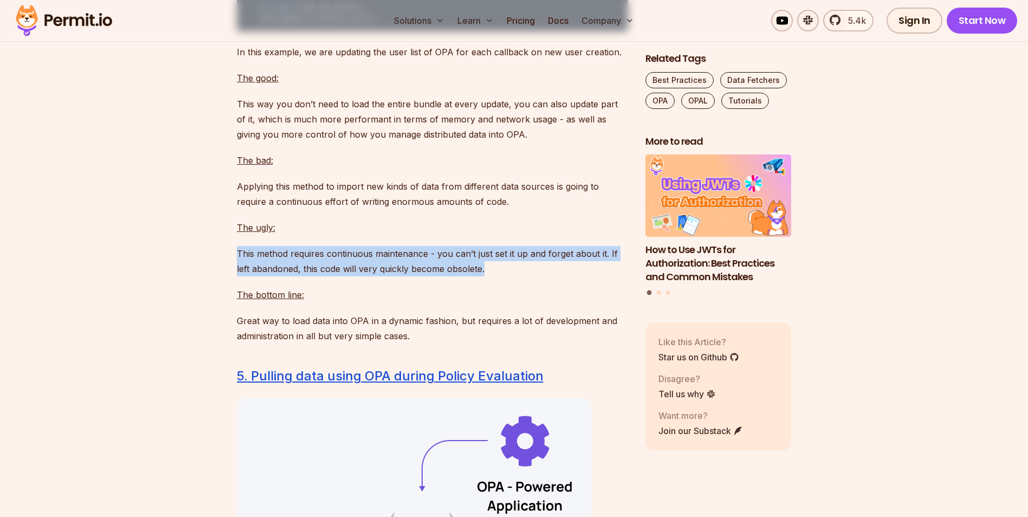
click at [259, 276] on p "This method requires continuous maintenance - you can’t just set it up and forg…" at bounding box center [432, 261] width 391 height 30
drag, startPoint x: 259, startPoint y: 298, endPoint x: 339, endPoint y: 301, distance: 80.8
click at [339, 276] on p "This method requires continuous maintenance - you can’t just set it up and forg…" at bounding box center [432, 261] width 391 height 30
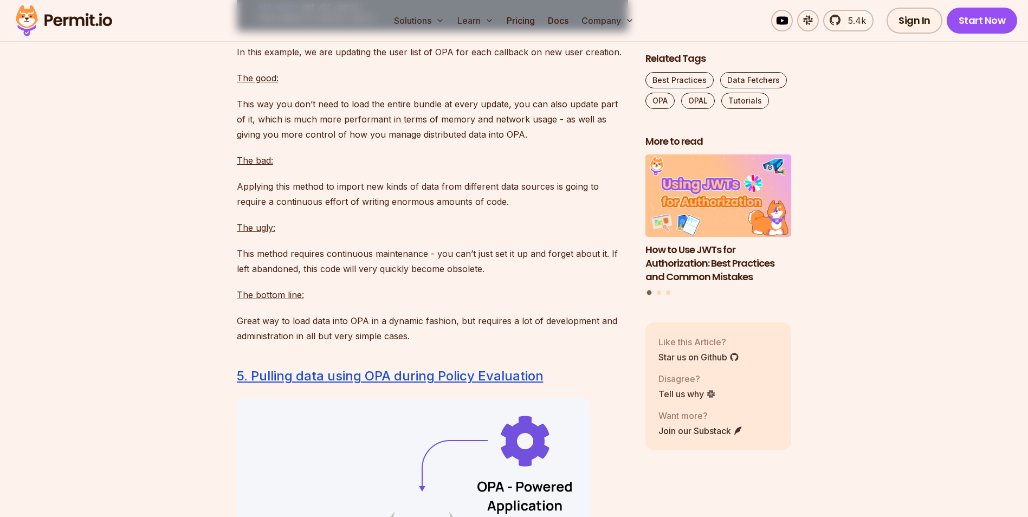
click at [340, 344] on p "Great way to load data into OPA in a dynamic fashion, but requires a lot of dev…" at bounding box center [432, 328] width 391 height 30
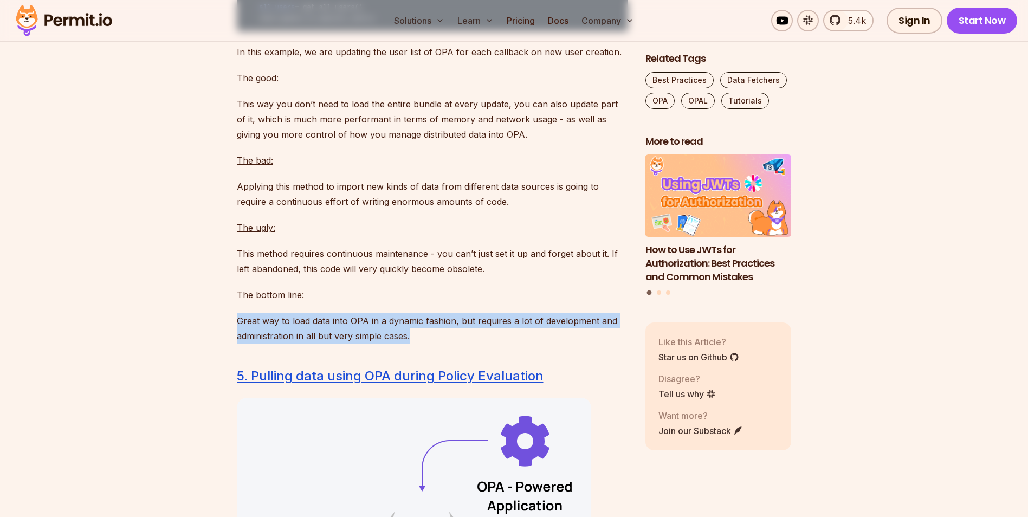
click at [340, 344] on p "Great way to load data into OPA in a dynamic fashion, but requires a lot of dev…" at bounding box center [432, 328] width 391 height 30
drag, startPoint x: 340, startPoint y: 375, endPoint x: 286, endPoint y: 372, distance: 54.8
click at [286, 344] on p "Great way to load data into OPA in a dynamic fashion, but requires a lot of dev…" at bounding box center [432, 328] width 391 height 30
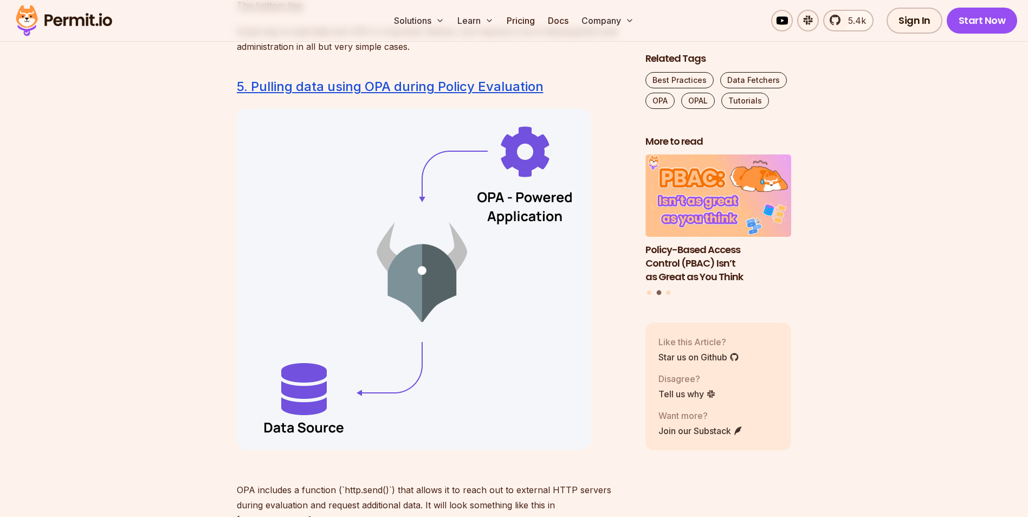
scroll to position [6180, 0]
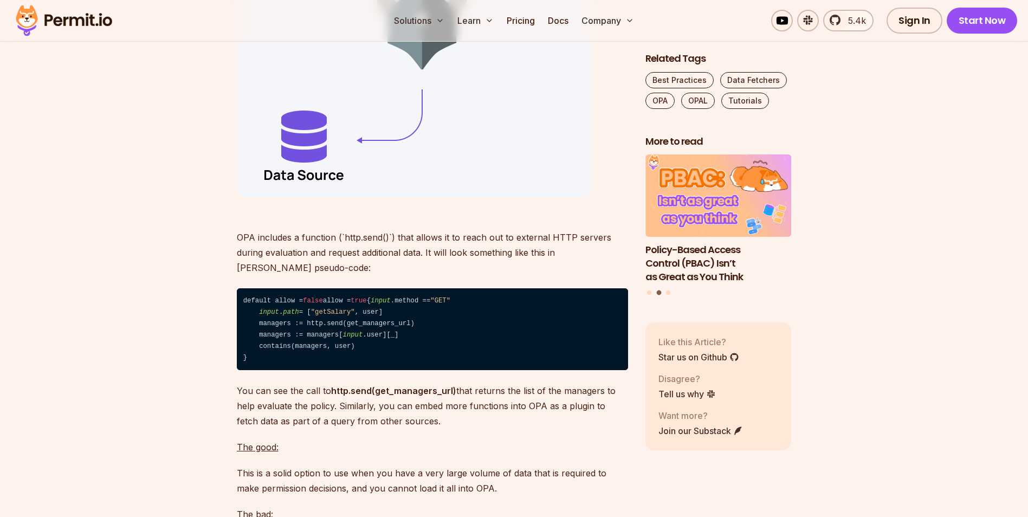
click at [360, 275] on p "OPA includes a function (`http.send()`) that allows it to reach out to external…" at bounding box center [432, 245] width 391 height 61
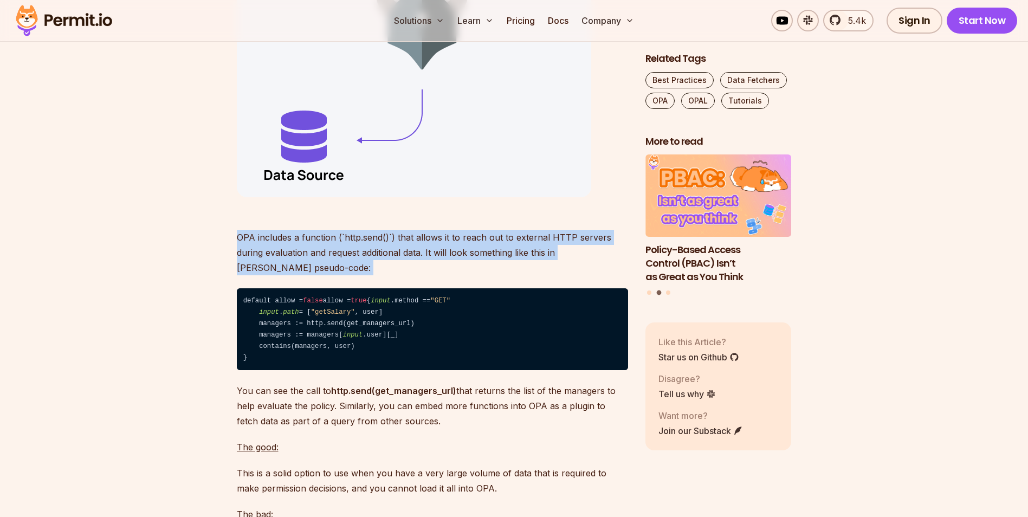
click at [360, 275] on p "OPA includes a function (`http.send()`) that allows it to reach out to external…" at bounding box center [432, 245] width 391 height 61
drag, startPoint x: 360, startPoint y: 288, endPoint x: 286, endPoint y: 288, distance: 73.7
click at [286, 275] on p "OPA includes a function (`http.send()`) that allows it to reach out to external…" at bounding box center [432, 245] width 391 height 61
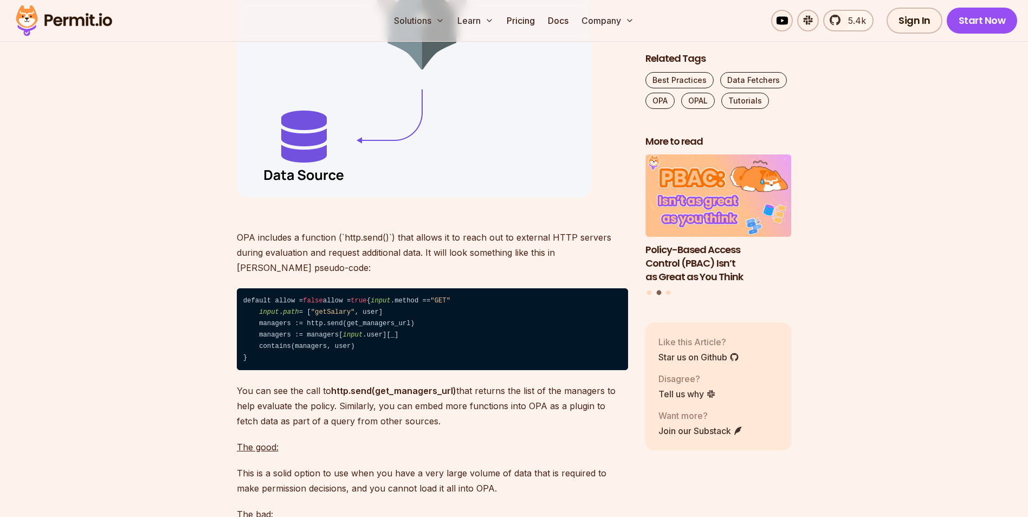
click at [256, 275] on p "OPA includes a function (`http.send()`) that allows it to reach out to external…" at bounding box center [432, 245] width 391 height 61
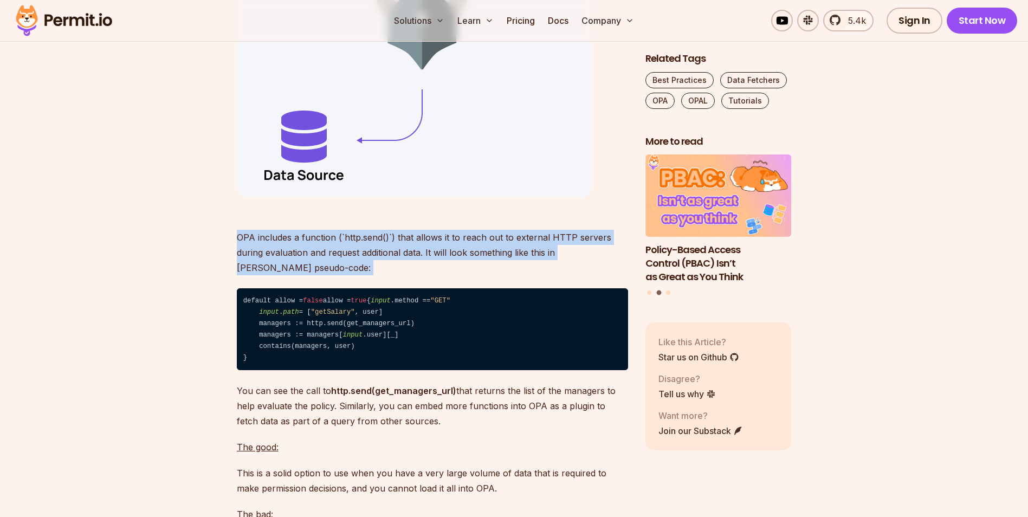
click at [256, 275] on p "OPA includes a function (`http.send()`) that allows it to reach out to external…" at bounding box center [432, 245] width 391 height 61
drag, startPoint x: 256, startPoint y: 289, endPoint x: 264, endPoint y: 302, distance: 15.8
click at [264, 275] on p "OPA includes a function (`http.send()`) that allows it to reach out to external…" at bounding box center [432, 245] width 391 height 61
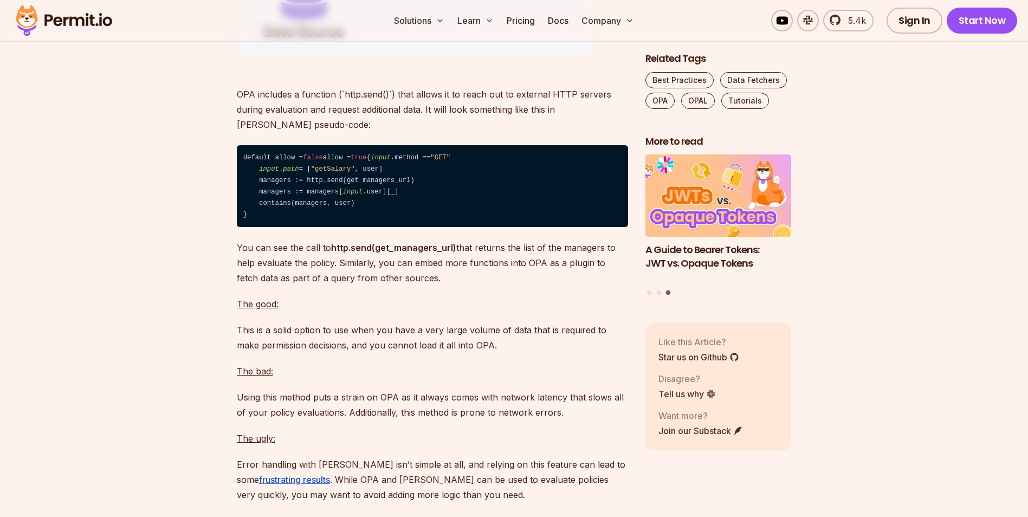
scroll to position [6342, 0]
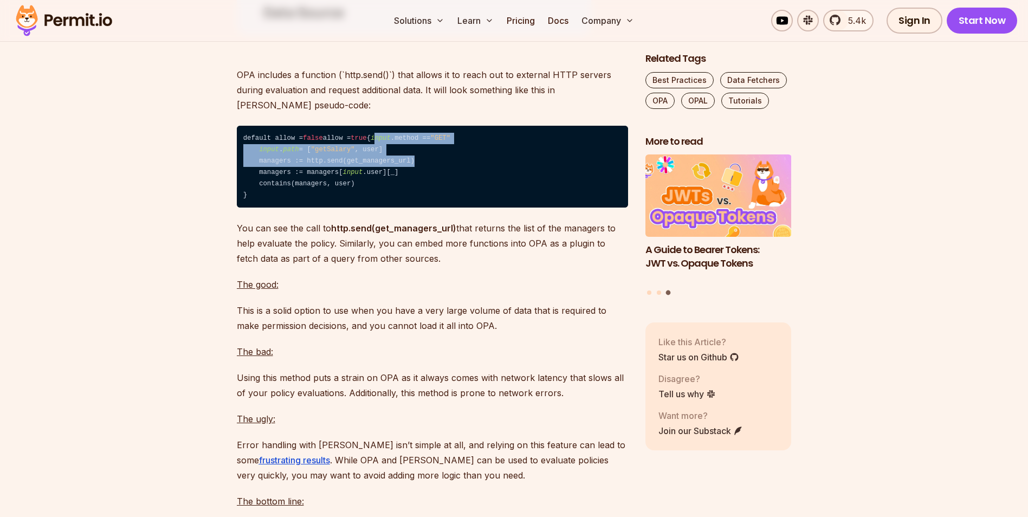
drag, startPoint x: 261, startPoint y: 217, endPoint x: 481, endPoint y: 236, distance: 220.9
click at [481, 208] on code "default allow = false allow = true { input .method == "GET" input . path = [ "g…" at bounding box center [432, 167] width 391 height 82
drag, startPoint x: 481, startPoint y: 236, endPoint x: 334, endPoint y: 233, distance: 146.9
click at [334, 208] on code "default allow = false allow = true { input .method == "GET" input . path = [ "g…" at bounding box center [432, 167] width 391 height 82
click at [385, 208] on code "default allow = false allow = true { input .method == "GET" input . path = [ "g…" at bounding box center [432, 167] width 391 height 82
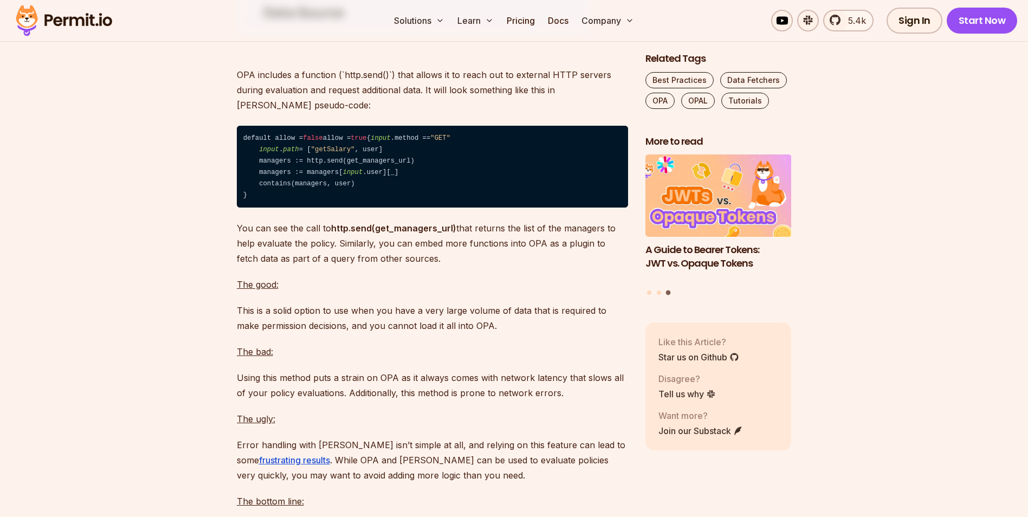
click at [391, 208] on code "default allow = false allow = true { input .method == "GET" input . path = [ "g…" at bounding box center [432, 167] width 391 height 82
click at [333, 266] on p "You can see the call to http.send(get_managers_url) that returns the list of th…" at bounding box center [432, 244] width 391 height 46
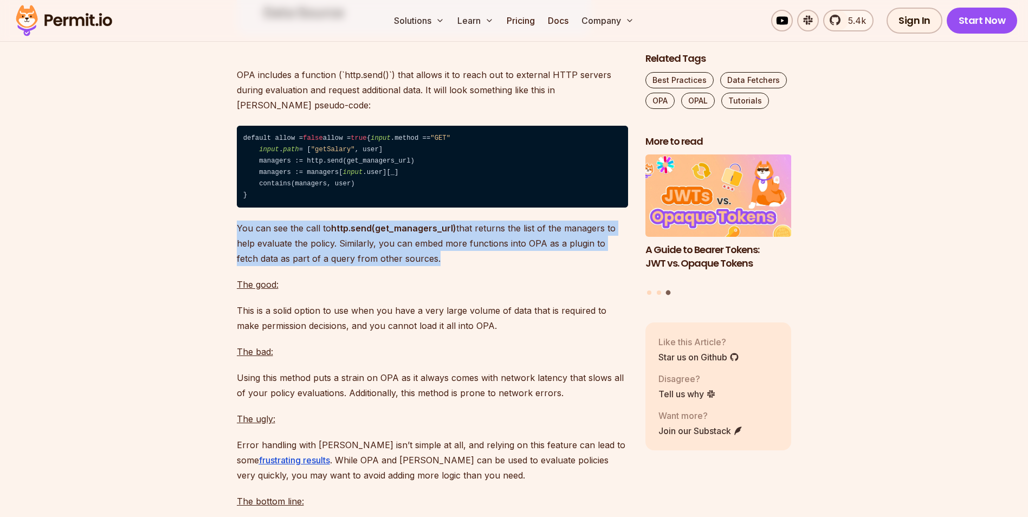
click at [333, 266] on p "You can see the call to http.send(get_managers_url) that returns the list of th…" at bounding box center [432, 244] width 391 height 46
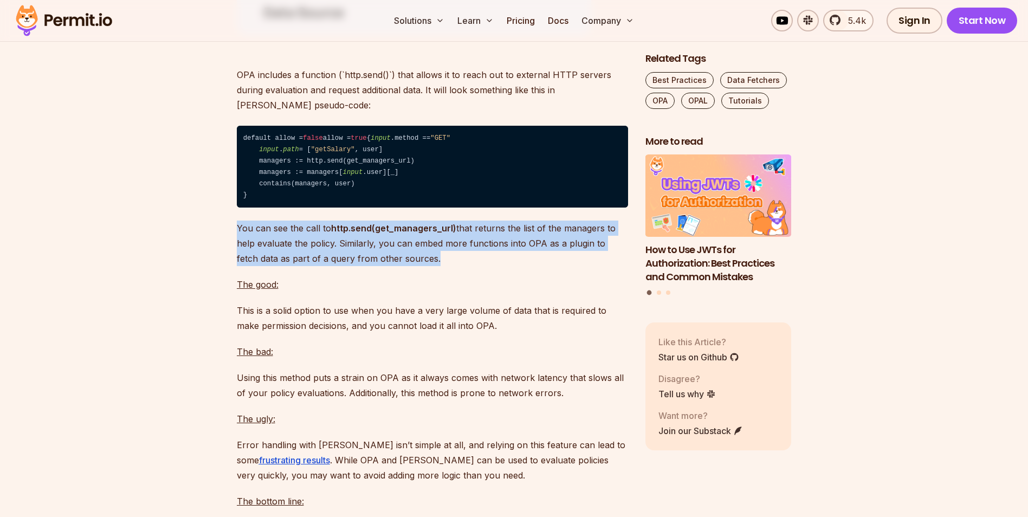
drag, startPoint x: 333, startPoint y: 318, endPoint x: 308, endPoint y: 318, distance: 24.4
click at [308, 266] on p "You can see the call to http.send(get_managers_url) that returns the list of th…" at bounding box center [432, 244] width 391 height 46
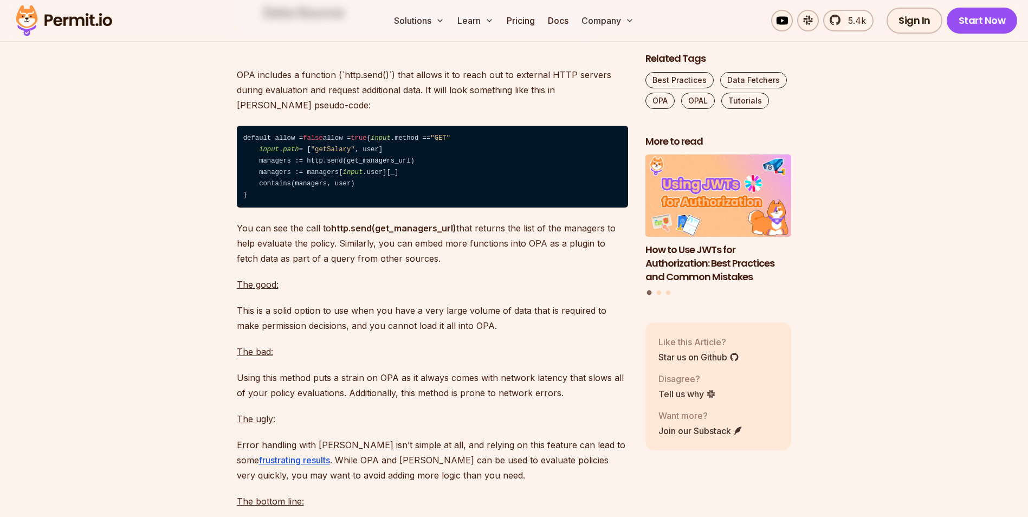
click at [288, 266] on p "You can see the call to http.send(get_managers_url) that returns the list of th…" at bounding box center [432, 244] width 391 height 46
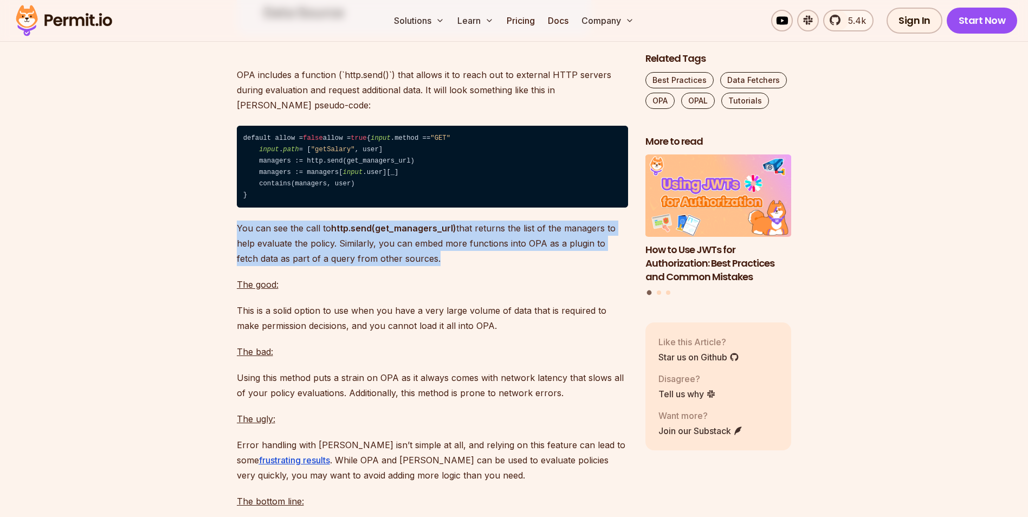
click at [288, 266] on p "You can see the call to http.send(get_managers_url) that returns the list of th…" at bounding box center [432, 244] width 391 height 46
drag, startPoint x: 288, startPoint y: 319, endPoint x: 274, endPoint y: 327, distance: 16.5
click at [274, 266] on p "You can see the call to http.send(get_managers_url) that returns the list of th…" at bounding box center [432, 244] width 391 height 46
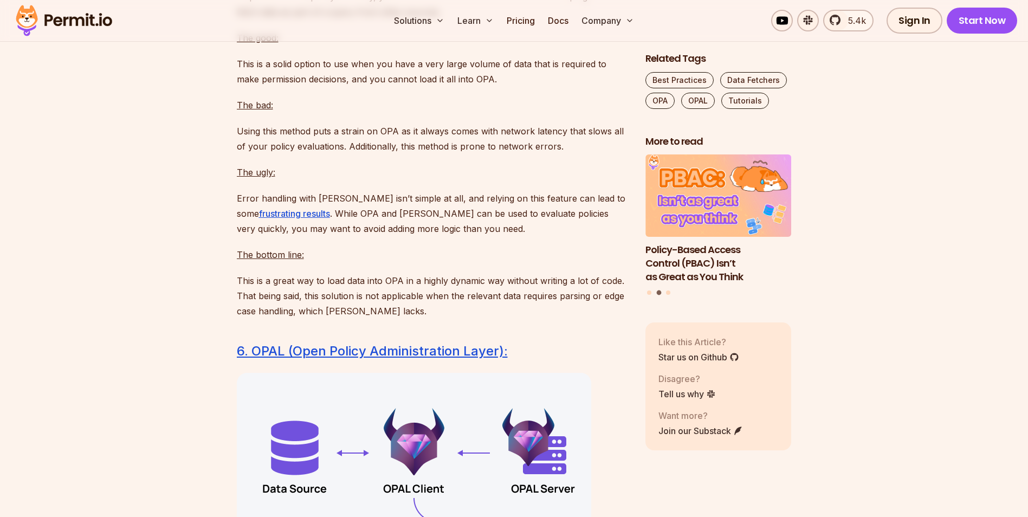
scroll to position [6613, 0]
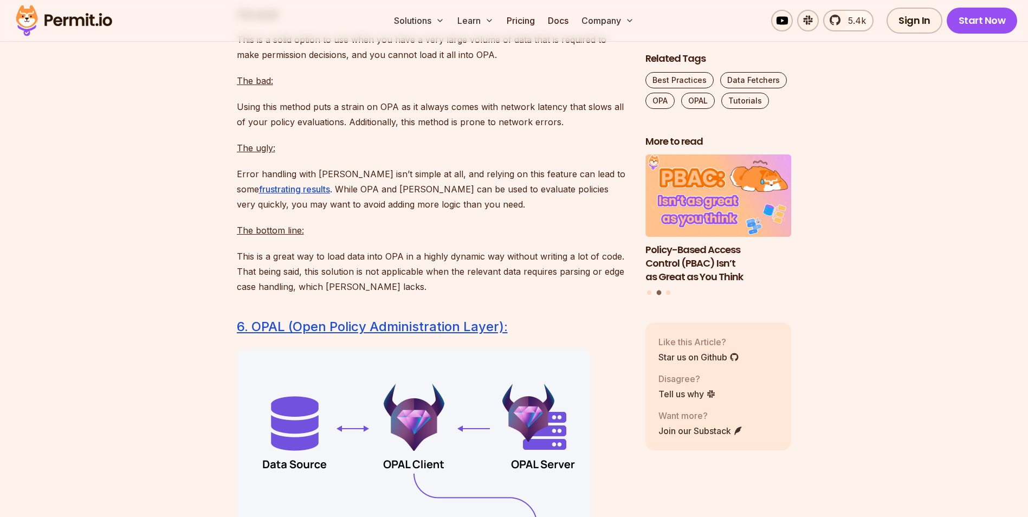
click at [414, 212] on p "Error handling with [PERSON_NAME] isn’t simple at all, and relying on this feat…" at bounding box center [432, 189] width 391 height 46
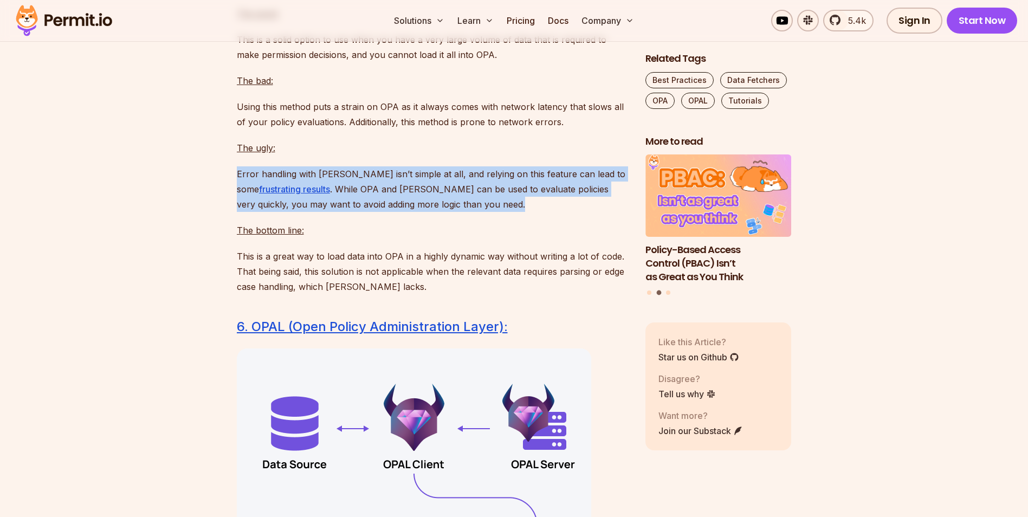
click at [414, 212] on p "Error handling with [PERSON_NAME] isn’t simple at all, and relying on this feat…" at bounding box center [432, 189] width 391 height 46
drag, startPoint x: 414, startPoint y: 270, endPoint x: 513, endPoint y: 282, distance: 100.0
click at [513, 212] on p "Error handling with [PERSON_NAME] isn’t simple at all, and relying on this feat…" at bounding box center [432, 189] width 391 height 46
click at [472, 212] on p "Error handling with [PERSON_NAME] isn’t simple at all, and relying on this feat…" at bounding box center [432, 189] width 391 height 46
drag, startPoint x: 497, startPoint y: 284, endPoint x: 237, endPoint y: 252, distance: 261.6
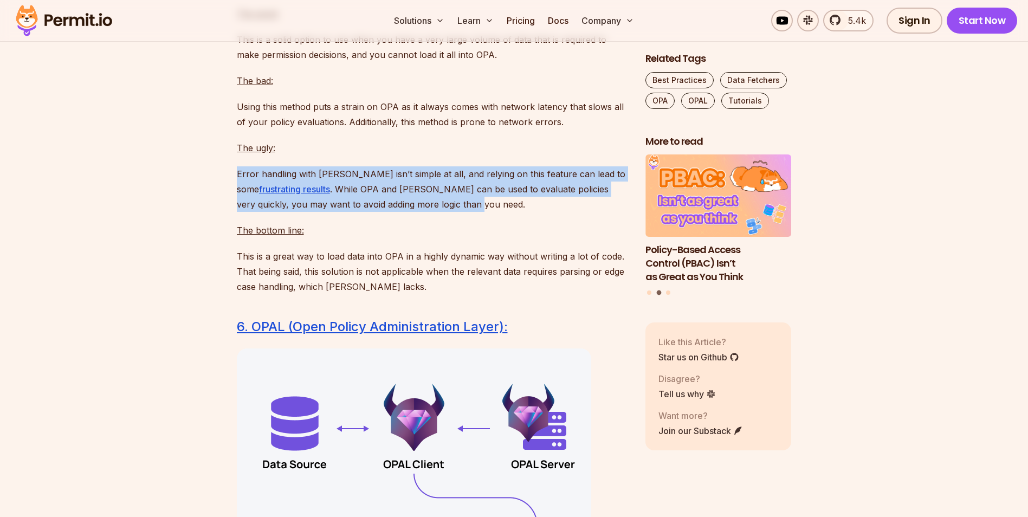
click at [237, 212] on p "Error handling with [PERSON_NAME] isn’t simple at all, and relying on this feat…" at bounding box center [432, 189] width 391 height 46
drag, startPoint x: 237, startPoint y: 252, endPoint x: 220, endPoint y: 262, distance: 19.9
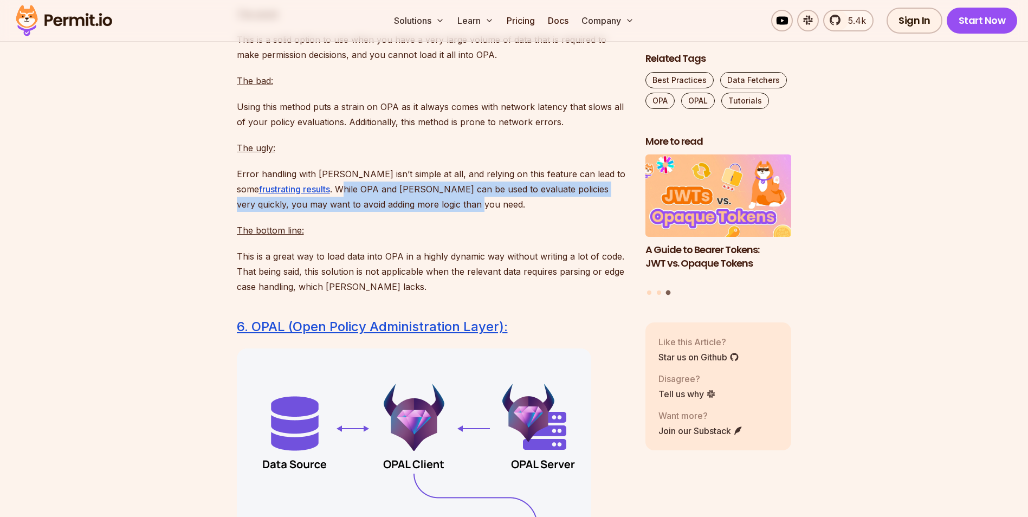
drag, startPoint x: 351, startPoint y: 264, endPoint x: 629, endPoint y: 280, distance: 278.0
drag, startPoint x: 629, startPoint y: 280, endPoint x: 445, endPoint y: 279, distance: 184.3
click at [445, 212] on p "Error handling with [PERSON_NAME] isn’t simple at all, and relying on this feat…" at bounding box center [432, 189] width 391 height 46
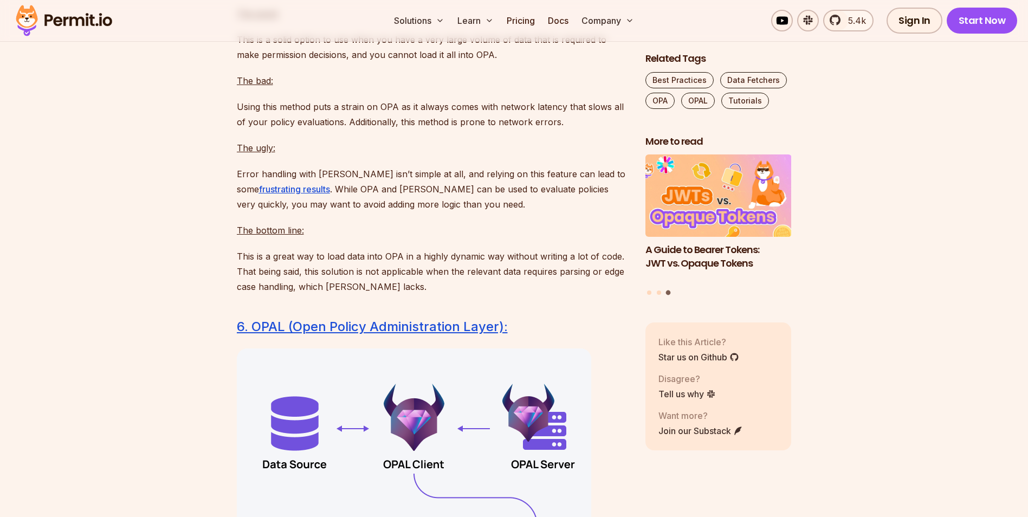
click at [390, 294] on p "This is a great way to load data into OPA in a highly dynamic way without writi…" at bounding box center [432, 272] width 391 height 46
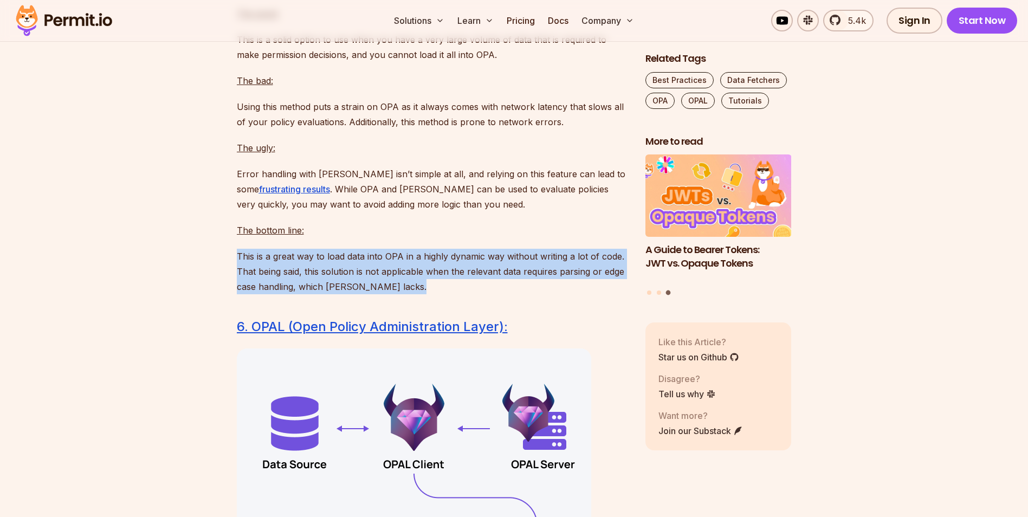
click at [390, 294] on p "This is a great way to load data into OPA in a highly dynamic way without writi…" at bounding box center [432, 272] width 391 height 46
drag, startPoint x: 390, startPoint y: 340, endPoint x: 369, endPoint y: 347, distance: 22.8
click at [369, 294] on p "This is a great way to load data into OPA in a highly dynamic way without writi…" at bounding box center [432, 272] width 391 height 46
click at [376, 294] on p "This is a great way to load data into OPA in a highly dynamic way without writi…" at bounding box center [432, 272] width 391 height 46
drag, startPoint x: 374, startPoint y: 363, endPoint x: 215, endPoint y: 319, distance: 165.3
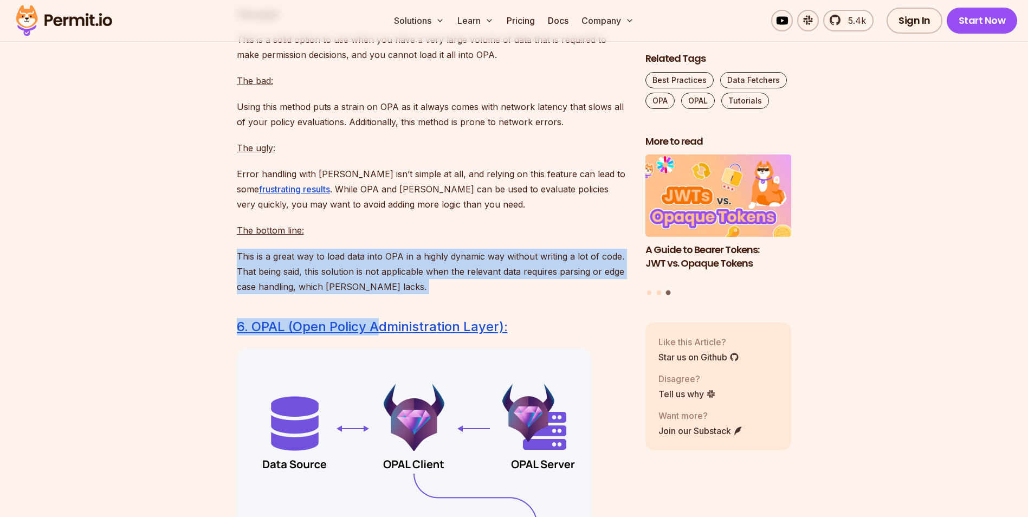
drag, startPoint x: 216, startPoint y: 319, endPoint x: 250, endPoint y: 331, distance: 36.2
click at [250, 294] on p "This is a great way to load data into OPA in a highly dynamic way without writi…" at bounding box center [432, 272] width 391 height 46
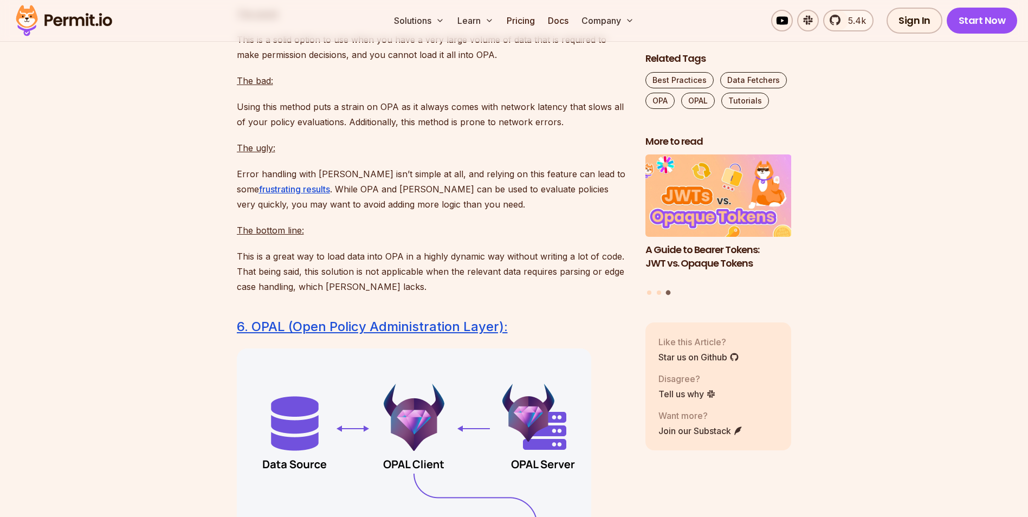
click at [253, 294] on p "This is a great way to load data into OPA in a highly dynamic way without writi…" at bounding box center [432, 272] width 391 height 46
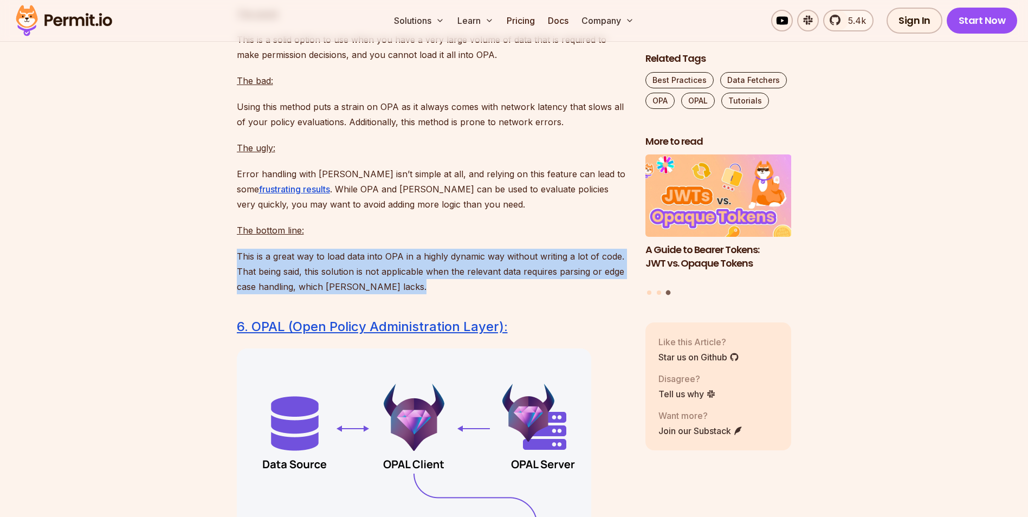
click at [253, 294] on p "This is a great way to load data into OPA in a highly dynamic way without writi…" at bounding box center [432, 272] width 391 height 46
drag, startPoint x: 253, startPoint y: 333, endPoint x: 434, endPoint y: 337, distance: 180.5
click at [434, 294] on p "This is a great way to load data into OPA in a highly dynamic way without writi…" at bounding box center [432, 272] width 391 height 46
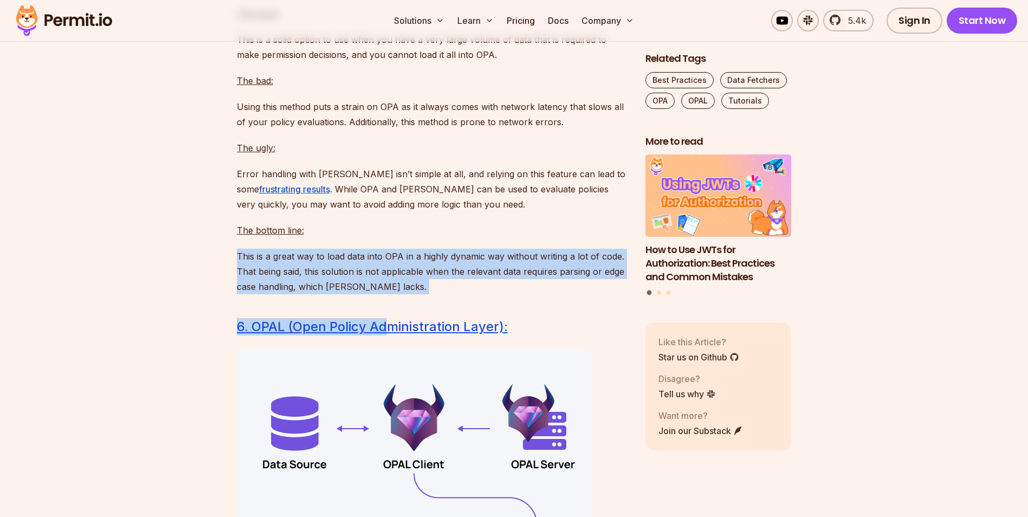
drag, startPoint x: 392, startPoint y: 371, endPoint x: 234, endPoint y: 334, distance: 162.6
drag, startPoint x: 234, startPoint y: 334, endPoint x: 386, endPoint y: 343, distance: 152.1
click at [386, 294] on p "This is a great way to load data into OPA in a highly dynamic way without writi…" at bounding box center [432, 272] width 391 height 46
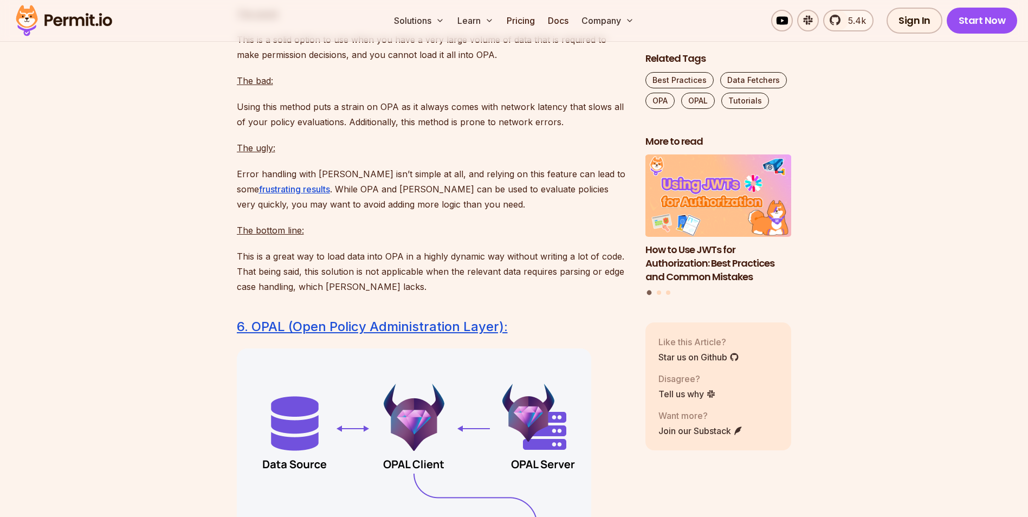
click at [352, 294] on p "This is a great way to load data into OPA in a highly dynamic way without writi…" at bounding box center [432, 272] width 391 height 46
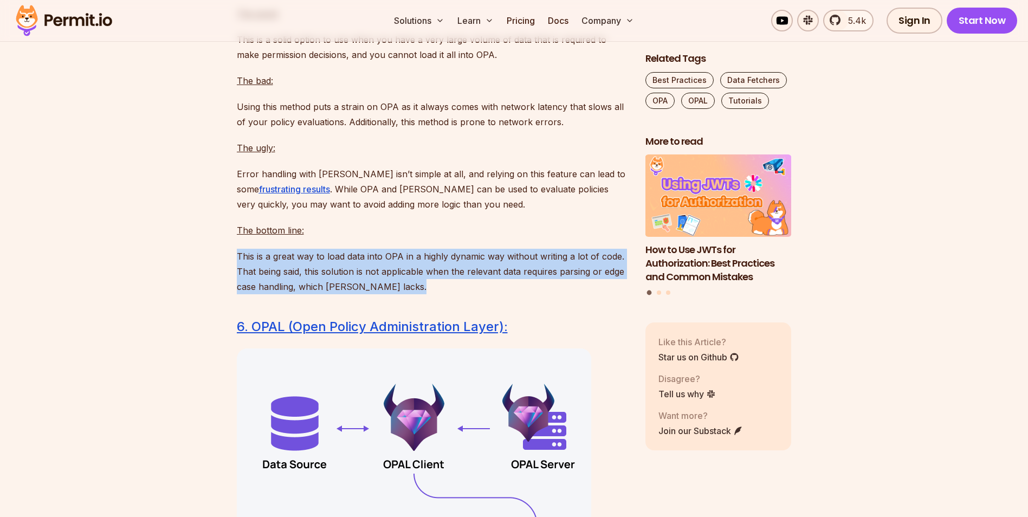
click at [352, 294] on p "This is a great way to load data into OPA in a highly dynamic way without writi…" at bounding box center [432, 272] width 391 height 46
drag, startPoint x: 352, startPoint y: 338, endPoint x: 512, endPoint y: 345, distance: 160.6
click at [512, 294] on p "This is a great way to load data into OPA in a highly dynamic way without writi…" at bounding box center [432, 272] width 391 height 46
drag, startPoint x: 226, startPoint y: 331, endPoint x: 436, endPoint y: 354, distance: 211.1
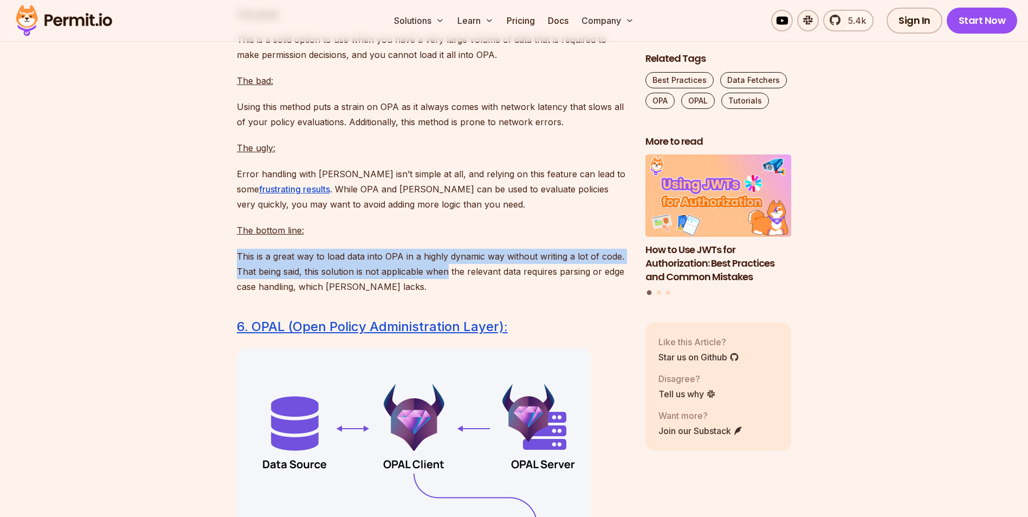
drag, startPoint x: 436, startPoint y: 354, endPoint x: 301, endPoint y: 345, distance: 135.3
click at [301, 294] on p "This is a great way to load data into OPA in a highly dynamic way without writi…" at bounding box center [432, 272] width 391 height 46
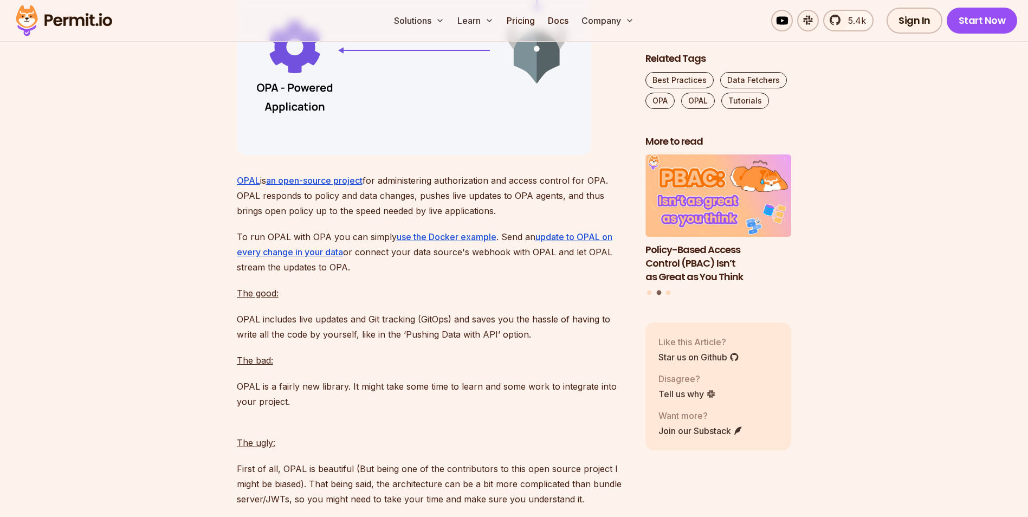
scroll to position [7210, 0]
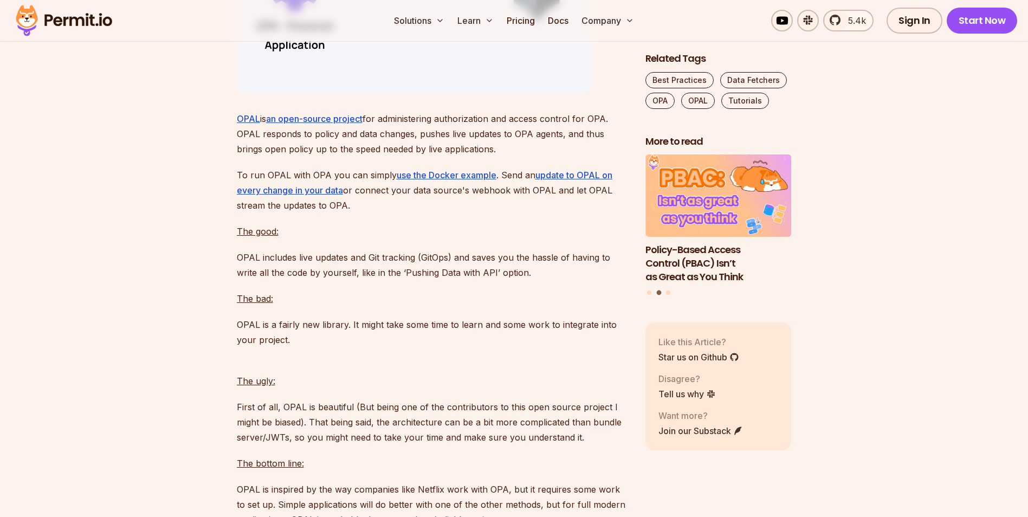
click at [416, 157] on p "OPAL is an open-source project for administering authorization and access contr…" at bounding box center [432, 134] width 391 height 46
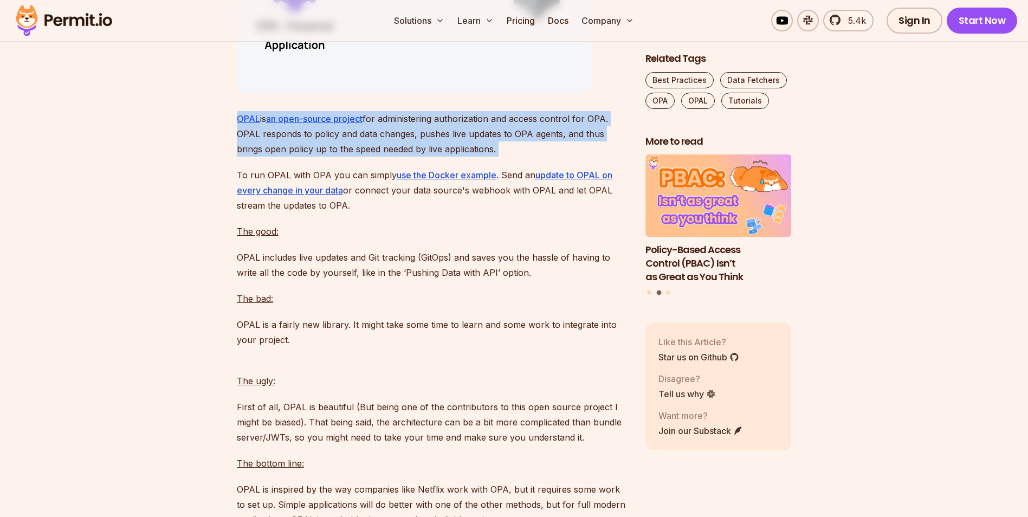
click at [416, 157] on p "OPAL is an open-source project for administering authorization and access contr…" at bounding box center [432, 134] width 391 height 46
drag, startPoint x: 416, startPoint y: 198, endPoint x: 462, endPoint y: 199, distance: 46.1
click at [462, 157] on p "OPAL is an open-source project for administering authorization and access contr…" at bounding box center [432, 134] width 391 height 46
drag, startPoint x: 499, startPoint y: 230, endPoint x: 137, endPoint y: 200, distance: 362.8
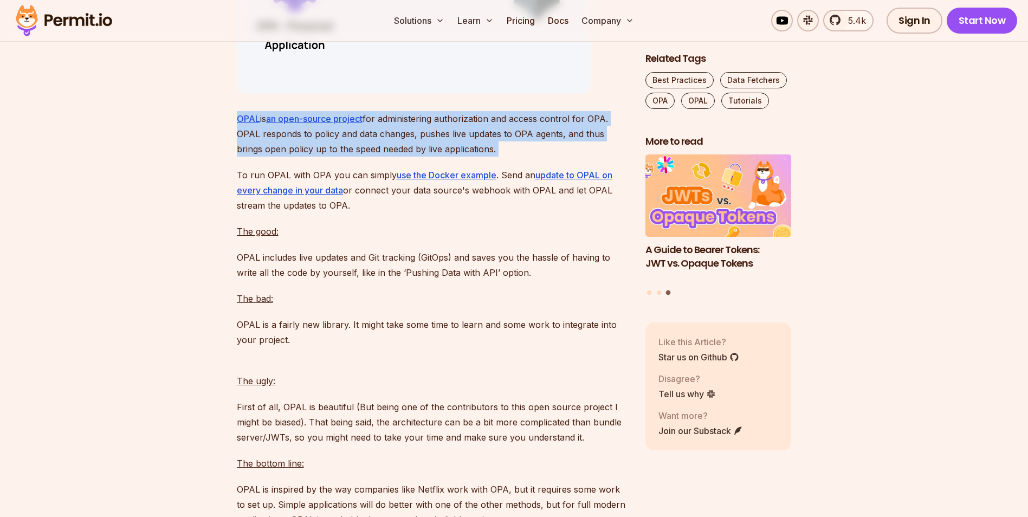
drag, startPoint x: 137, startPoint y: 200, endPoint x: 144, endPoint y: 226, distance: 26.3
drag, startPoint x: 427, startPoint y: 199, endPoint x: 531, endPoint y: 218, distance: 105.8
click at [531, 157] on p "OPAL is an open-source project for administering authorization and access contr…" at bounding box center [432, 134] width 391 height 46
drag, startPoint x: 531, startPoint y: 218, endPoint x: 461, endPoint y: 217, distance: 70.5
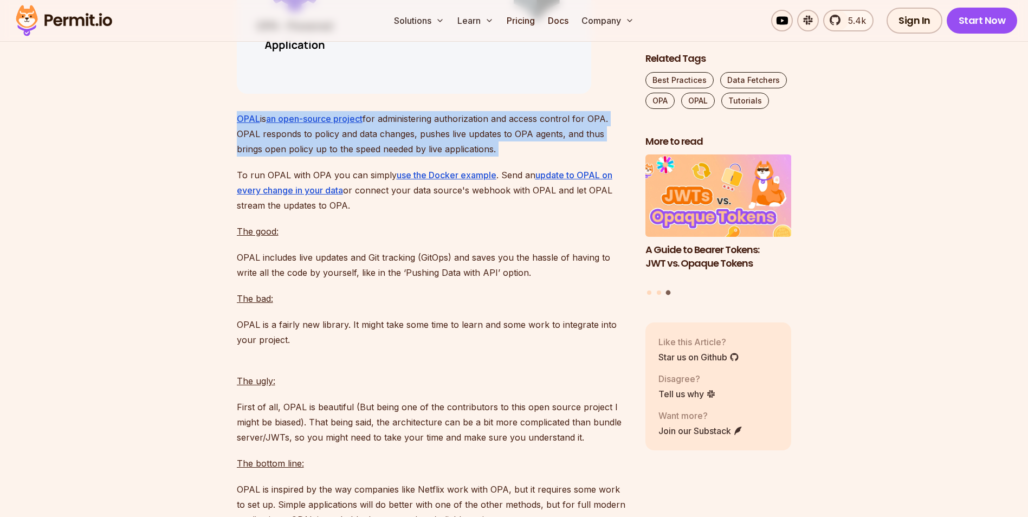
click at [460, 157] on p "OPAL is an open-source project for administering authorization and access contr…" at bounding box center [432, 134] width 391 height 46
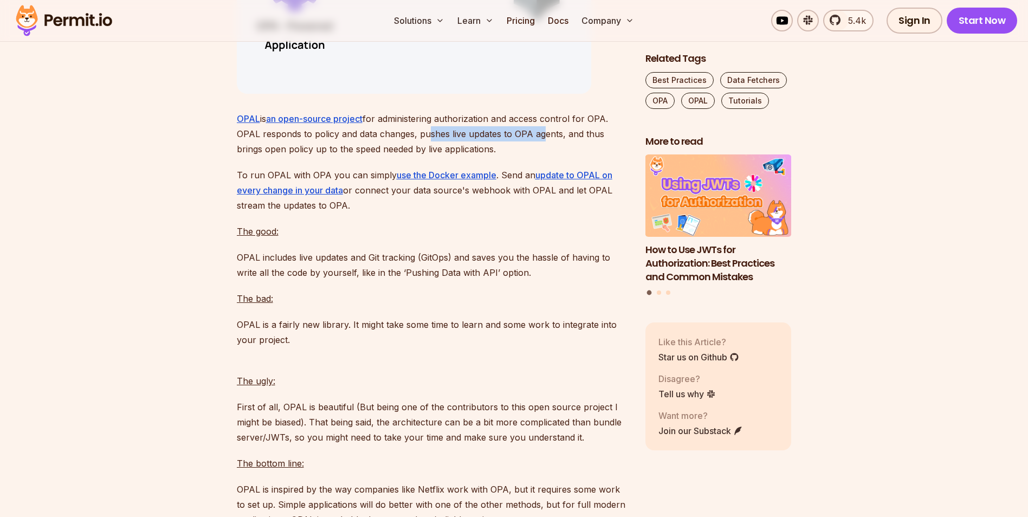
drag, startPoint x: 422, startPoint y: 212, endPoint x: 539, endPoint y: 216, distance: 116.6
click at [539, 157] on p "OPAL is an open-source project for administering authorization and access contr…" at bounding box center [432, 134] width 391 height 46
drag, startPoint x: 539, startPoint y: 216, endPoint x: 497, endPoint y: 218, distance: 41.8
click at [497, 157] on p "OPAL is an open-source project for administering authorization and access contr…" at bounding box center [432, 134] width 391 height 46
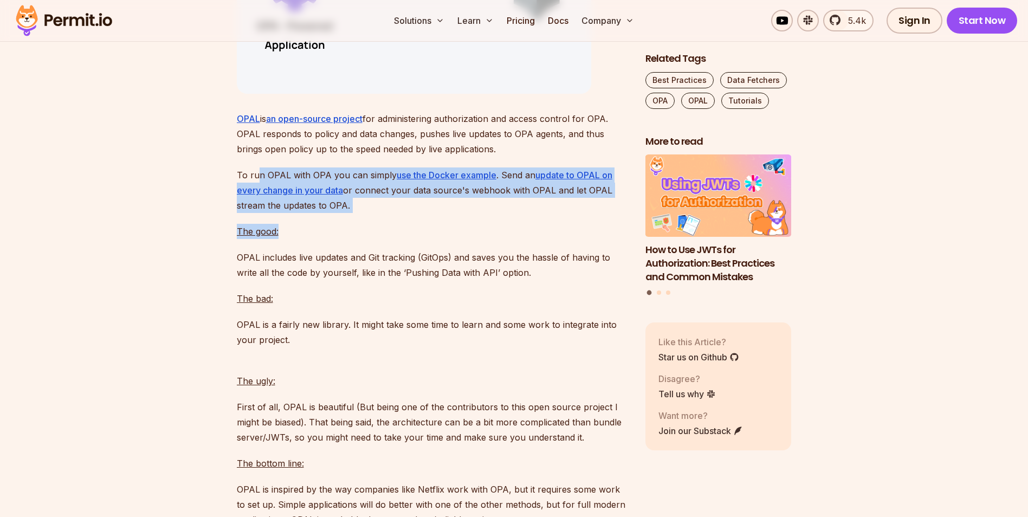
drag, startPoint x: 256, startPoint y: 248, endPoint x: 486, endPoint y: 292, distance: 233.9
drag, startPoint x: 486, startPoint y: 292, endPoint x: 461, endPoint y: 296, distance: 24.8
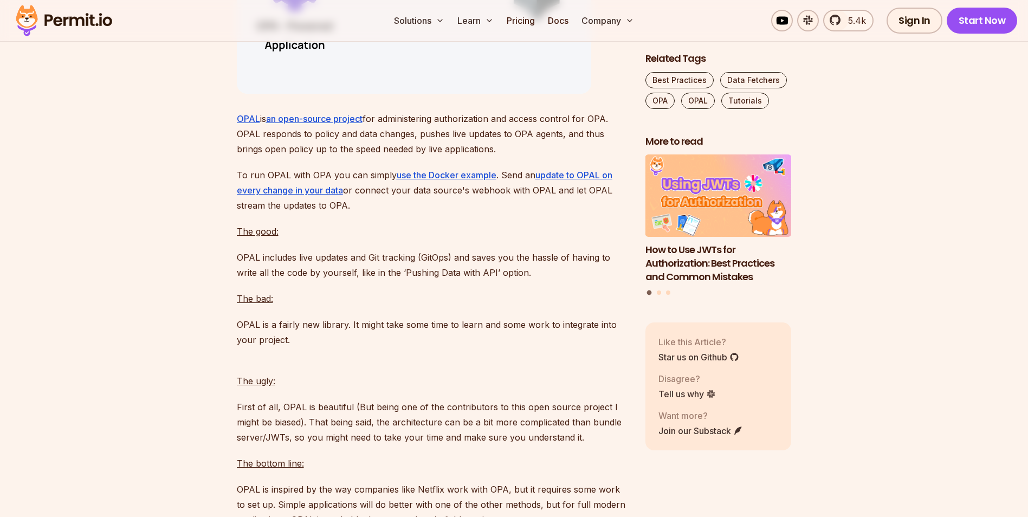
click at [310, 280] on p "OPAL includes live updates and Git tracking (GitOps) and saves you the hassle o…" at bounding box center [432, 265] width 391 height 30
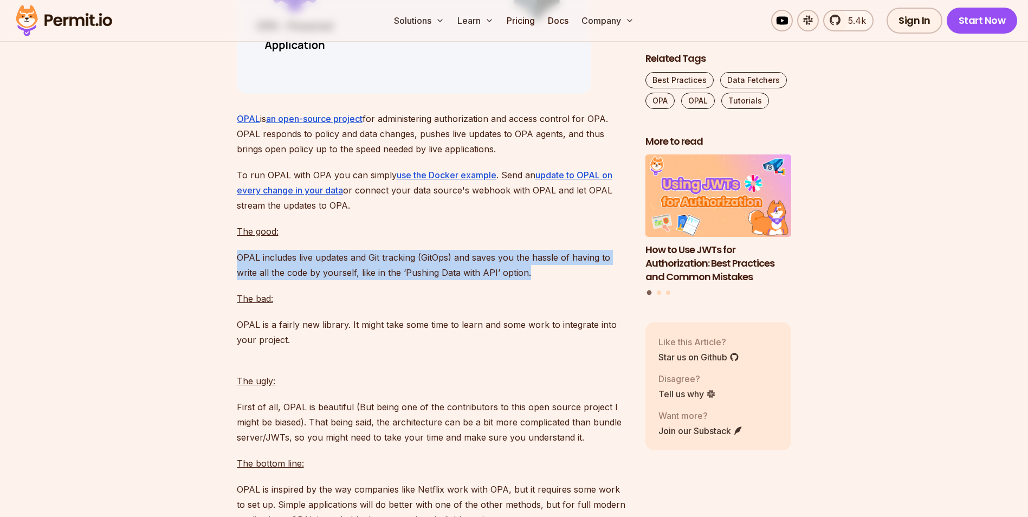
click at [310, 280] on p "OPAL includes live updates and Git tracking (GitOps) and saves you the hassle o…" at bounding box center [432, 265] width 391 height 30
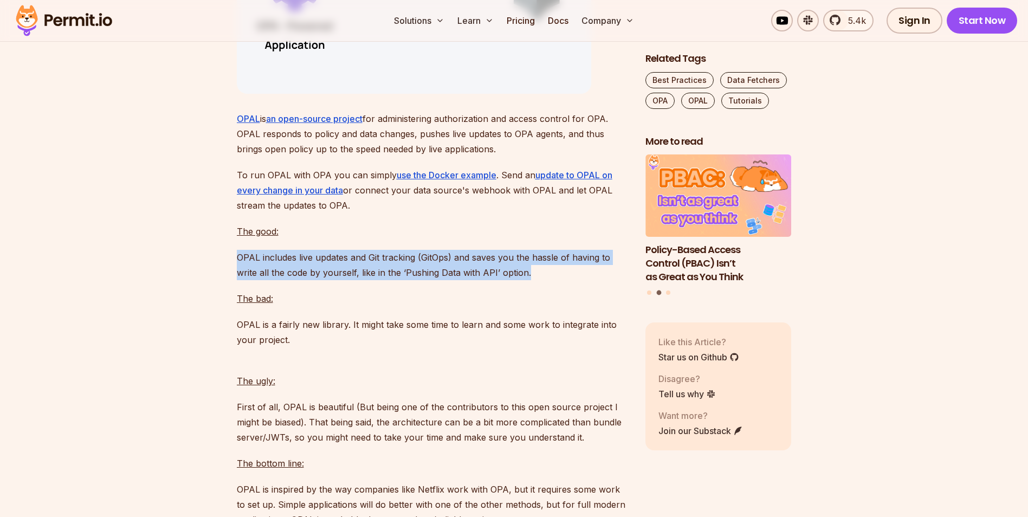
drag, startPoint x: 310, startPoint y: 345, endPoint x: 368, endPoint y: 351, distance: 58.8
click at [368, 280] on p "OPAL includes live updates and Git tracking (GitOps) and saves you the hassle o…" at bounding box center [432, 265] width 391 height 30
drag, startPoint x: 243, startPoint y: 335, endPoint x: 563, endPoint y: 351, distance: 320.2
click at [564, 280] on p "OPAL includes live updates and Git tracking (GitOps) and saves you the hassle o…" at bounding box center [432, 265] width 391 height 30
drag, startPoint x: 563, startPoint y: 351, endPoint x: 418, endPoint y: 343, distance: 145.0
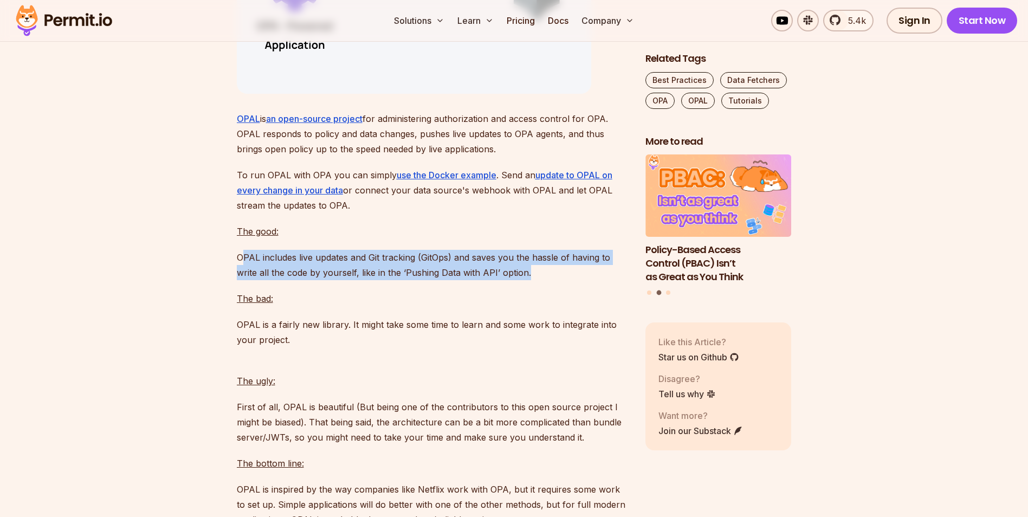
click at [416, 280] on p "OPAL includes live updates and Git tracking (GitOps) and saves you the hassle o…" at bounding box center [432, 265] width 391 height 30
drag, startPoint x: 534, startPoint y: 348, endPoint x: 224, endPoint y: 334, distance: 310.4
drag, startPoint x: 224, startPoint y: 334, endPoint x: 458, endPoint y: 342, distance: 234.3
click at [458, 280] on p "OPAL includes live updates and Git tracking (GitOps) and saves you the hassle o…" at bounding box center [432, 265] width 391 height 30
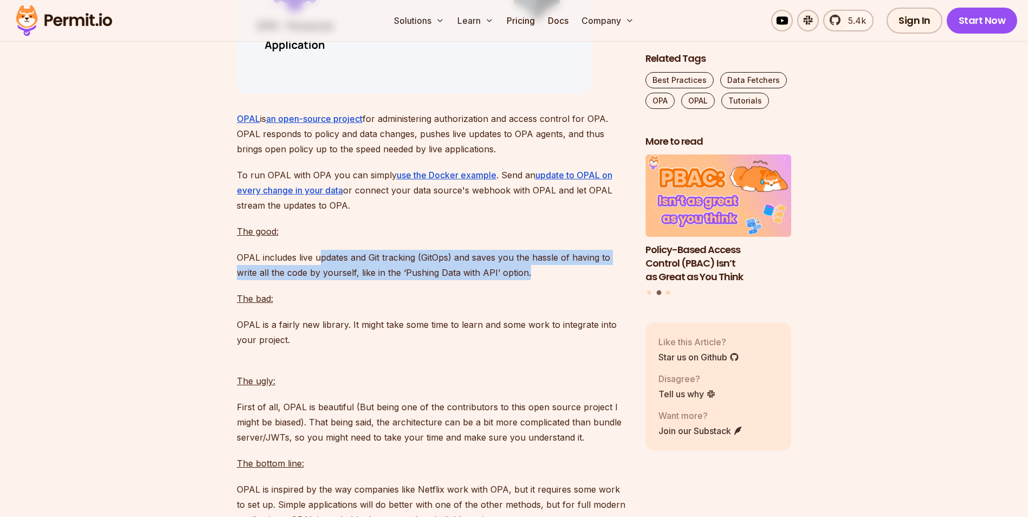
drag, startPoint x: 320, startPoint y: 337, endPoint x: 579, endPoint y: 349, distance: 259.9
click at [579, 280] on p "OPAL includes live updates and Git tracking (GitOps) and saves you the hassle o…" at bounding box center [432, 265] width 391 height 30
click at [397, 280] on p "OPAL includes live updates and Git tracking (GitOps) and saves you the hassle o…" at bounding box center [432, 265] width 391 height 30
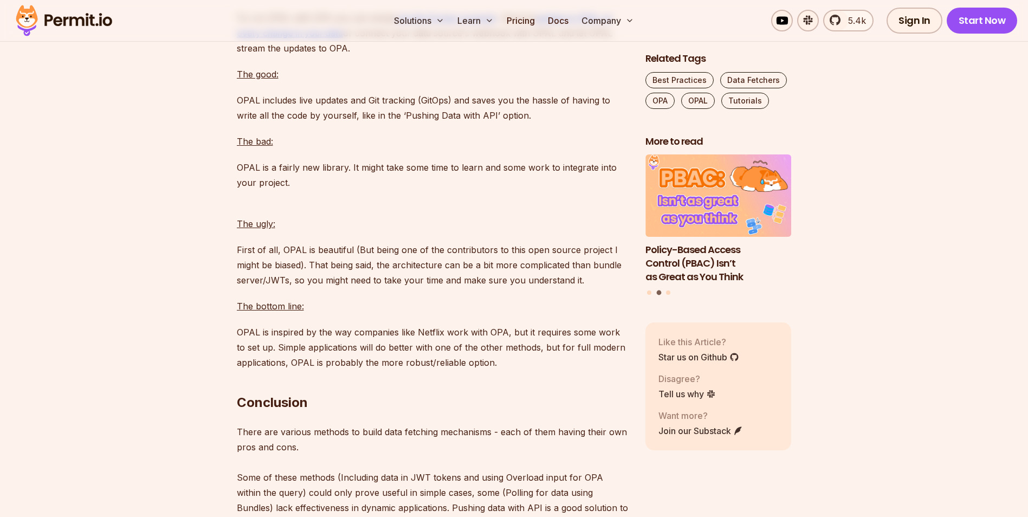
scroll to position [7372, 0]
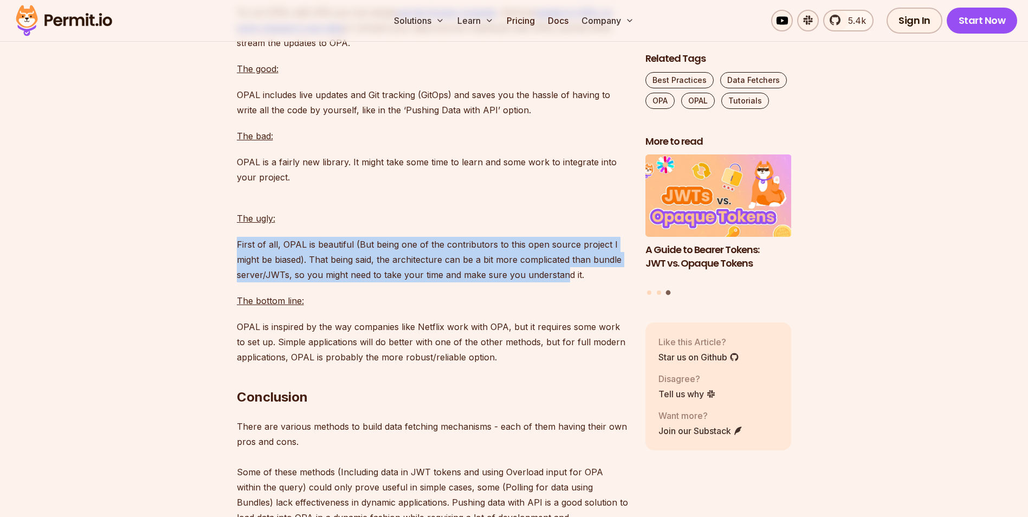
click at [510, 282] on p "First of all, OPAL is beautiful (But being one of the contributors to this open…" at bounding box center [432, 260] width 391 height 46
click at [418, 282] on p "First of all, OPAL is beautiful (But being one of the contributors to this open…" at bounding box center [432, 260] width 391 height 46
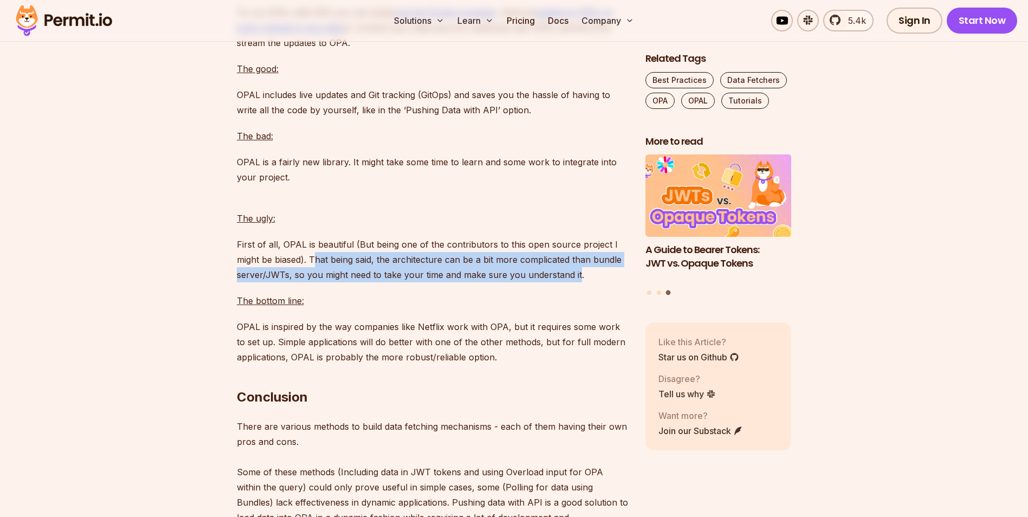
click at [578, 282] on p "First of all, OPAL is beautiful (But being one of the contributors to this open…" at bounding box center [432, 260] width 391 height 46
click at [490, 282] on p "First of all, OPAL is beautiful (But being one of the contributors to this open…" at bounding box center [432, 260] width 391 height 46
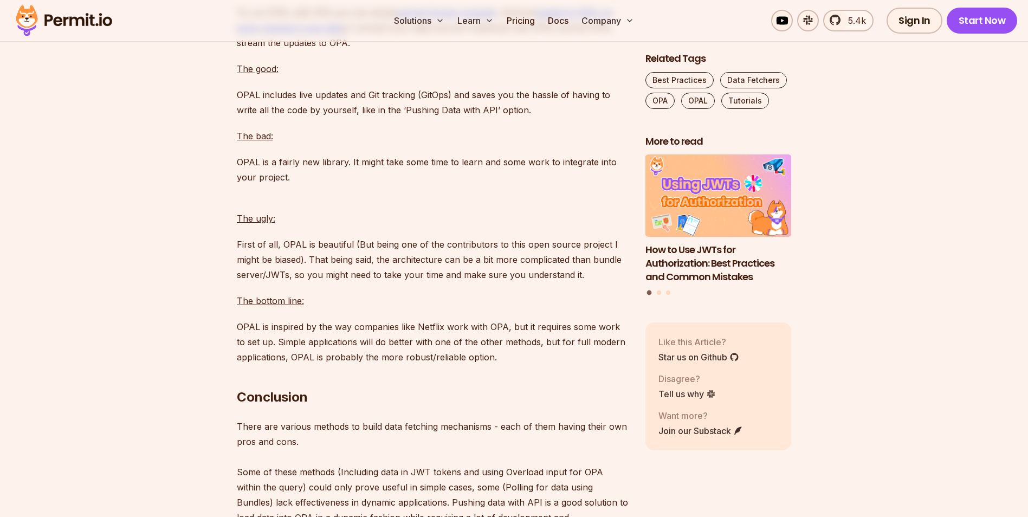
click at [265, 306] on u "The bottom line:" at bounding box center [270, 300] width 67 height 11
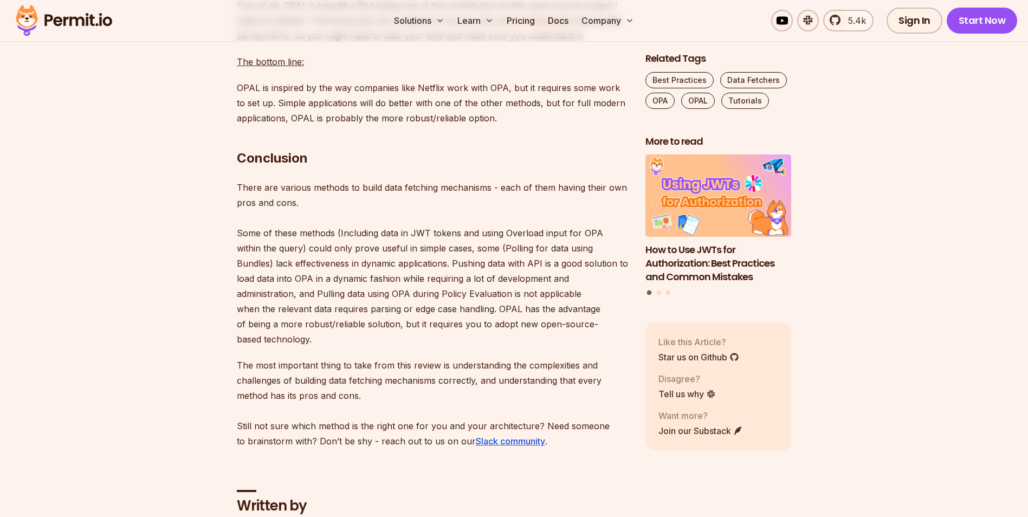
scroll to position [7643, 0]
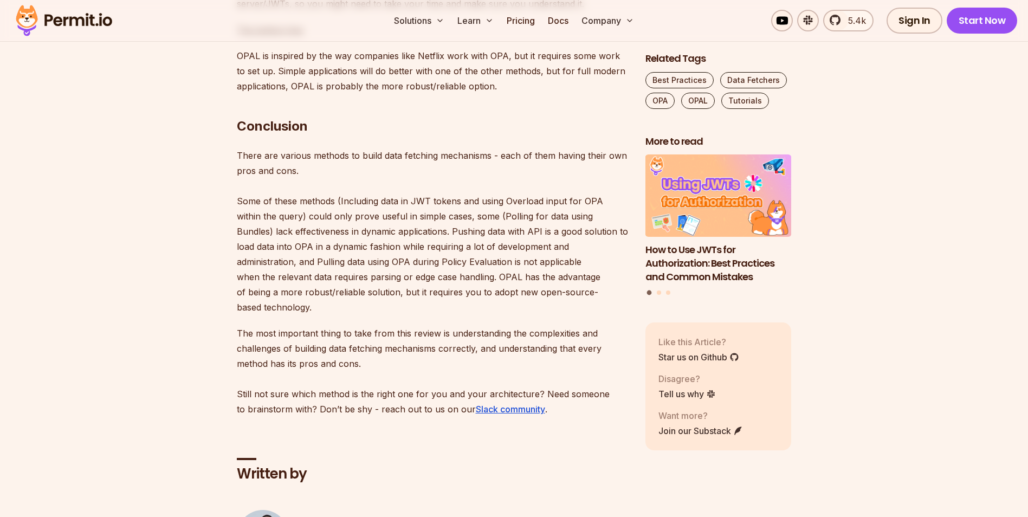
click at [262, 242] on p "There are various methods to build data fetching mechanisms - each of them havi…" at bounding box center [432, 231] width 391 height 167
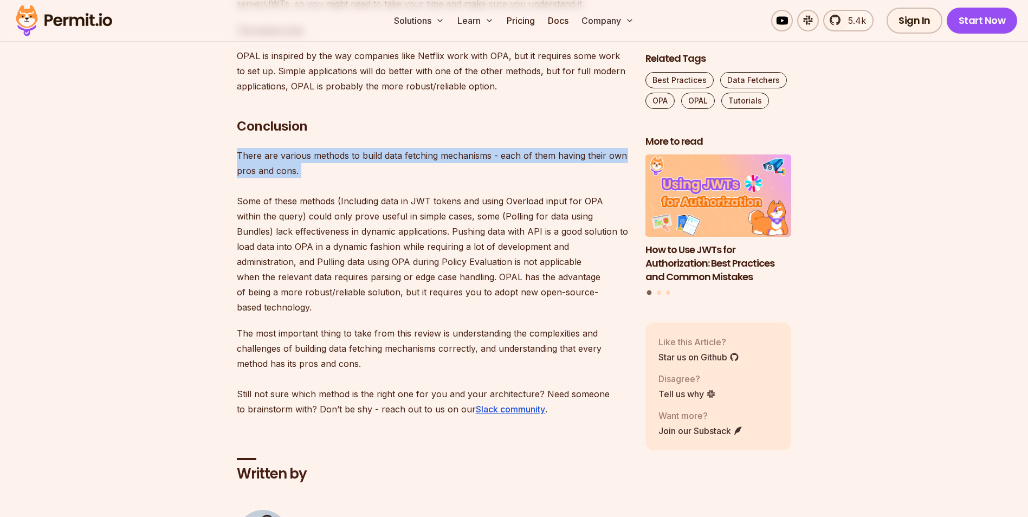
click at [262, 242] on p "There are various methods to build data fetching mechanisms - each of them havi…" at bounding box center [432, 231] width 391 height 167
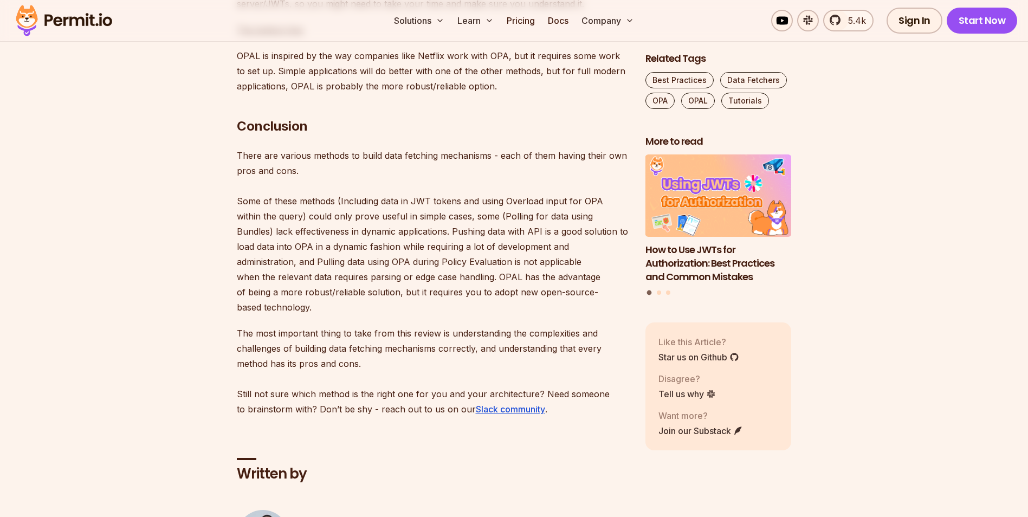
click at [379, 315] on p "There are various methods to build data fetching mechanisms - each of them havi…" at bounding box center [432, 231] width 391 height 167
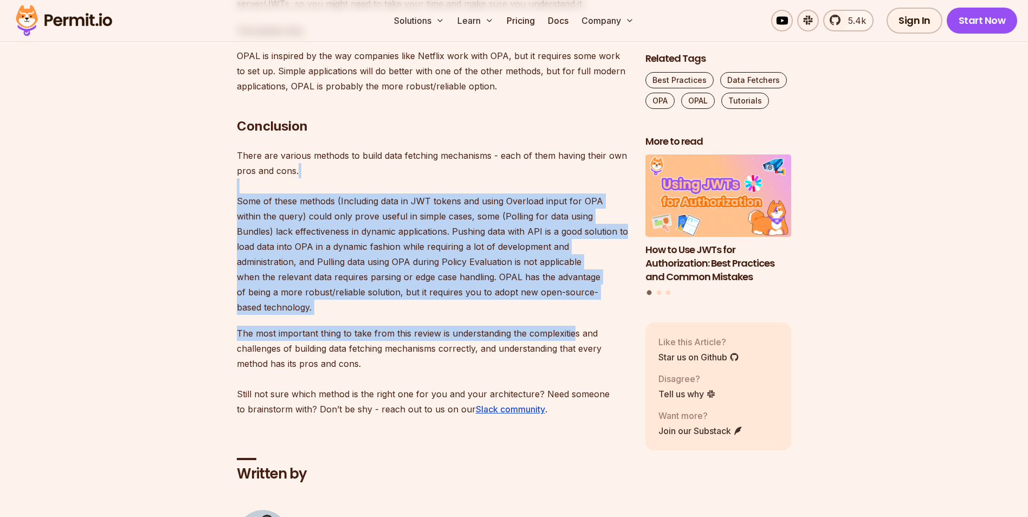
click at [574, 394] on p "The most important thing to take from this review is understanding the complexi…" at bounding box center [432, 371] width 391 height 91
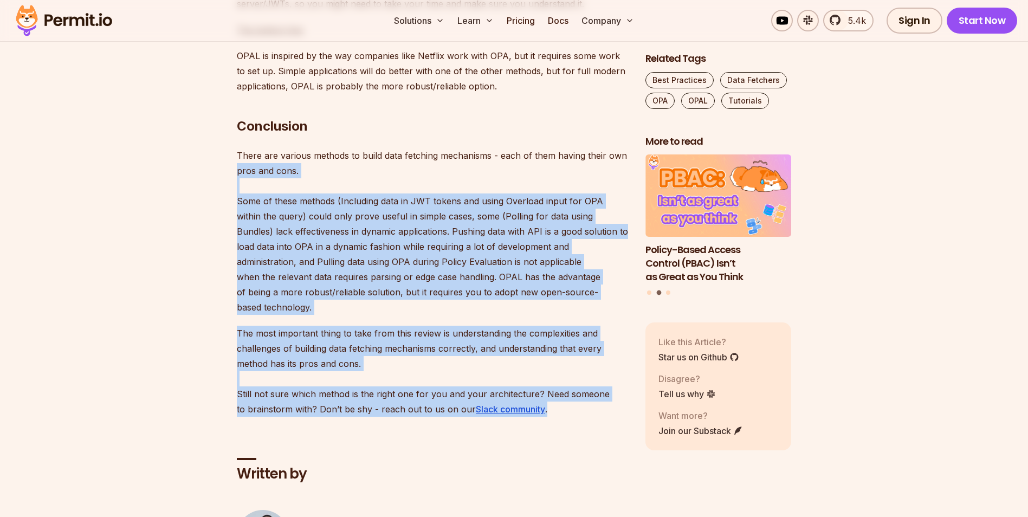
drag, startPoint x: 601, startPoint y: 473, endPoint x: 227, endPoint y: 254, distance: 434.2
click at [368, 284] on p "There are various methods to build data fetching mechanisms - each of them havi…" at bounding box center [432, 231] width 391 height 167
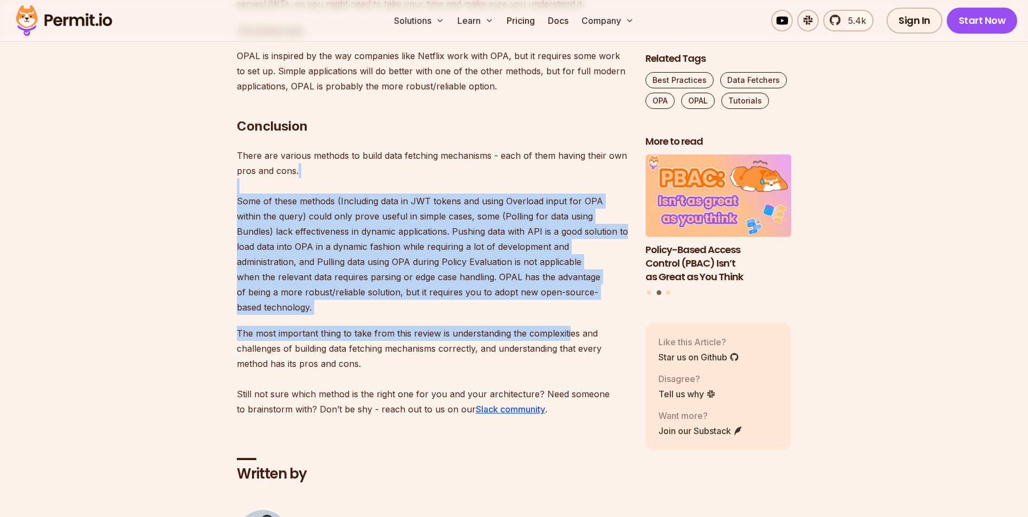
click at [563, 315] on p "There are various methods to build data fetching mechanisms - each of them havi…" at bounding box center [432, 231] width 391 height 167
click at [397, 315] on p "There are various methods to build data fetching mechanisms - each of them havi…" at bounding box center [432, 231] width 391 height 167
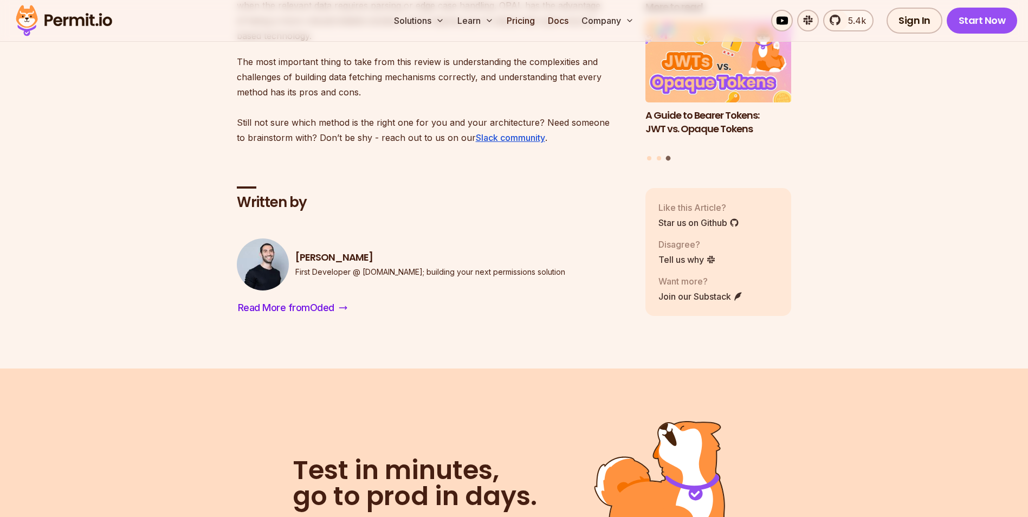
scroll to position [7752, 0]
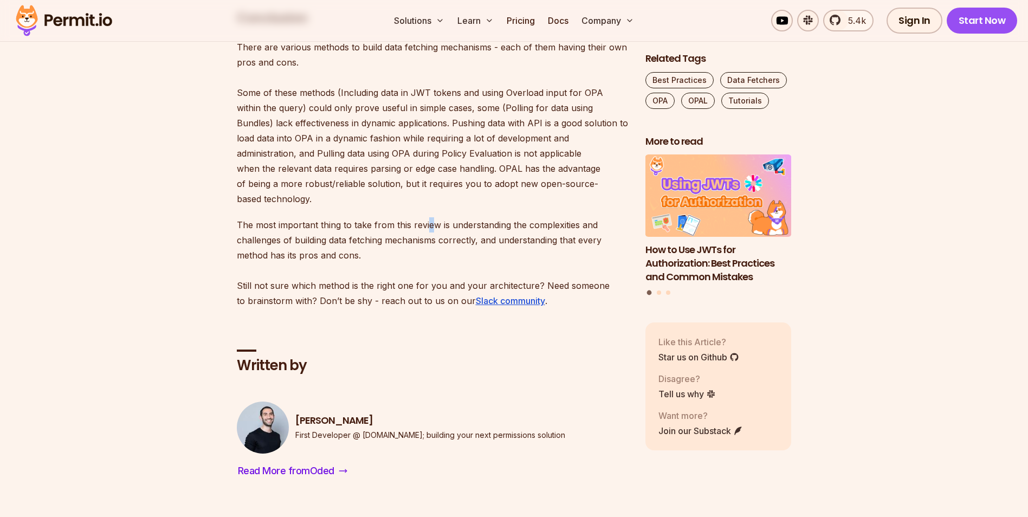
click at [430, 285] on p "The most important thing to take from this review is understanding the complexi…" at bounding box center [432, 262] width 391 height 91
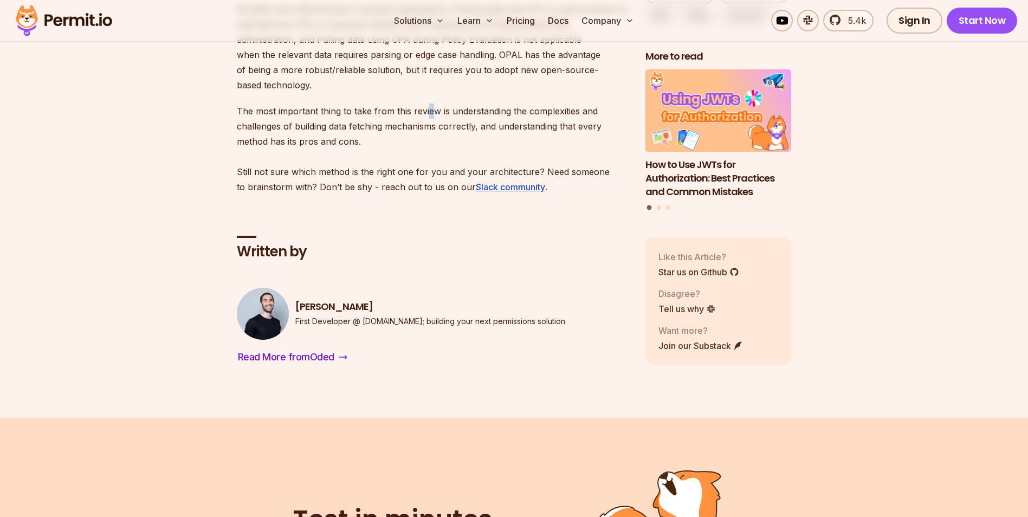
scroll to position [7969, 0]
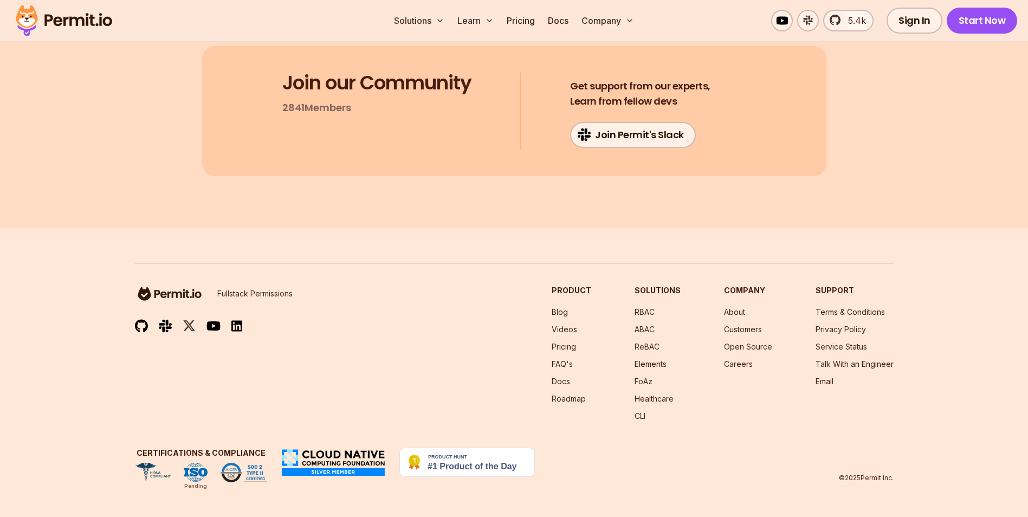
scroll to position [8568, 0]
click at [521, 285] on div "Fullstack Permissions Product Blog Videos Pricing FAQ's Docs Roadmap Solutions …" at bounding box center [514, 353] width 759 height 137
